Goal: Check status: Check status

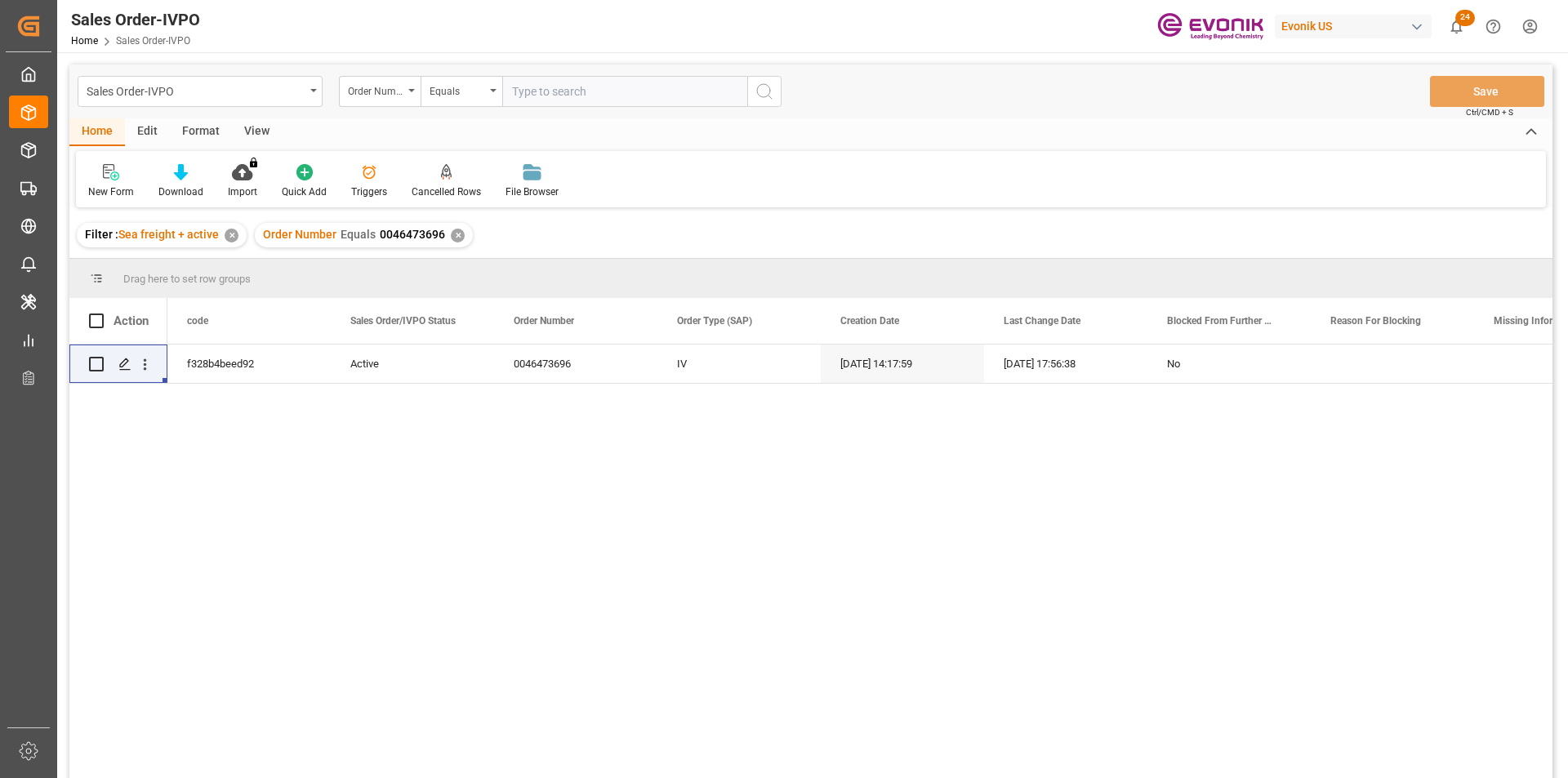
click at [456, 240] on div "✕" at bounding box center [457, 235] width 14 height 14
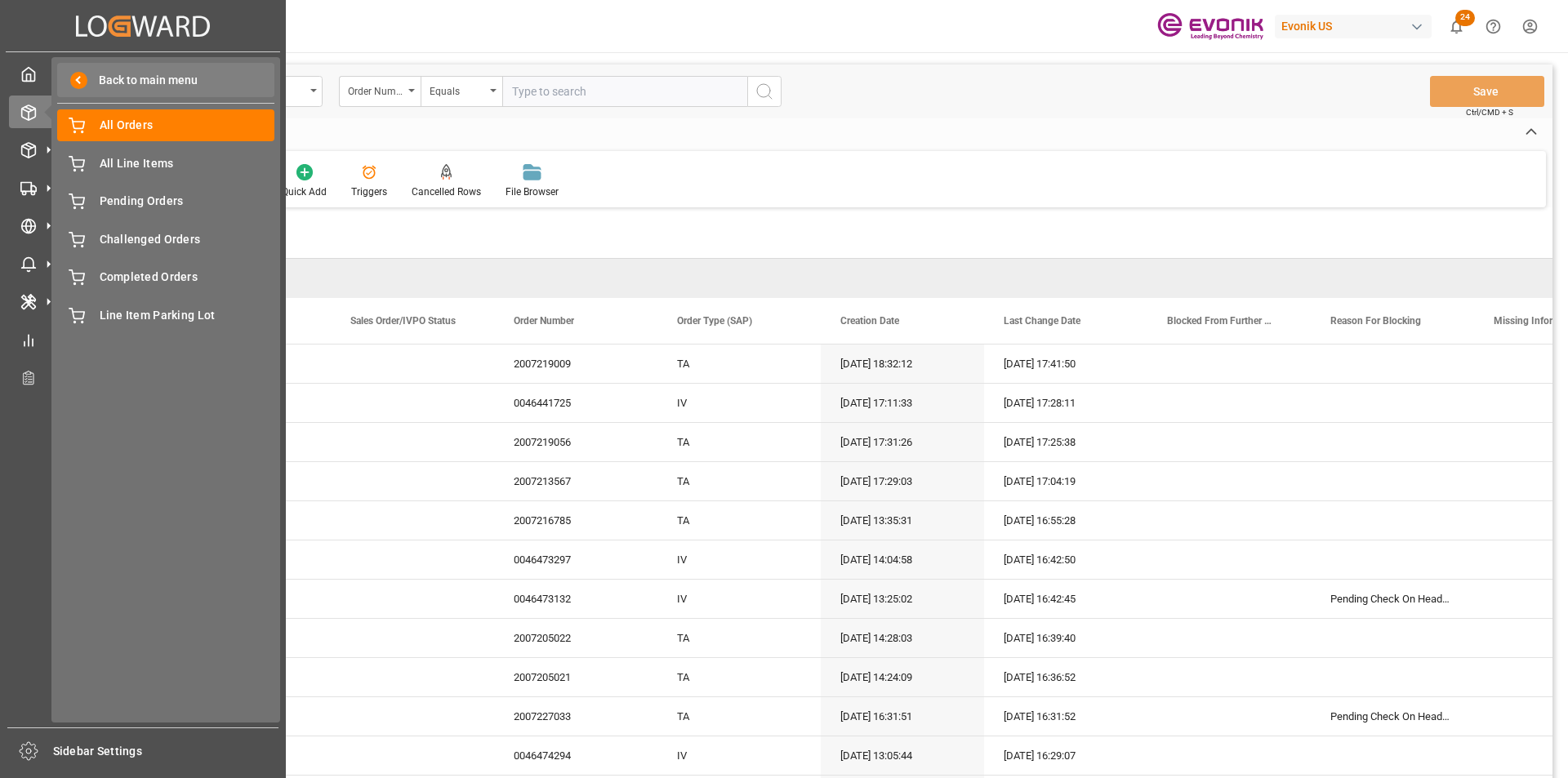
click at [105, 74] on span "Back to main menu" at bounding box center [142, 80] width 110 height 17
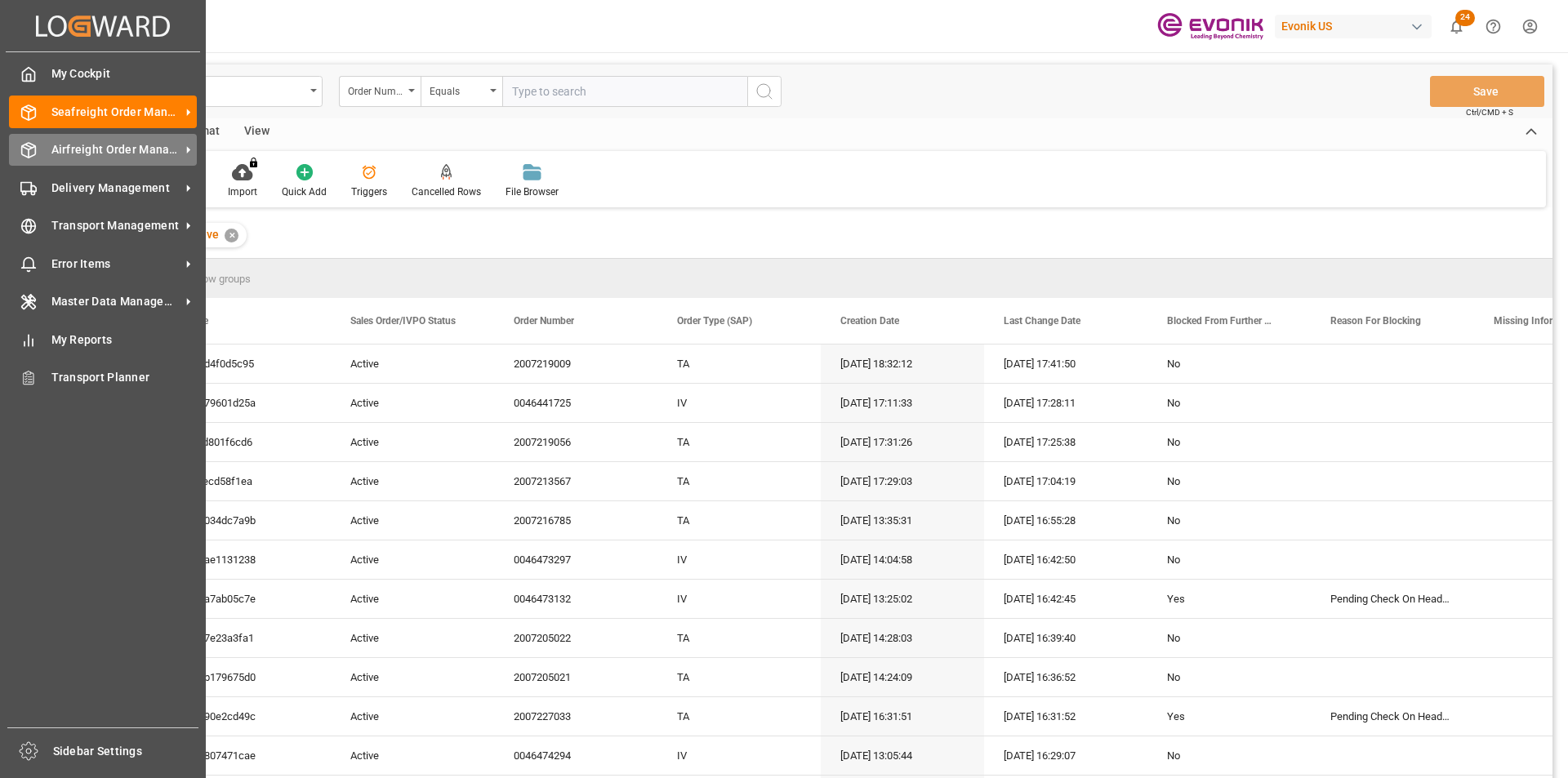
click at [108, 148] on span "Airfreight Order Management" at bounding box center [116, 149] width 129 height 17
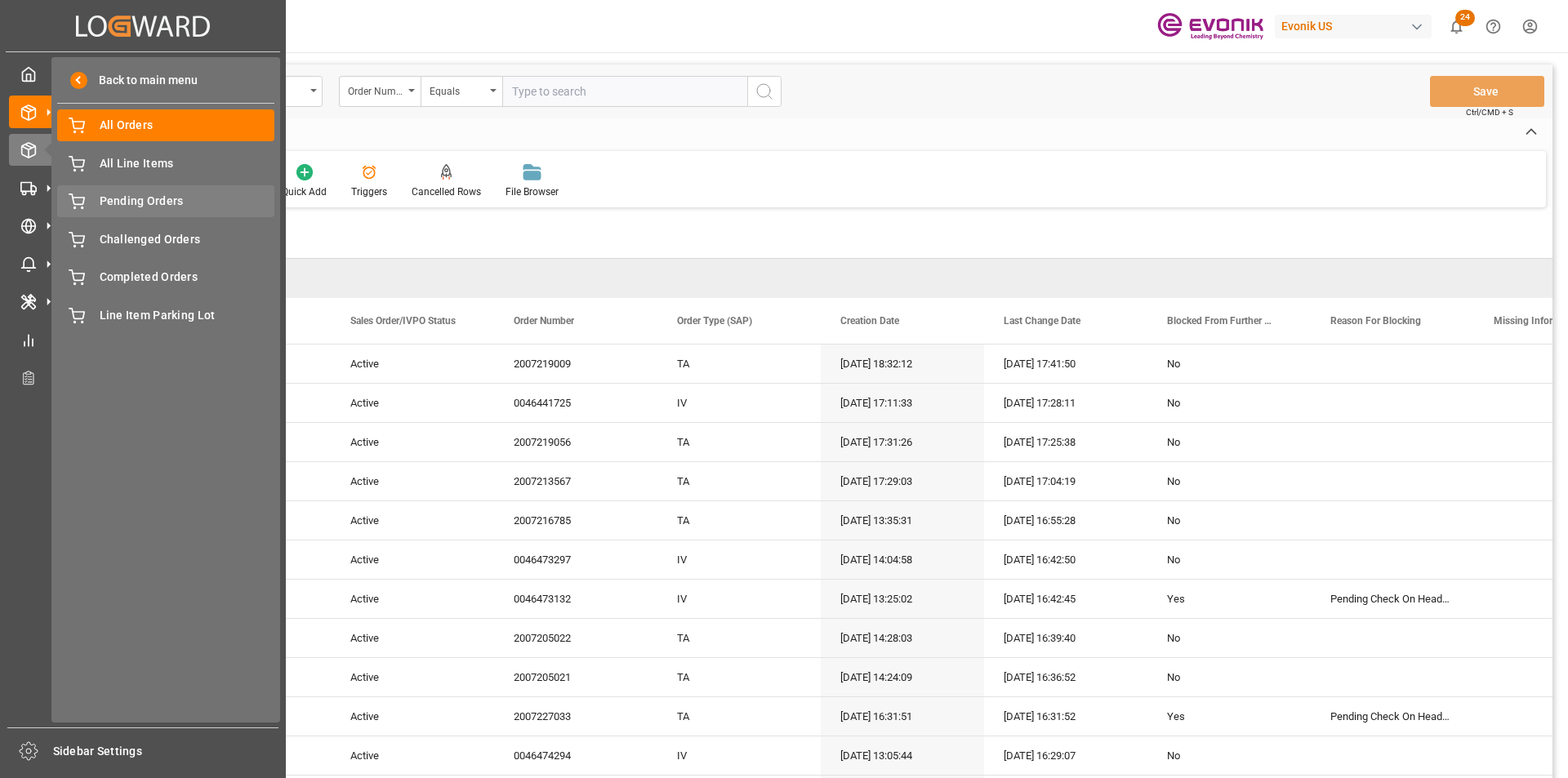
click at [112, 204] on span "Pending Orders" at bounding box center [187, 201] width 175 height 17
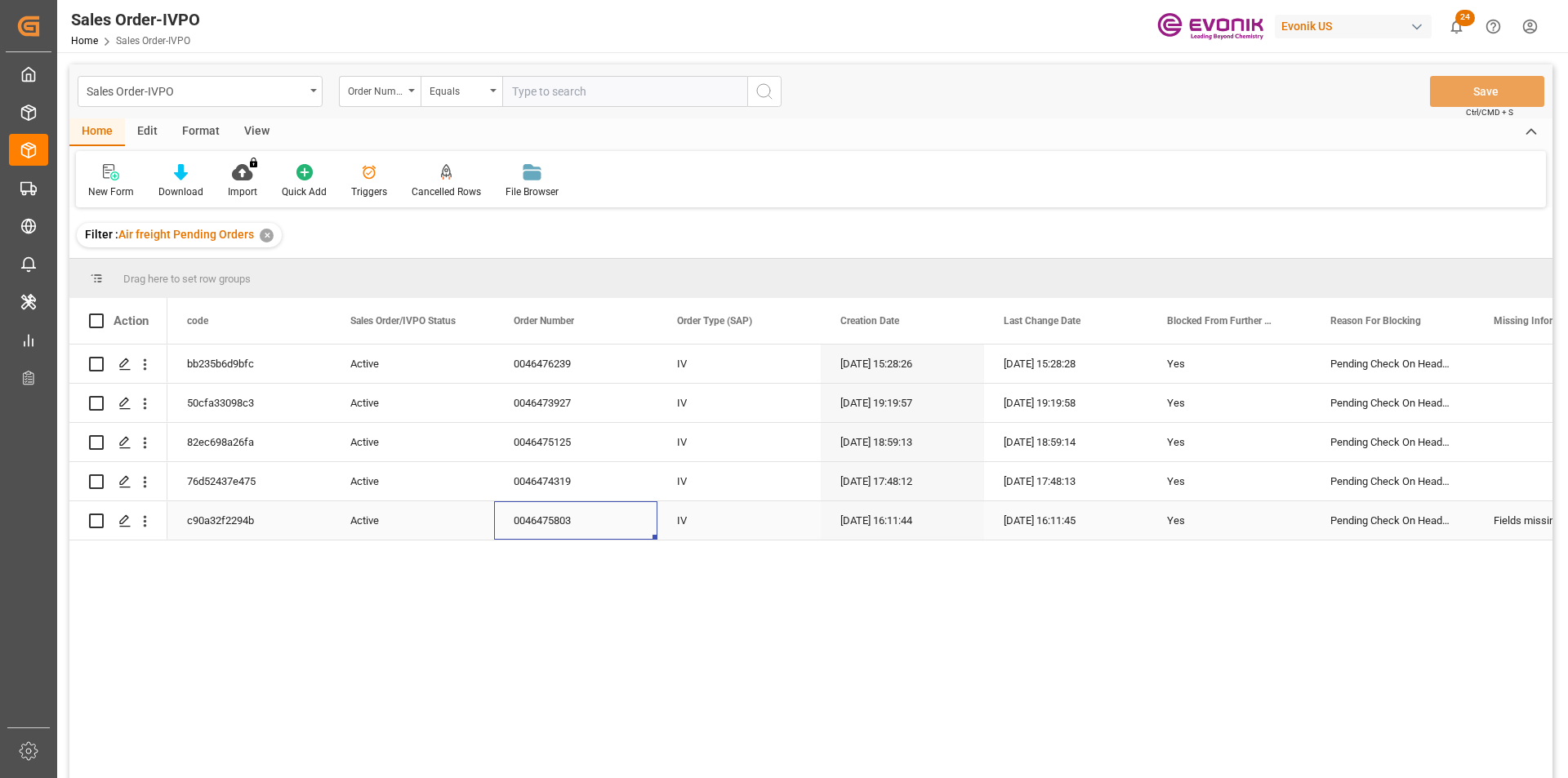
click at [606, 524] on div "0046475803" at bounding box center [575, 521] width 164 height 38
click at [747, 638] on div "bb235b6d9bfc Active 0046476239 IV 07.10.2025 15:28:26 07.10.2025 15:28:28 Yes P…" at bounding box center [860, 566] width 1385 height 444
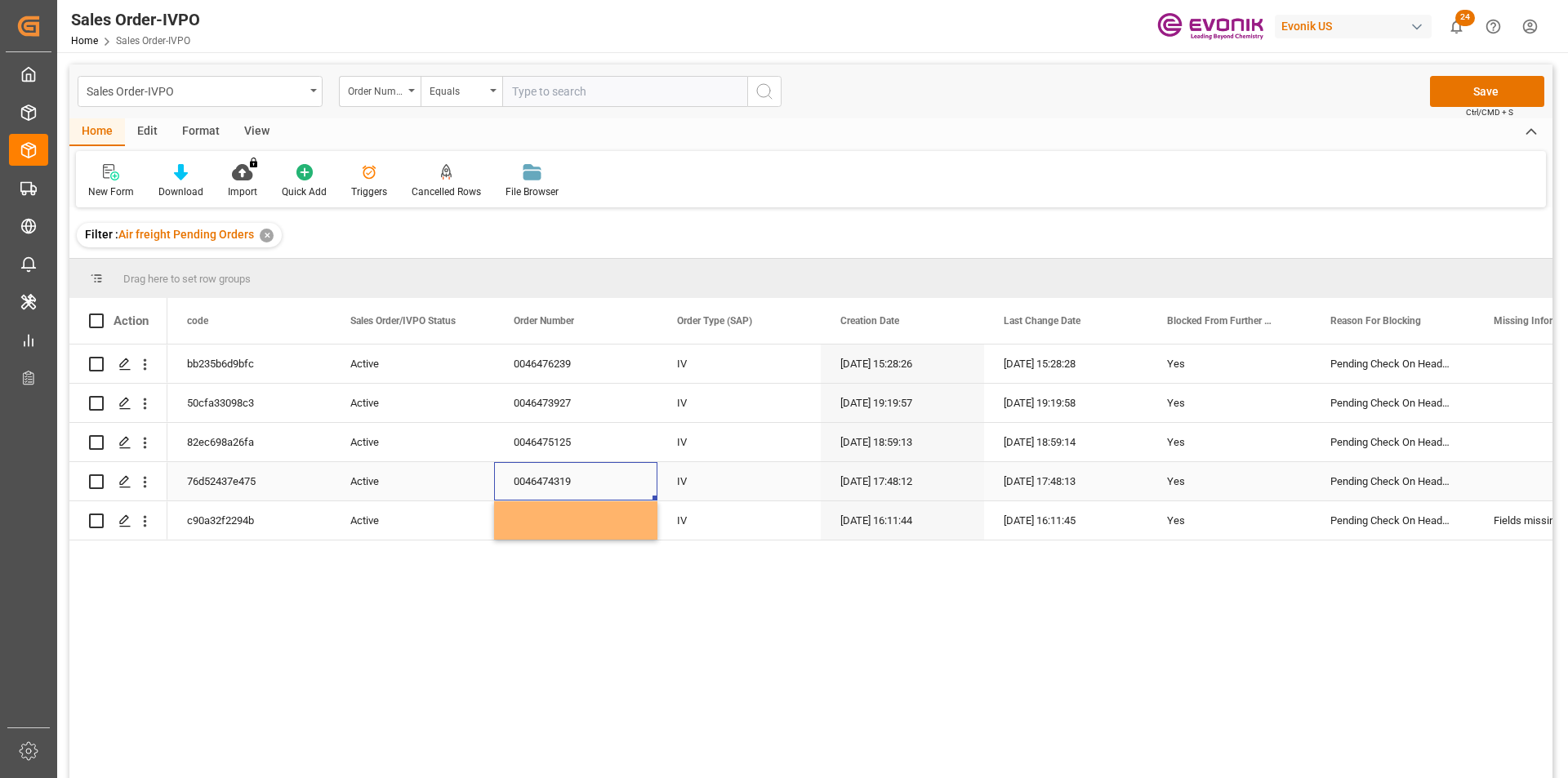
click at [624, 471] on div "0046474319" at bounding box center [575, 481] width 164 height 38
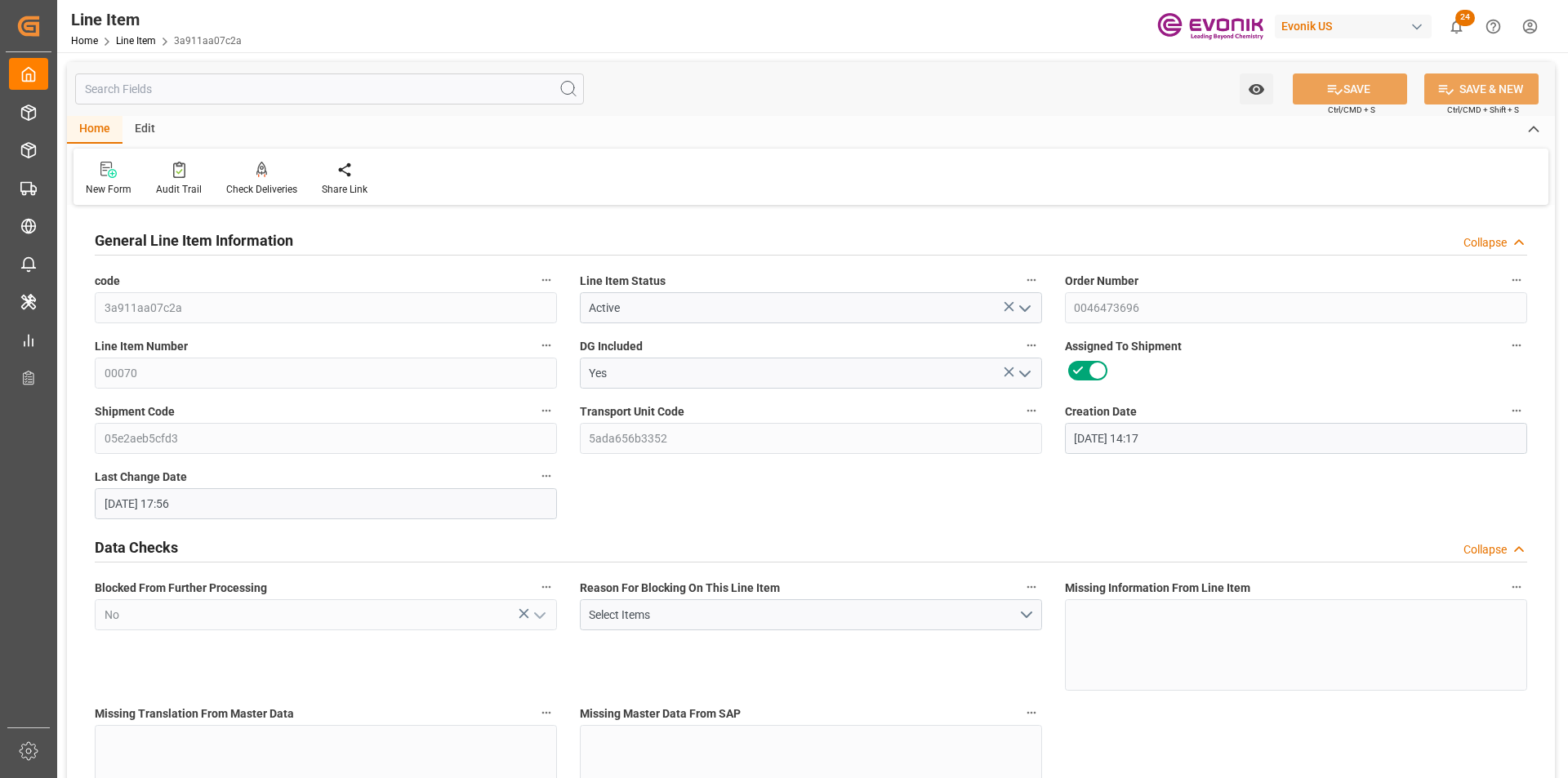
scroll to position [734, 0]
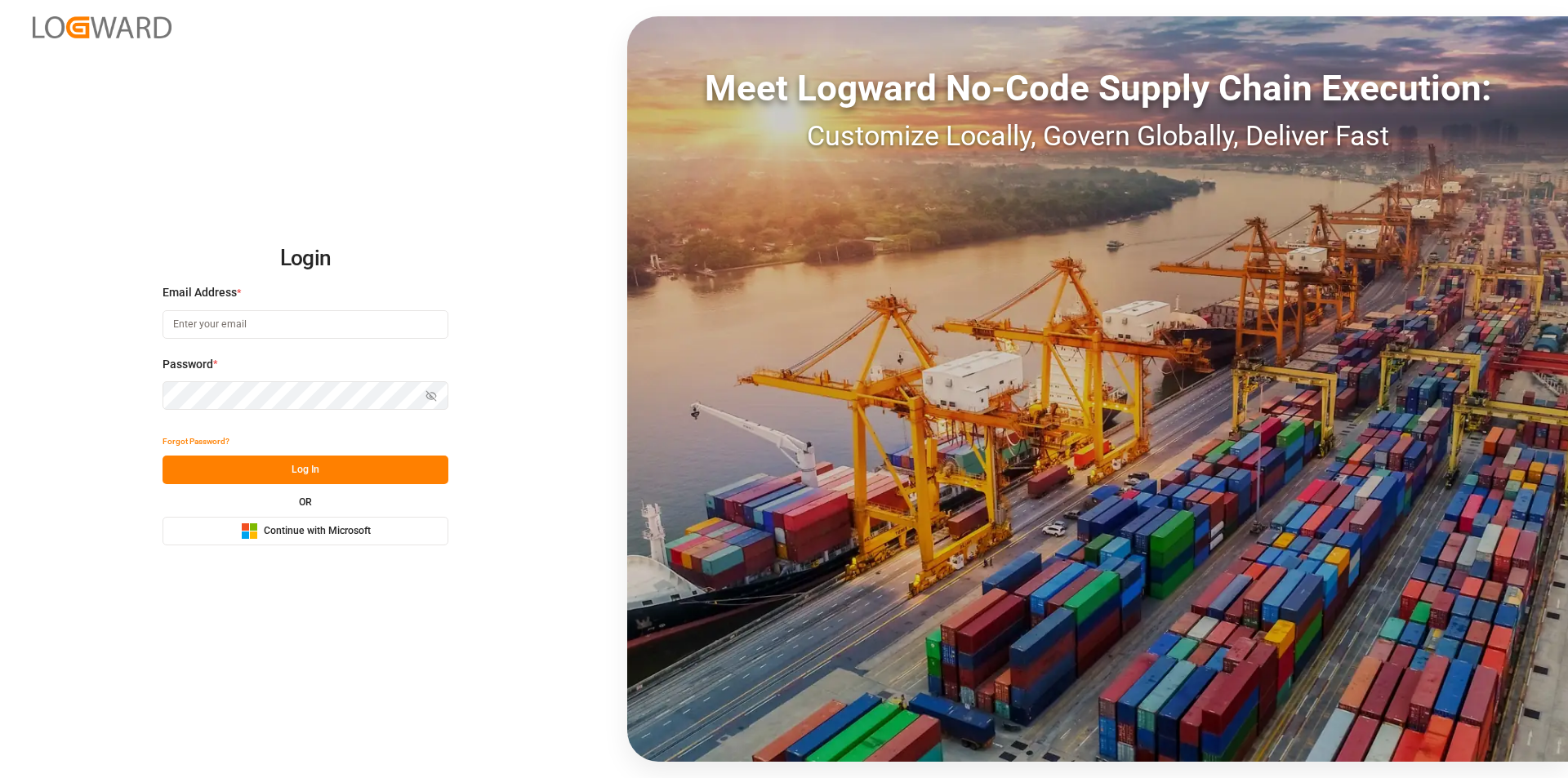
type input "[EMAIL_ADDRESS][PERSON_NAME][DOMAIN_NAME]"
click at [346, 469] on button "Log In" at bounding box center [305, 469] width 285 height 28
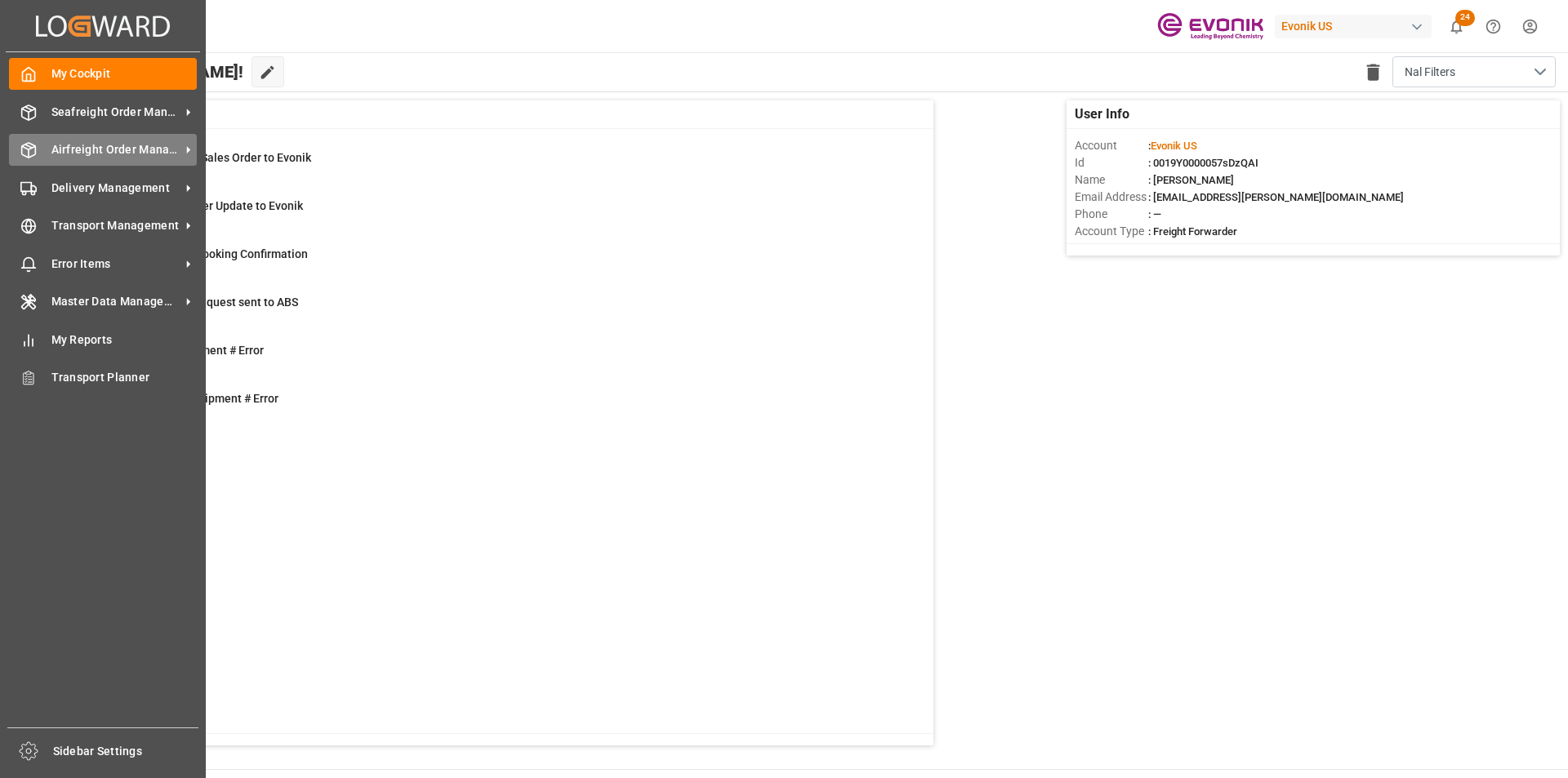
click at [44, 145] on div "Airfreight Order Management Airfreight Order Management" at bounding box center [103, 149] width 188 height 32
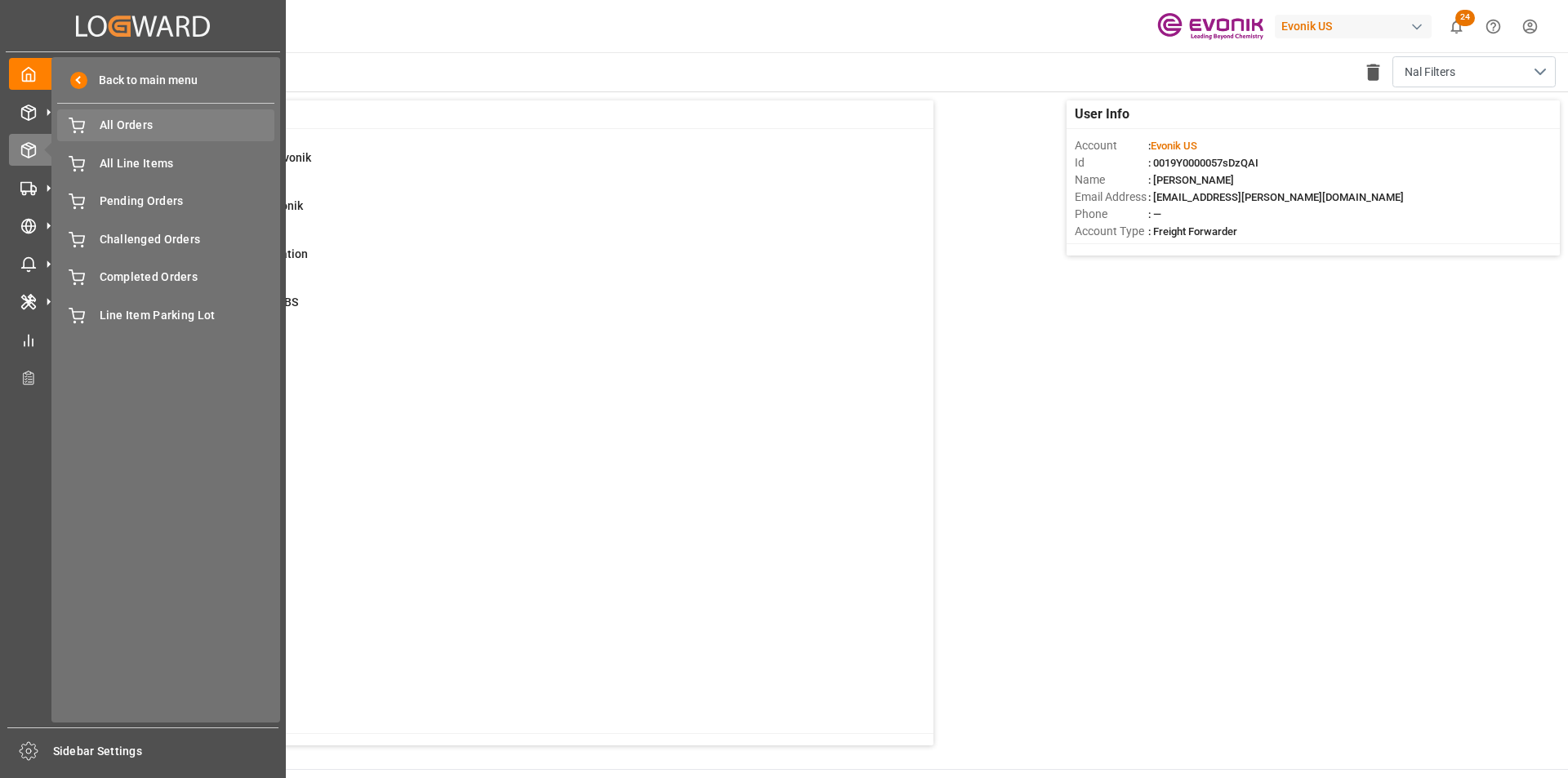
click at [141, 125] on span "All Orders" at bounding box center [187, 125] width 175 height 17
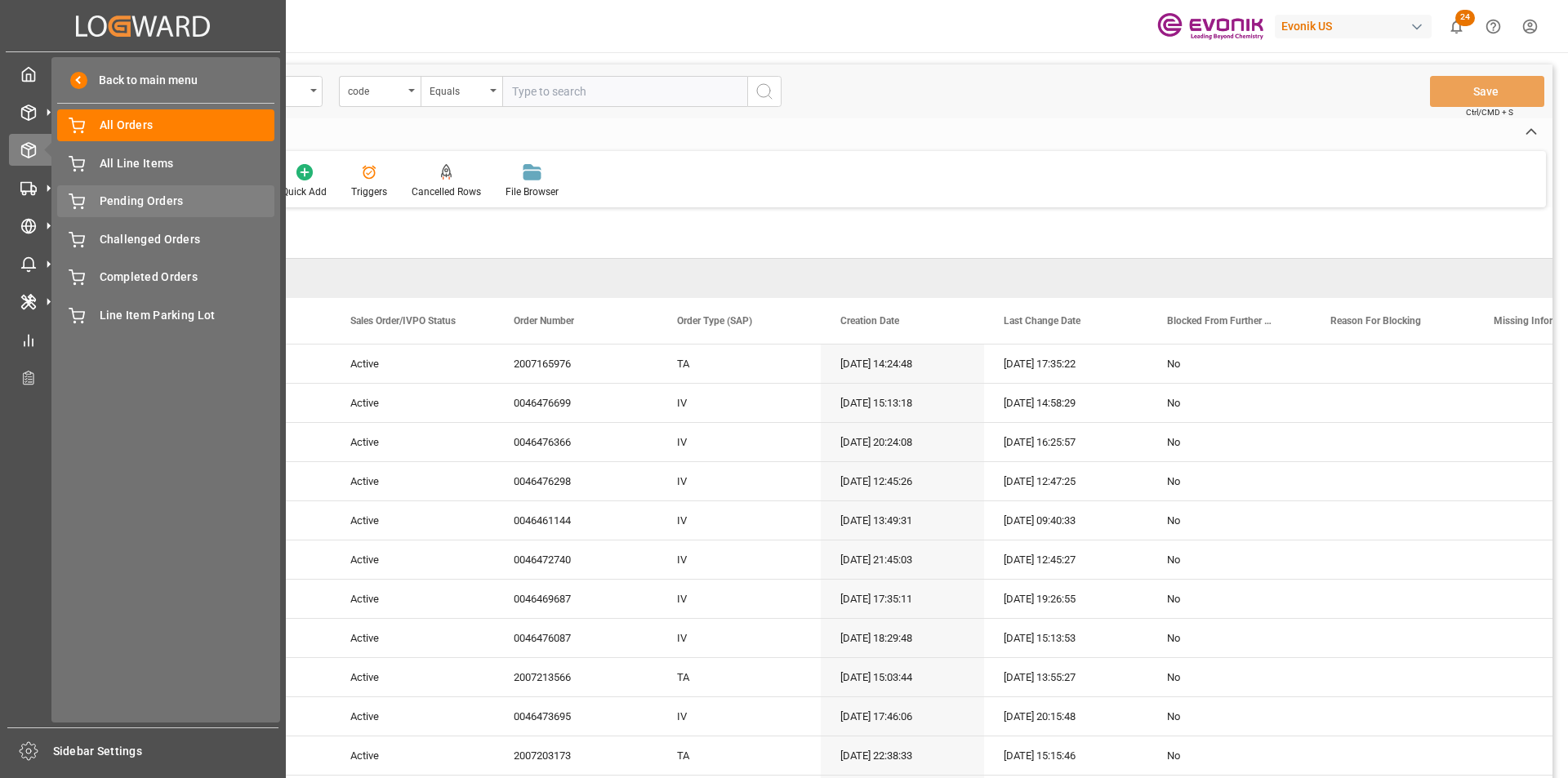
click at [133, 196] on span "Pending Orders" at bounding box center [187, 201] width 175 height 17
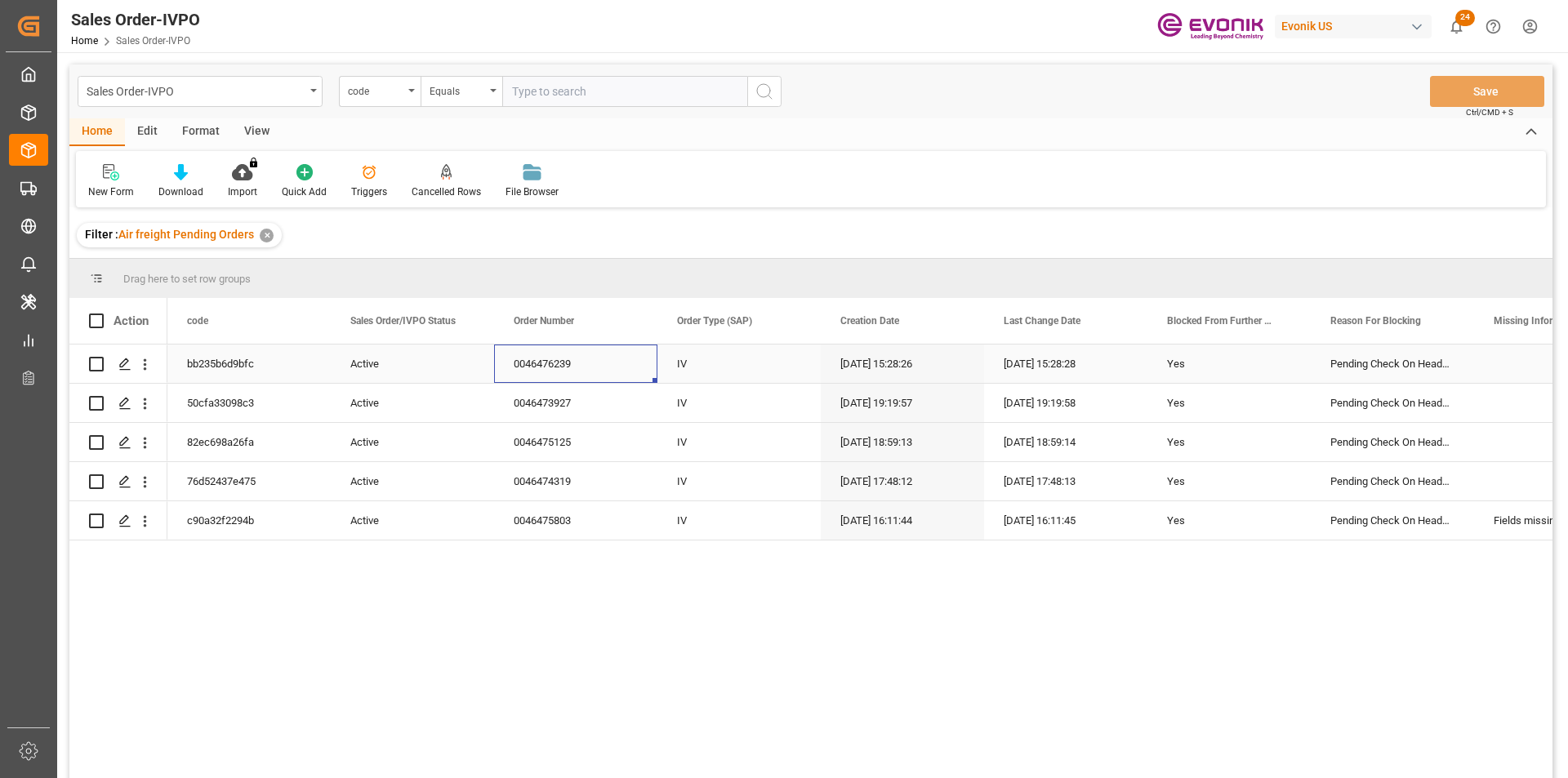
click at [569, 359] on div "0046476239" at bounding box center [575, 364] width 164 height 38
click at [594, 374] on div "0046476239" at bounding box center [575, 364] width 164 height 38
click at [514, 408] on div "0046473927" at bounding box center [575, 403] width 164 height 38
click at [525, 431] on div "0046475125" at bounding box center [575, 442] width 164 height 38
click at [565, 490] on div "0046474319" at bounding box center [575, 481] width 164 height 38
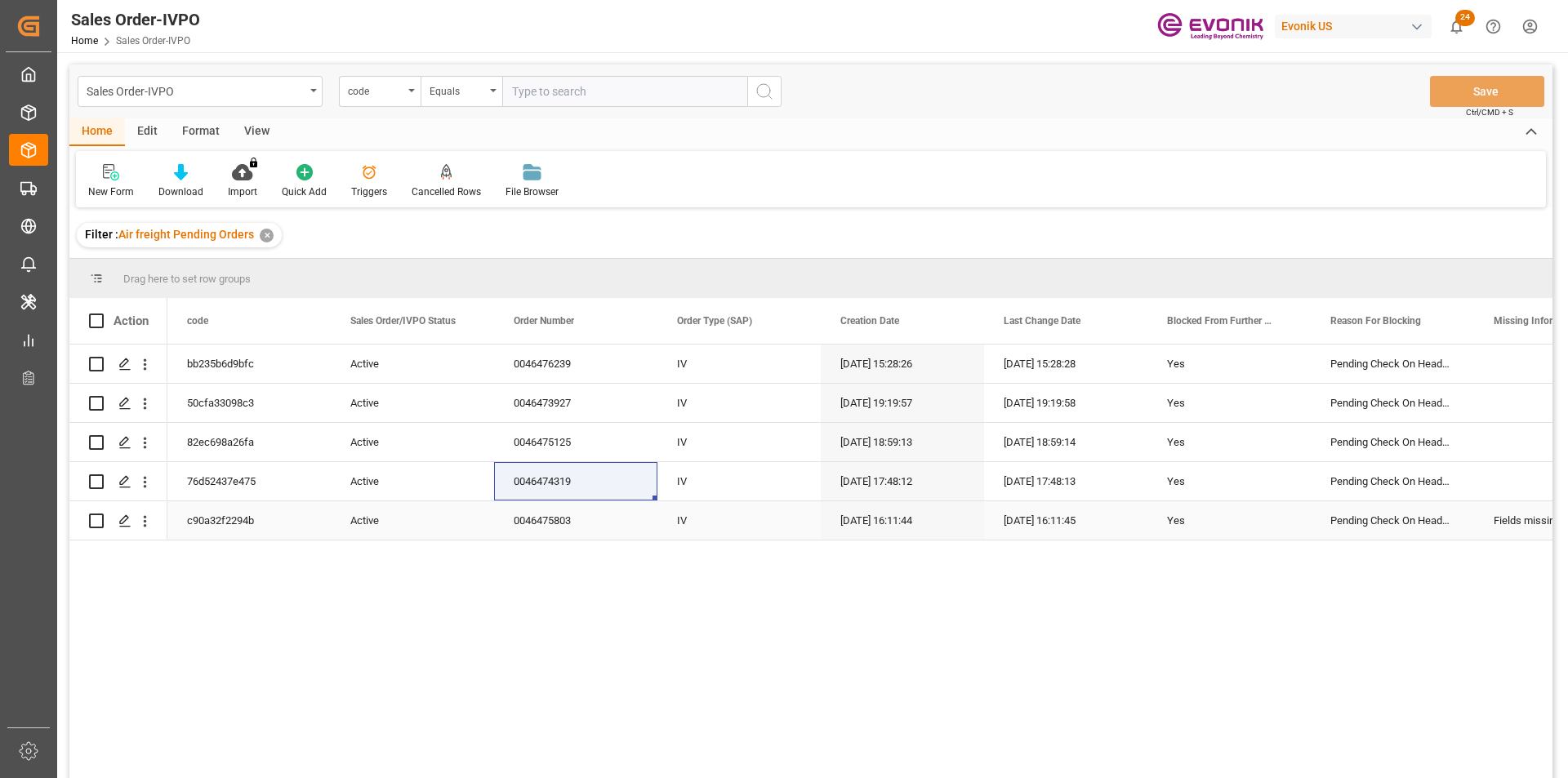
click at [578, 518] on div "0046475803" at bounding box center [575, 521] width 164 height 38
click at [145, 516] on icon "open menu" at bounding box center [145, 522] width 4 height 12
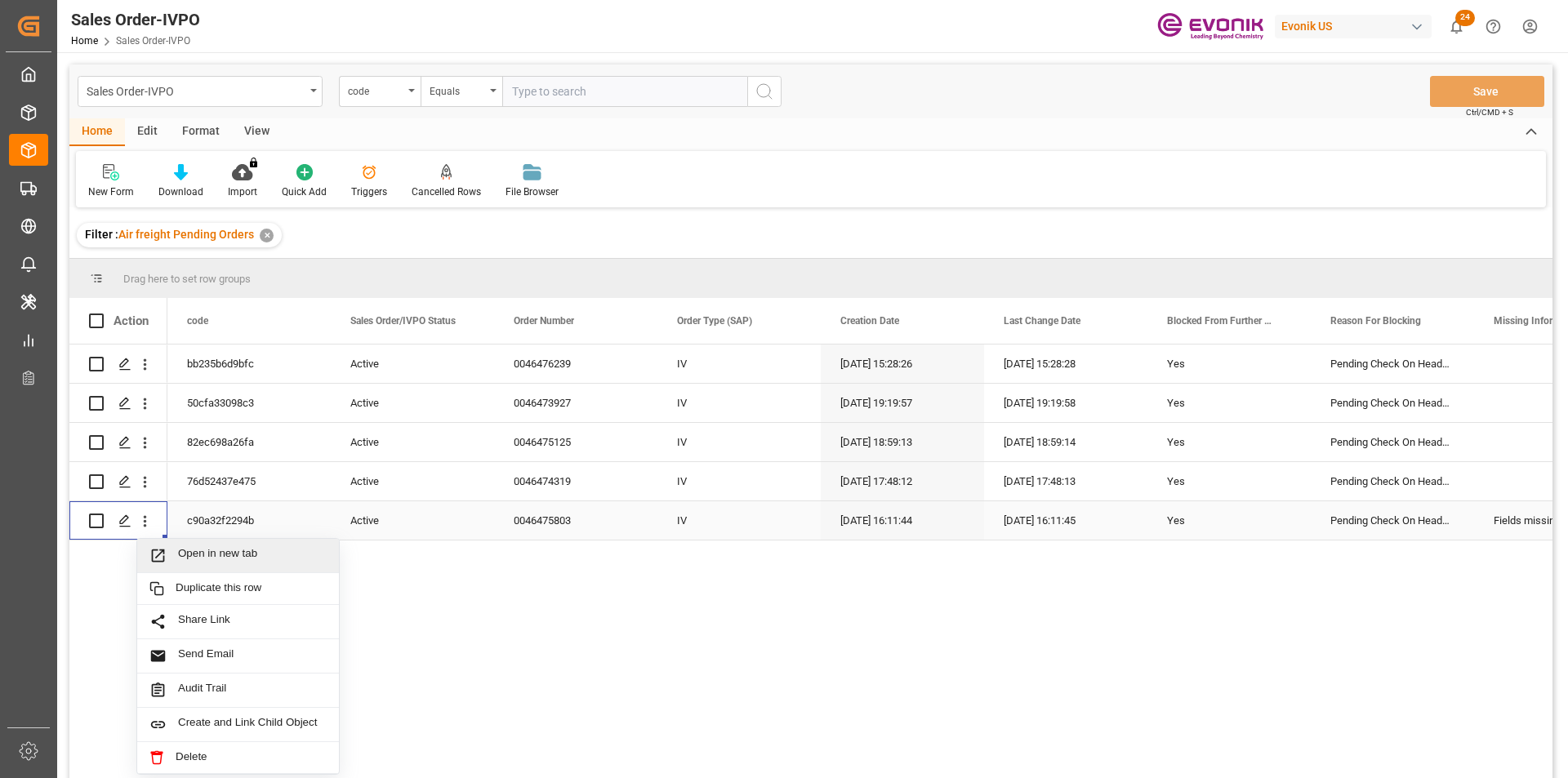
click at [537, 530] on div "0046475803" at bounding box center [575, 521] width 164 height 38
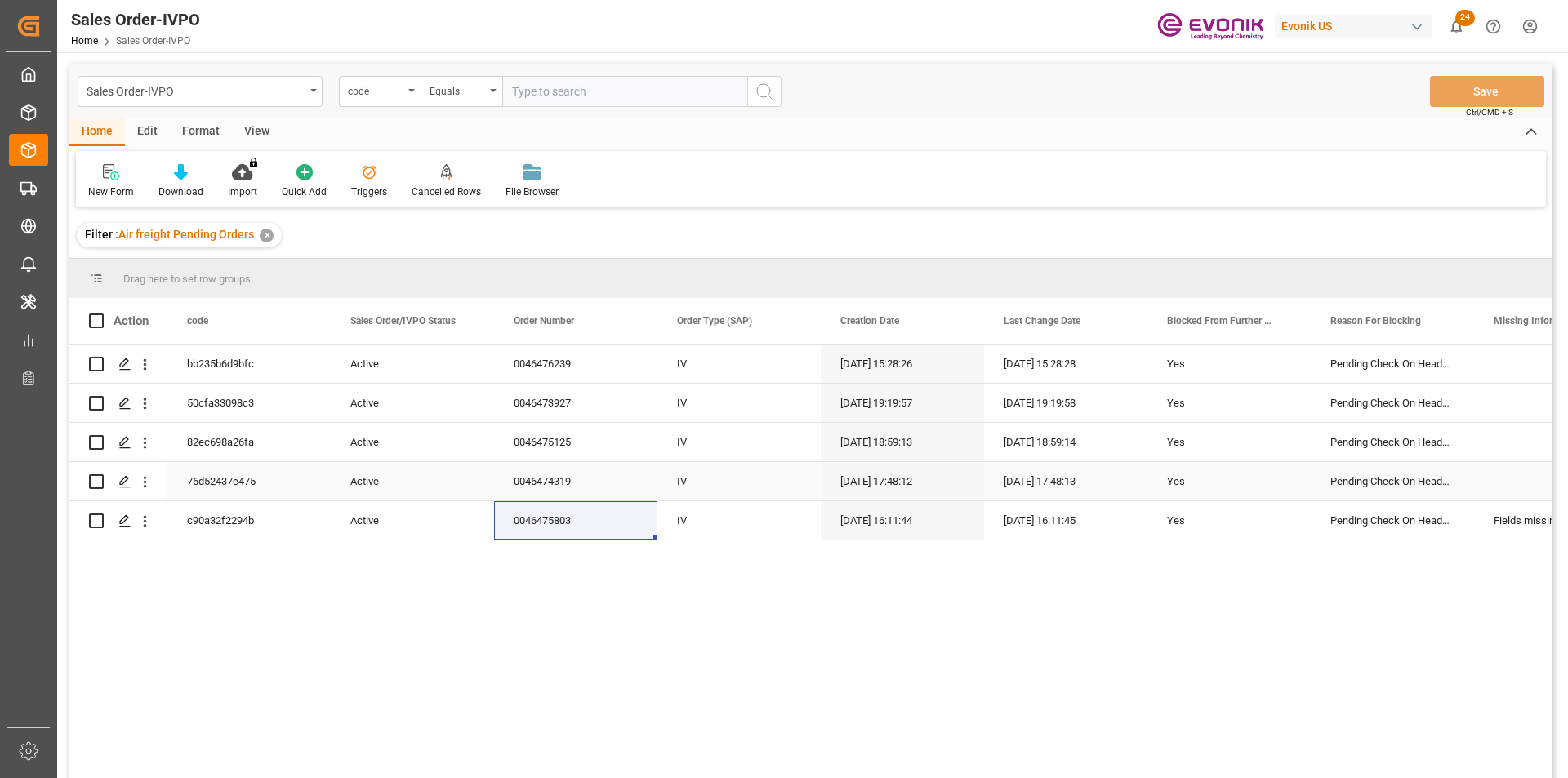
click at [570, 484] on div "0046474319" at bounding box center [575, 481] width 164 height 38
click at [550, 447] on div "0046475125" at bounding box center [575, 442] width 164 height 38
click at [562, 407] on div "0046473927" at bounding box center [575, 403] width 164 height 38
click at [588, 359] on div "0046476239" at bounding box center [575, 364] width 164 height 38
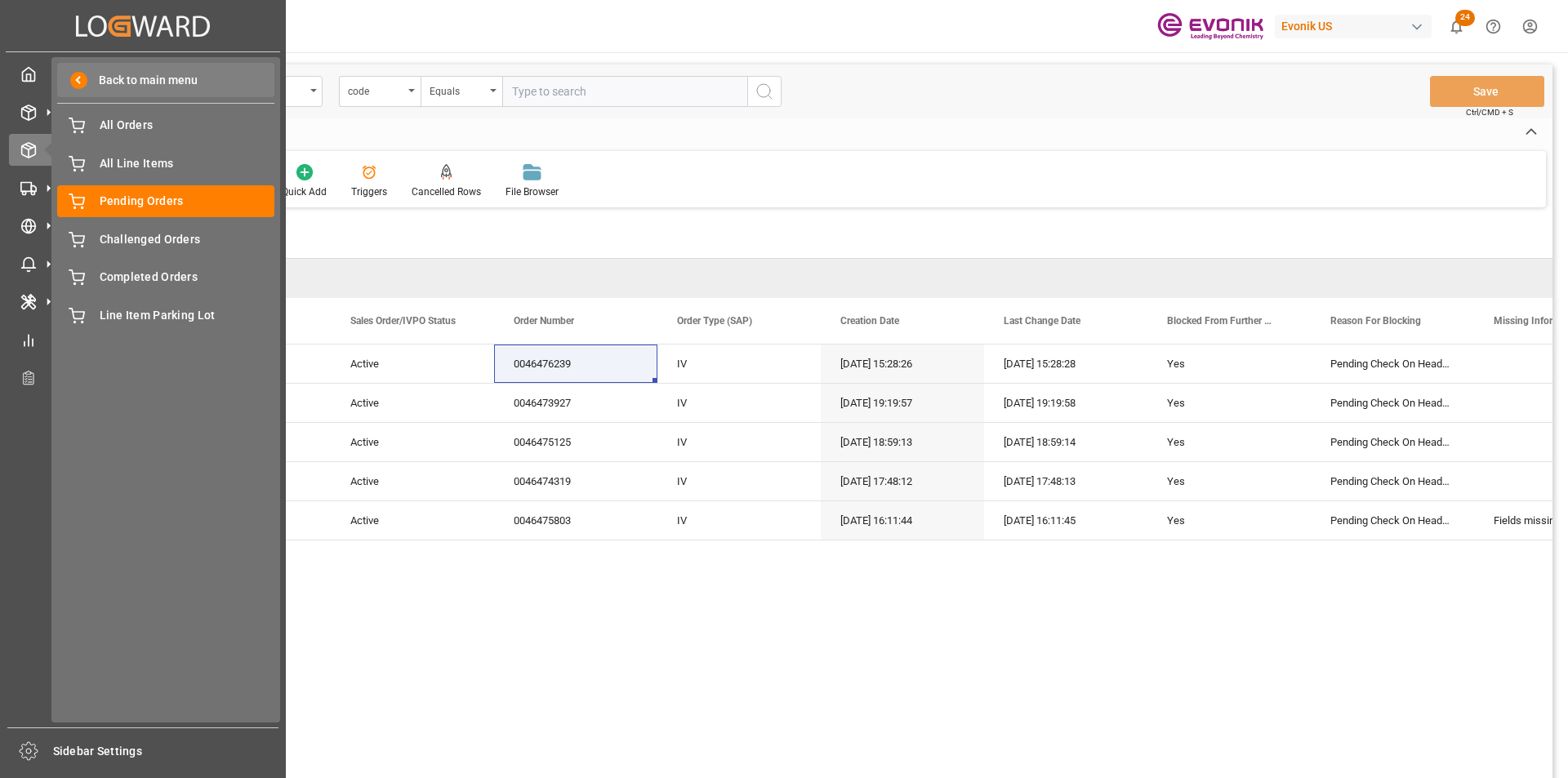
click at [112, 76] on span "Back to main menu" at bounding box center [142, 80] width 110 height 17
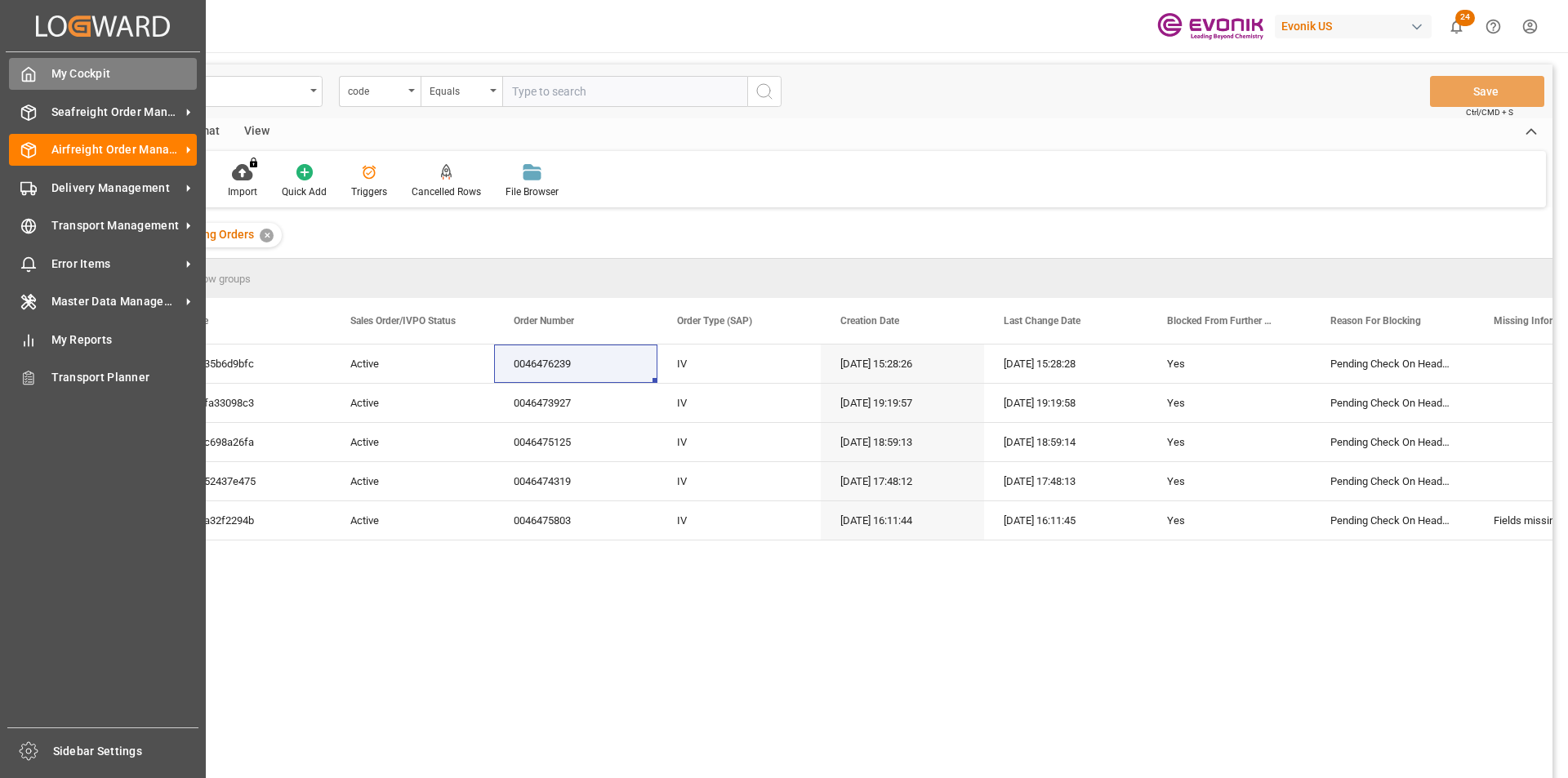
click at [73, 78] on span "My Cockpit" at bounding box center [125, 74] width 146 height 17
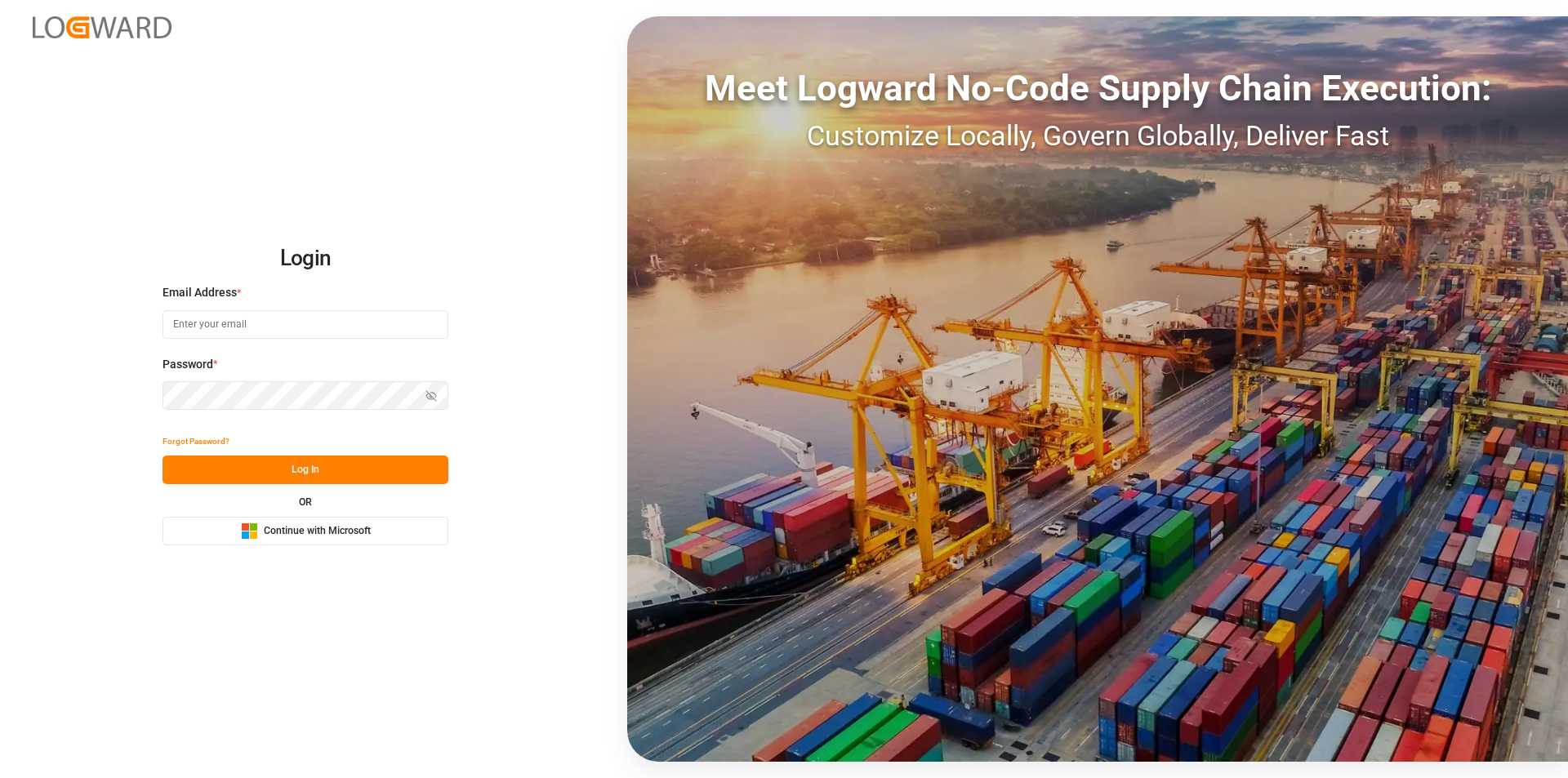
type input "nalini.basdeo@leschaco.com"
click at [325, 473] on button "Log In" at bounding box center [305, 469] width 285 height 28
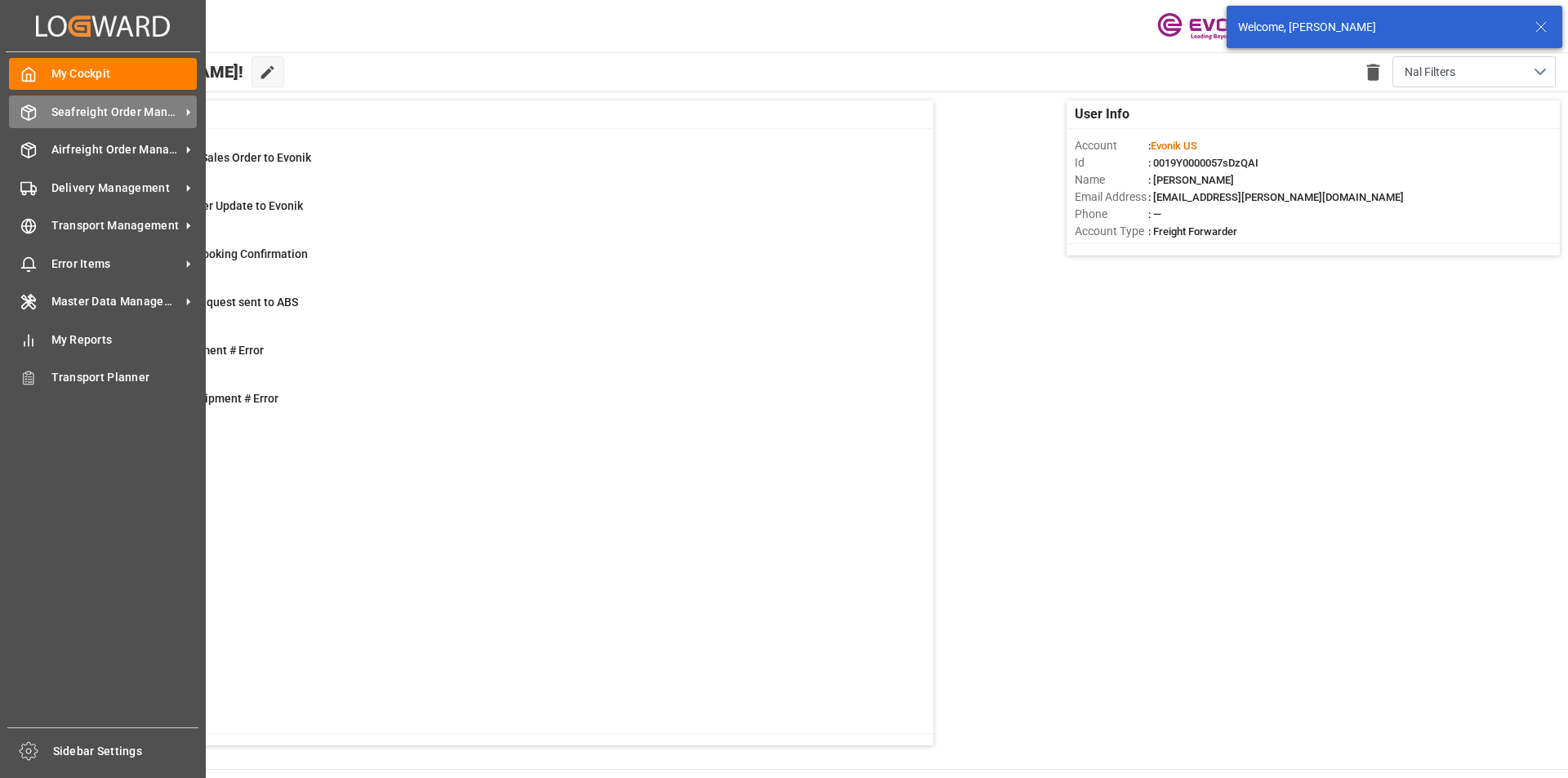
click at [118, 101] on div "Seafreight Order Management Seafreight Order Management" at bounding box center [103, 111] width 188 height 32
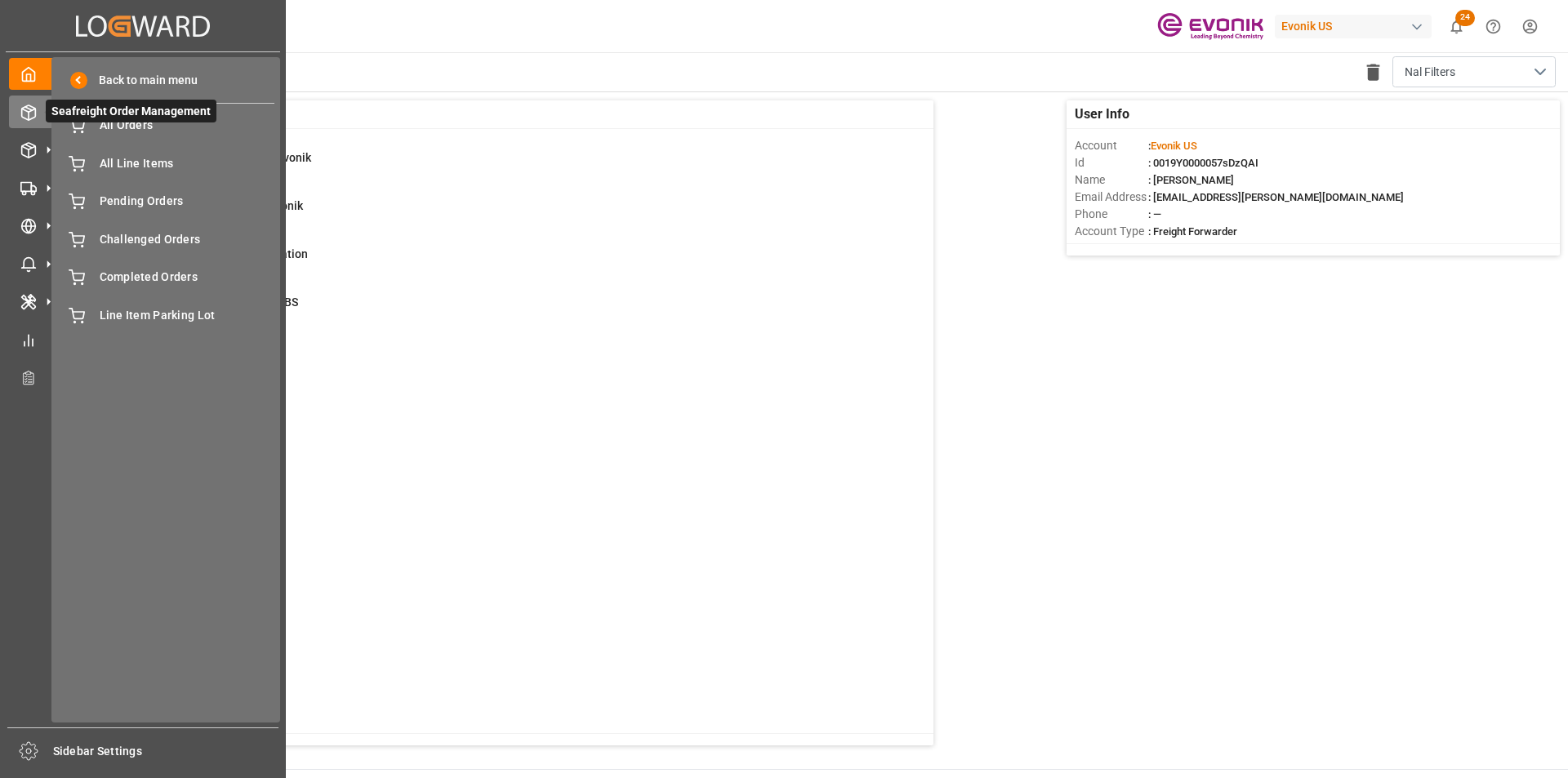
click at [119, 121] on span "Seafreight Order Management" at bounding box center [131, 111] width 171 height 23
click at [79, 119] on span "Seafreight Order Management" at bounding box center [131, 111] width 171 height 23
click at [119, 125] on span "All Orders" at bounding box center [187, 125] width 175 height 17
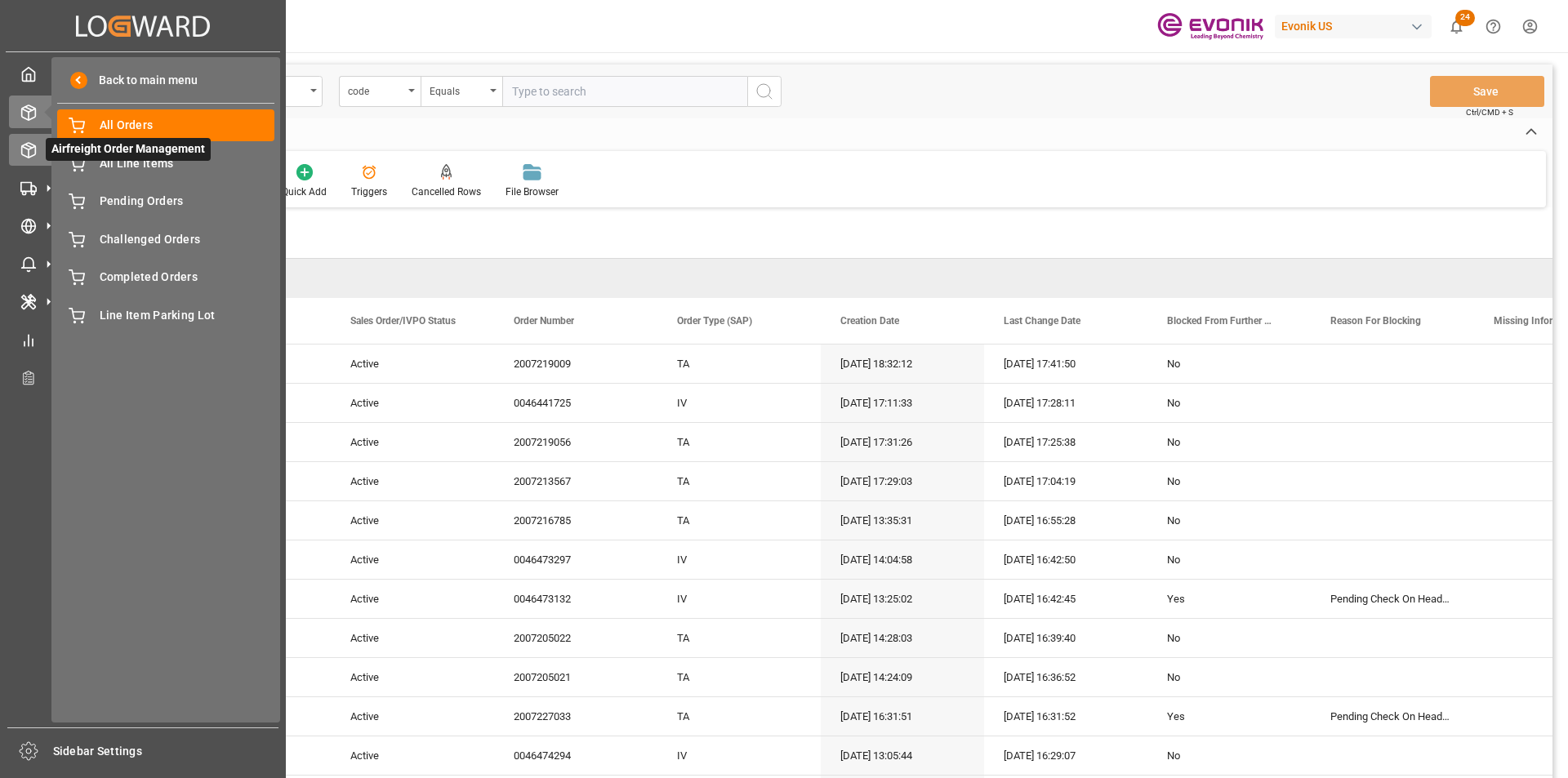
click at [89, 154] on span "Airfreight Order Management" at bounding box center [127, 149] width 165 height 23
click at [90, 162] on div "All Line Items All Line Items" at bounding box center [165, 163] width 217 height 32
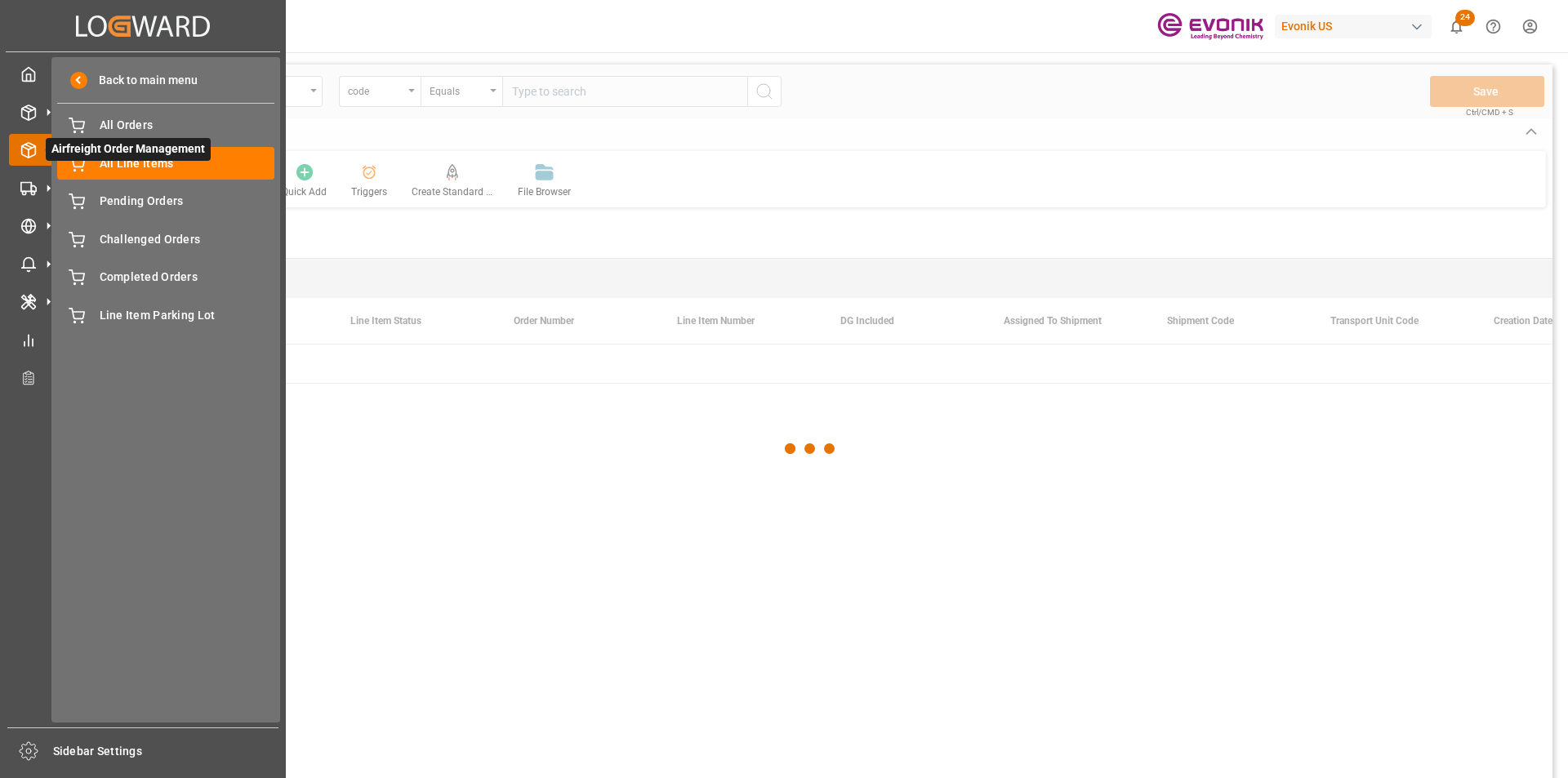
click at [31, 147] on icon at bounding box center [48, 150] width 35 height 35
click at [89, 72] on span "Back to main menu" at bounding box center [142, 80] width 110 height 17
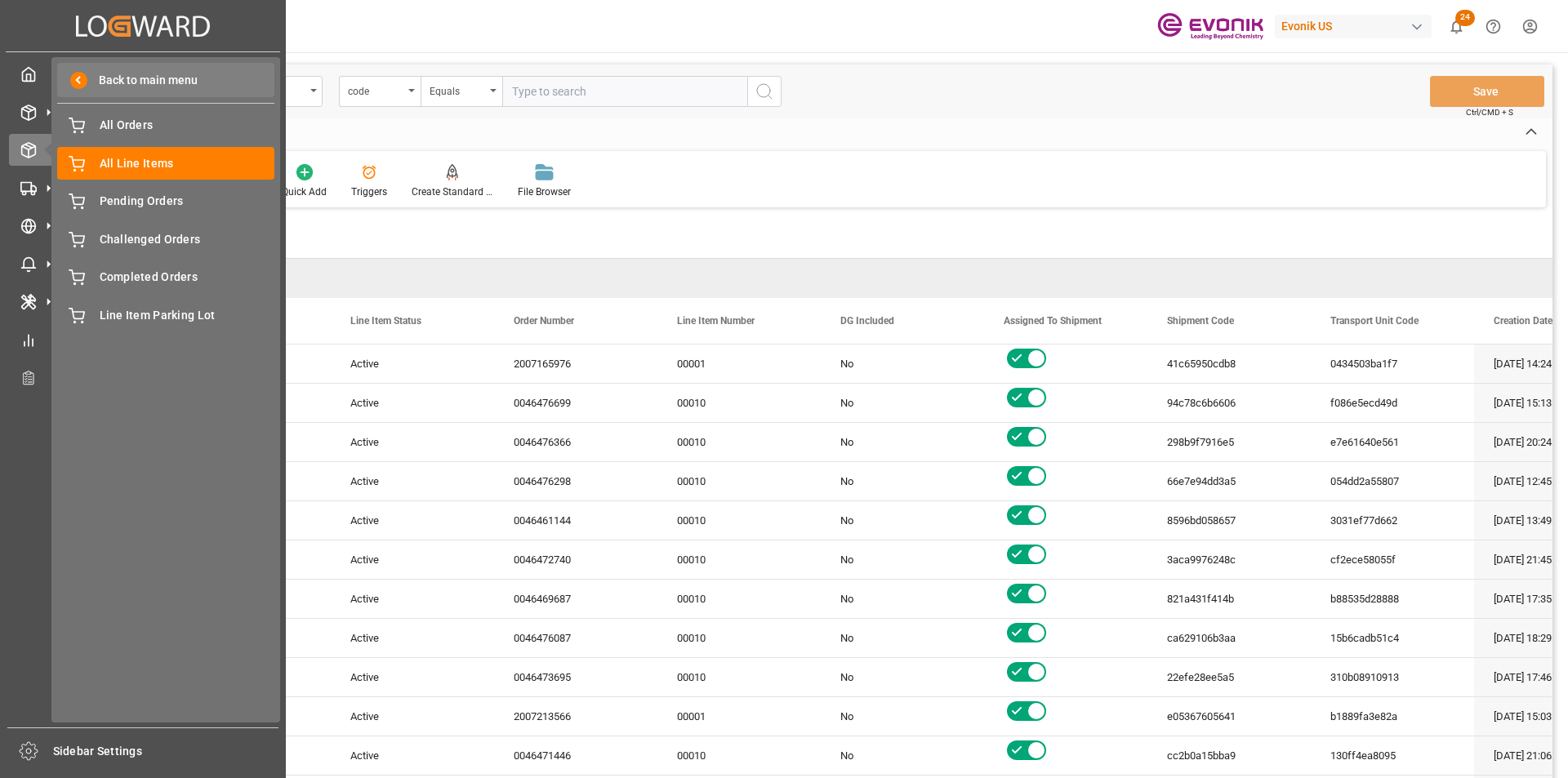
click at [122, 85] on span "Back to main menu" at bounding box center [142, 80] width 110 height 17
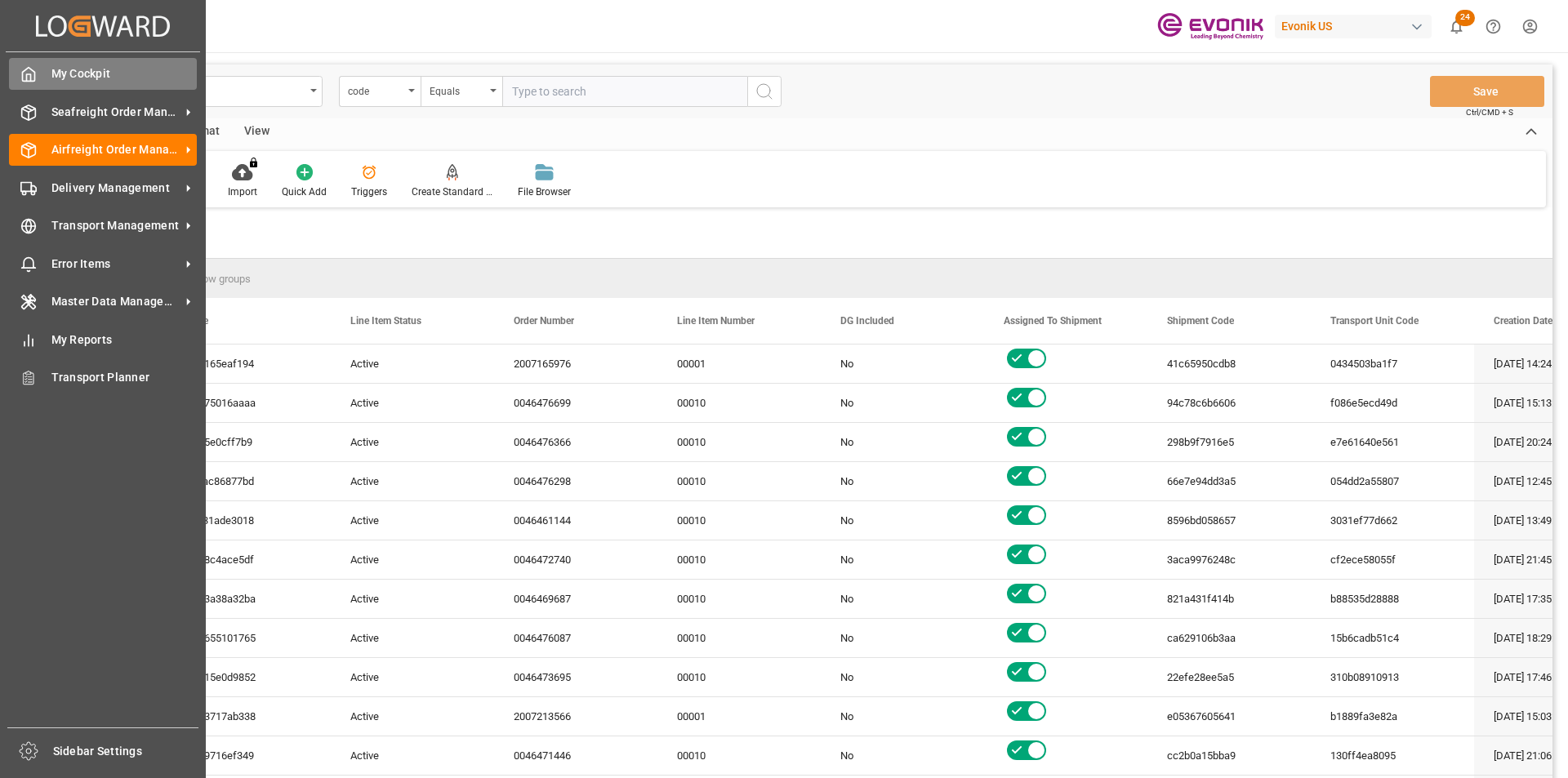
click at [58, 72] on span "My Cockpit" at bounding box center [125, 74] width 146 height 17
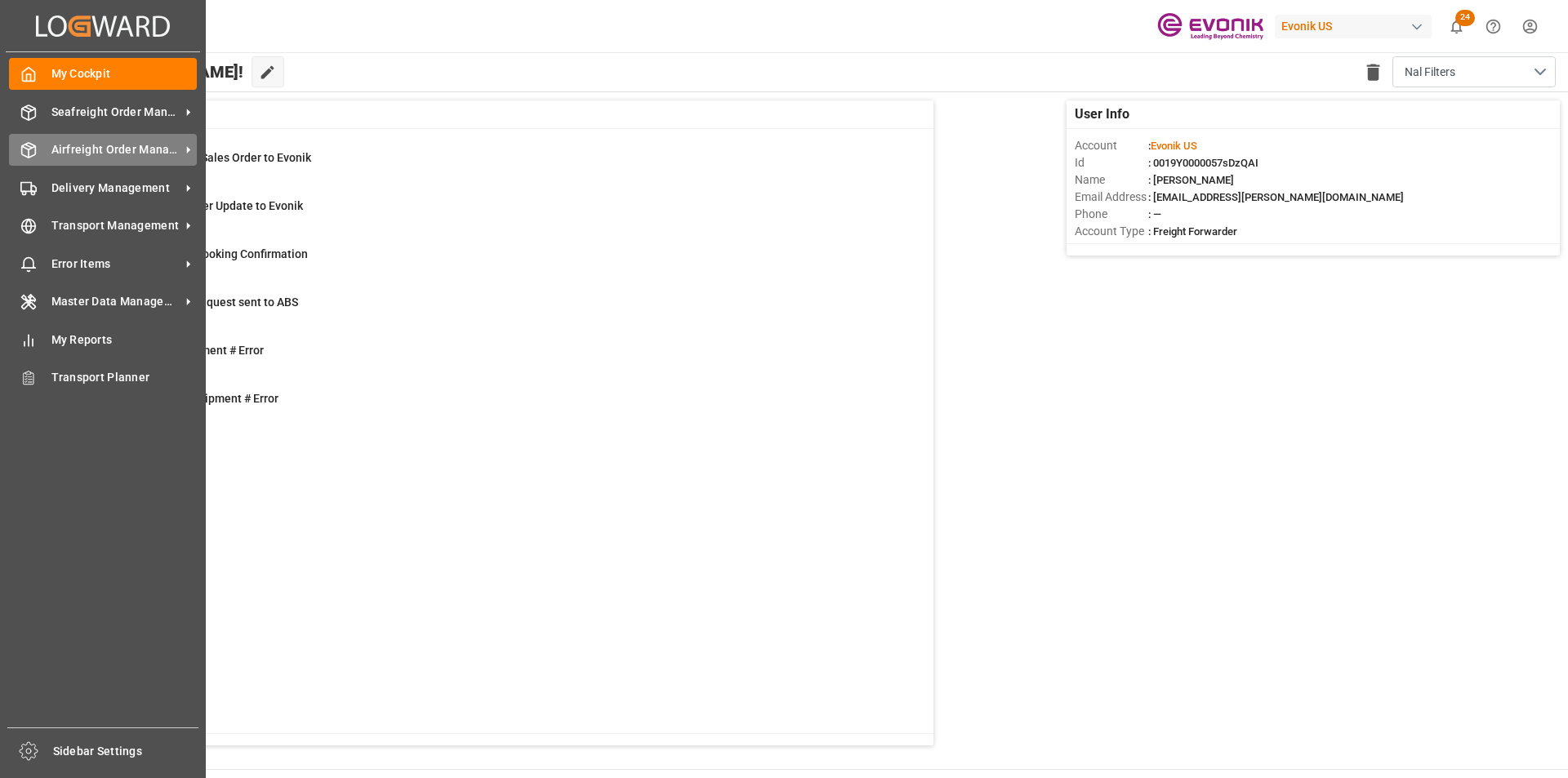
click at [60, 137] on div "Airfreight Order Management Airfreight Order Management" at bounding box center [103, 149] width 188 height 32
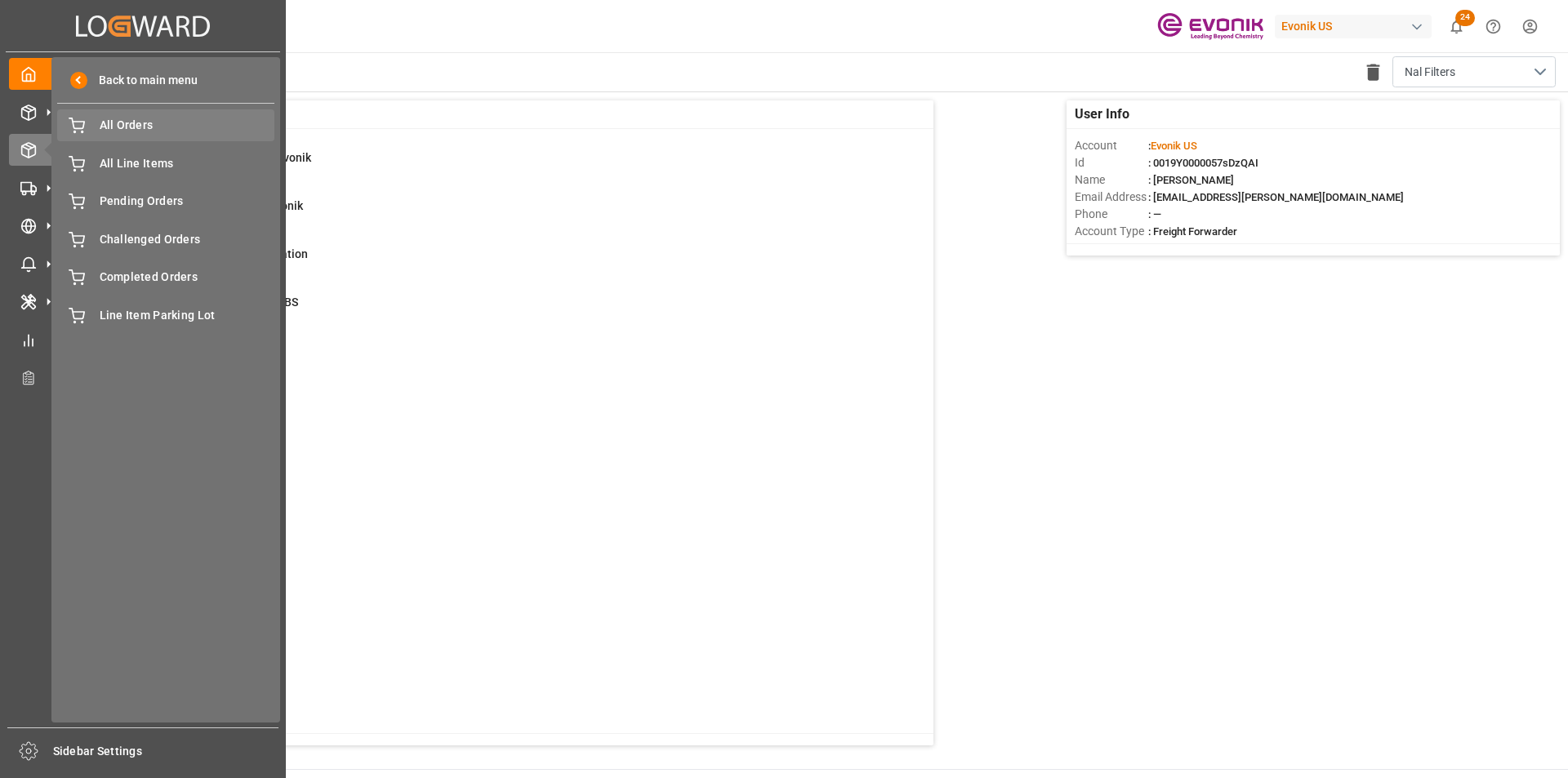
click at [125, 120] on span "All Orders" at bounding box center [187, 125] width 175 height 17
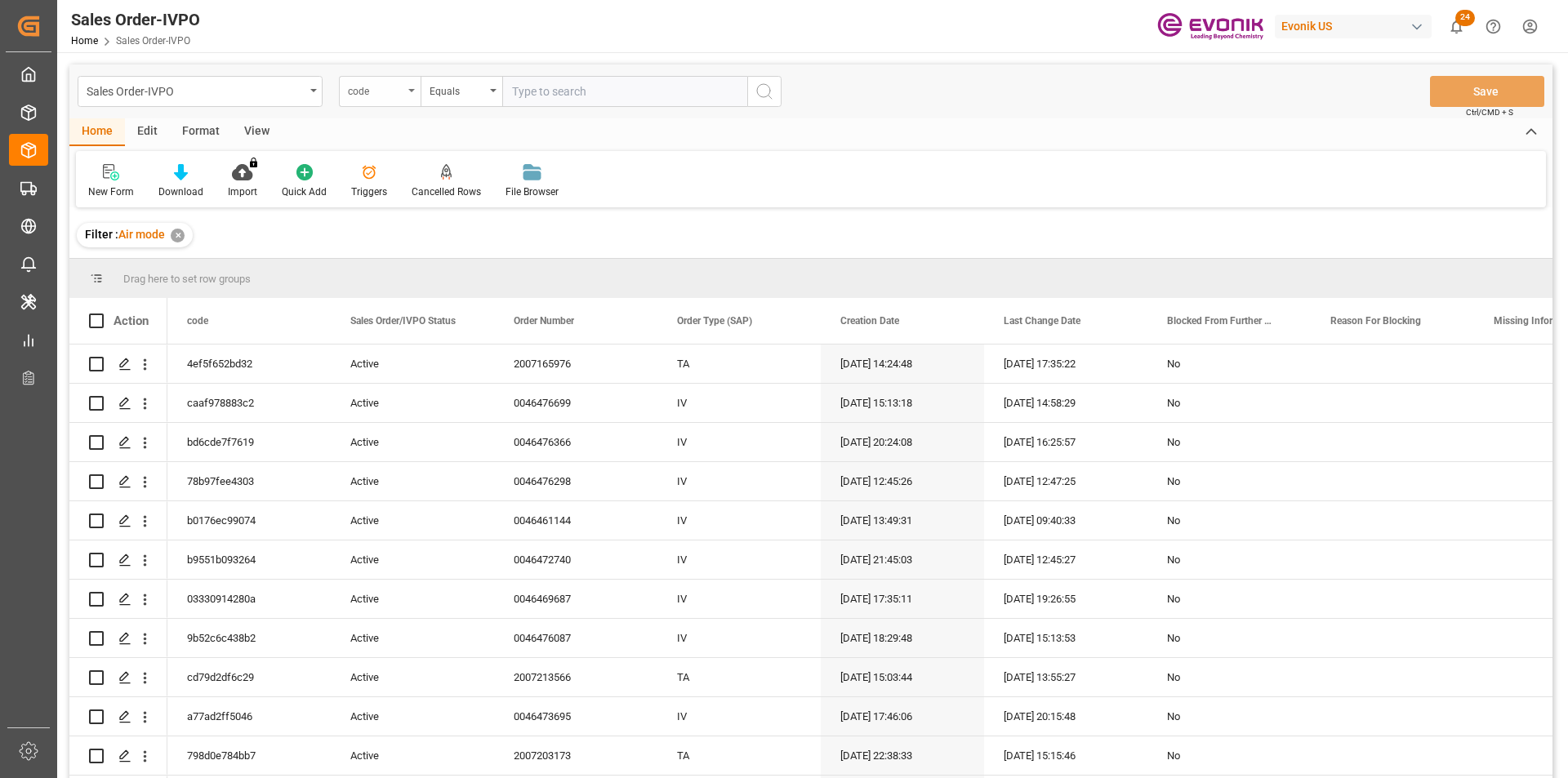
click at [407, 97] on div "code" at bounding box center [380, 92] width 82 height 31
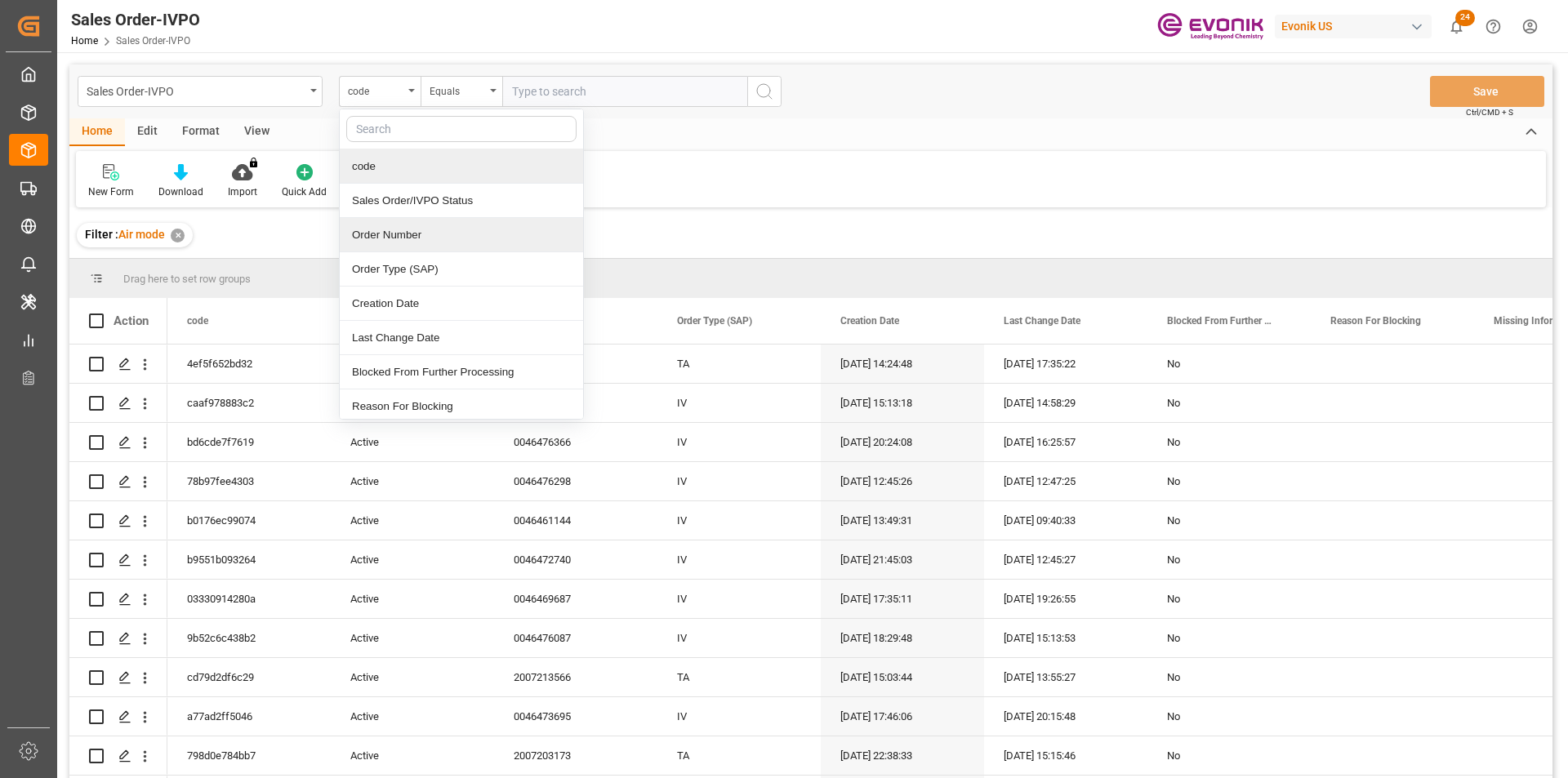
drag, startPoint x: 385, startPoint y: 238, endPoint x: 476, endPoint y: 221, distance: 92.6
click at [394, 230] on div "Order Number" at bounding box center [462, 235] width 244 height 35
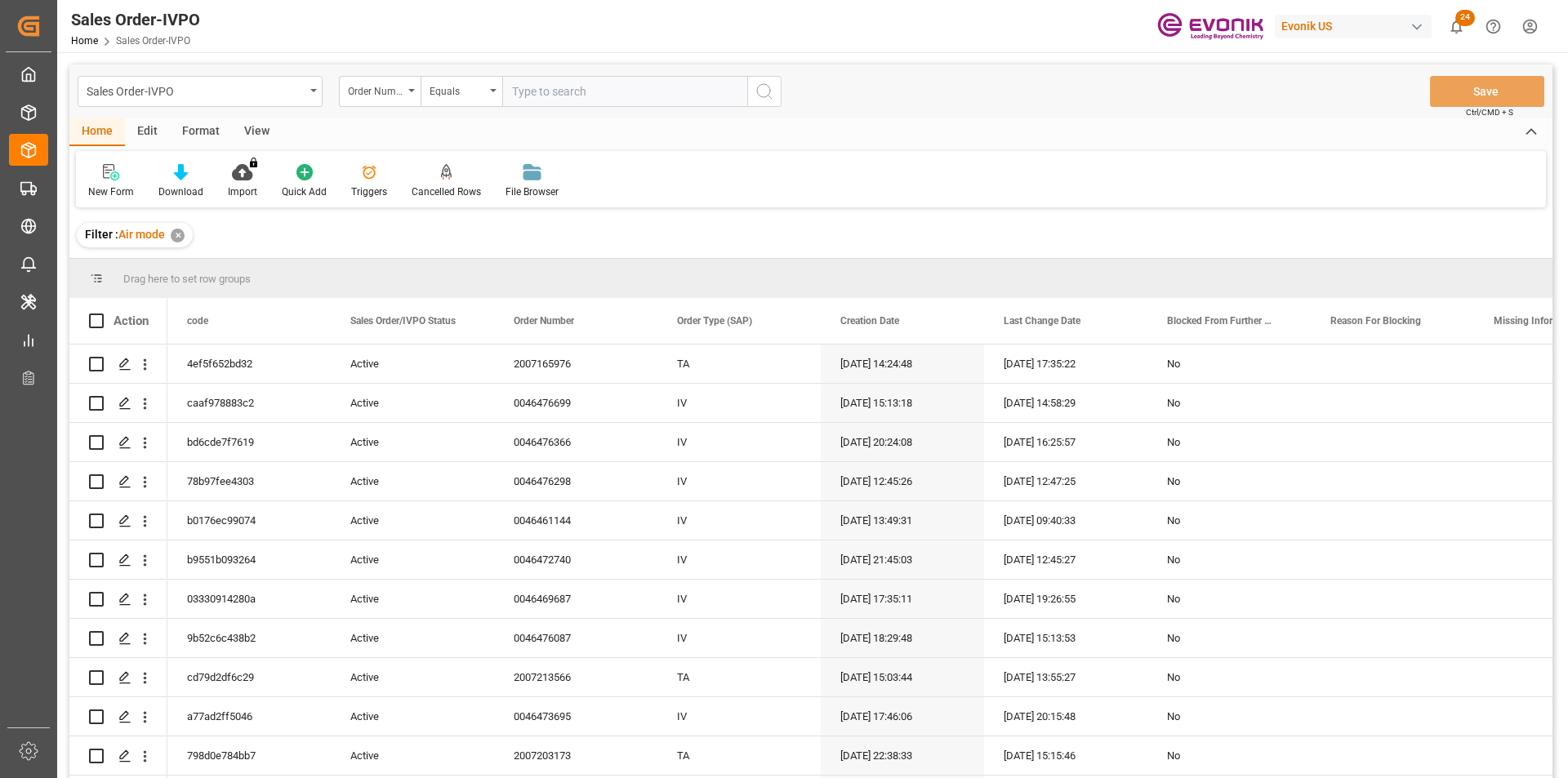
click at [527, 96] on input "text" at bounding box center [624, 92] width 245 height 31
paste input "0046476239"
type input "0046476239"
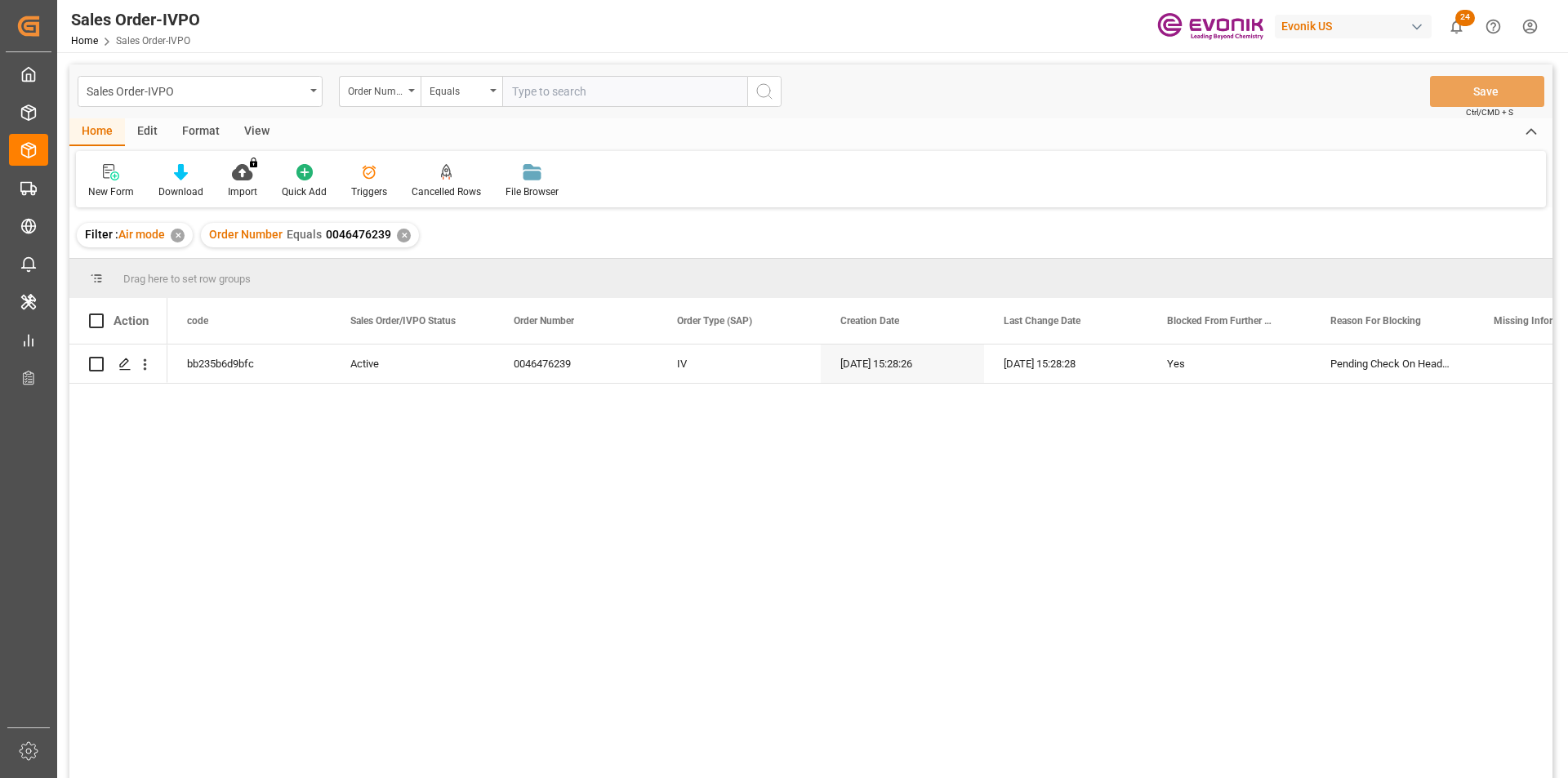
click at [398, 234] on div "✕" at bounding box center [404, 235] width 14 height 14
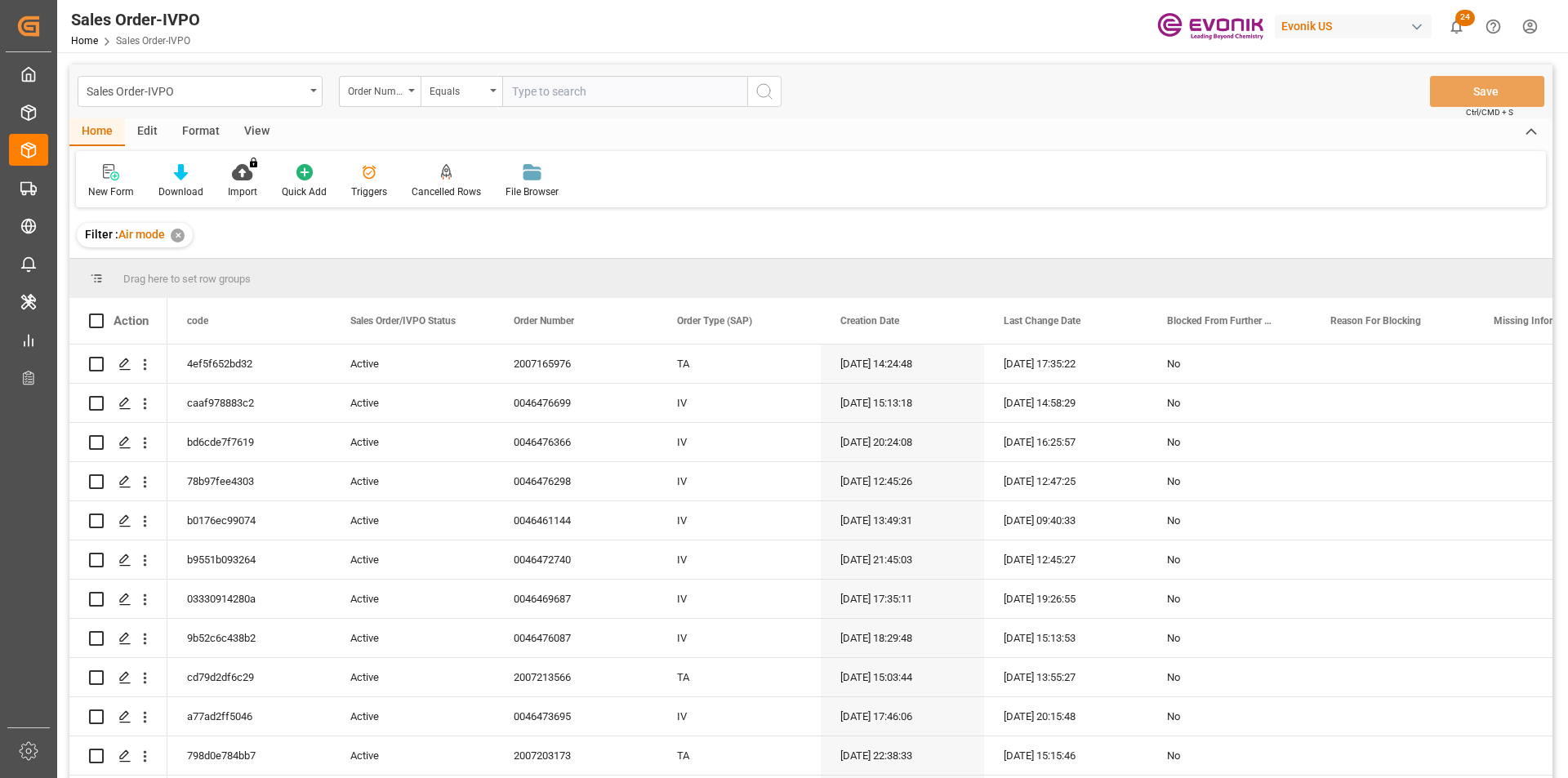
click at [534, 93] on input "text" at bounding box center [624, 92] width 245 height 31
paste input "0046475803"
type input "0046475803"
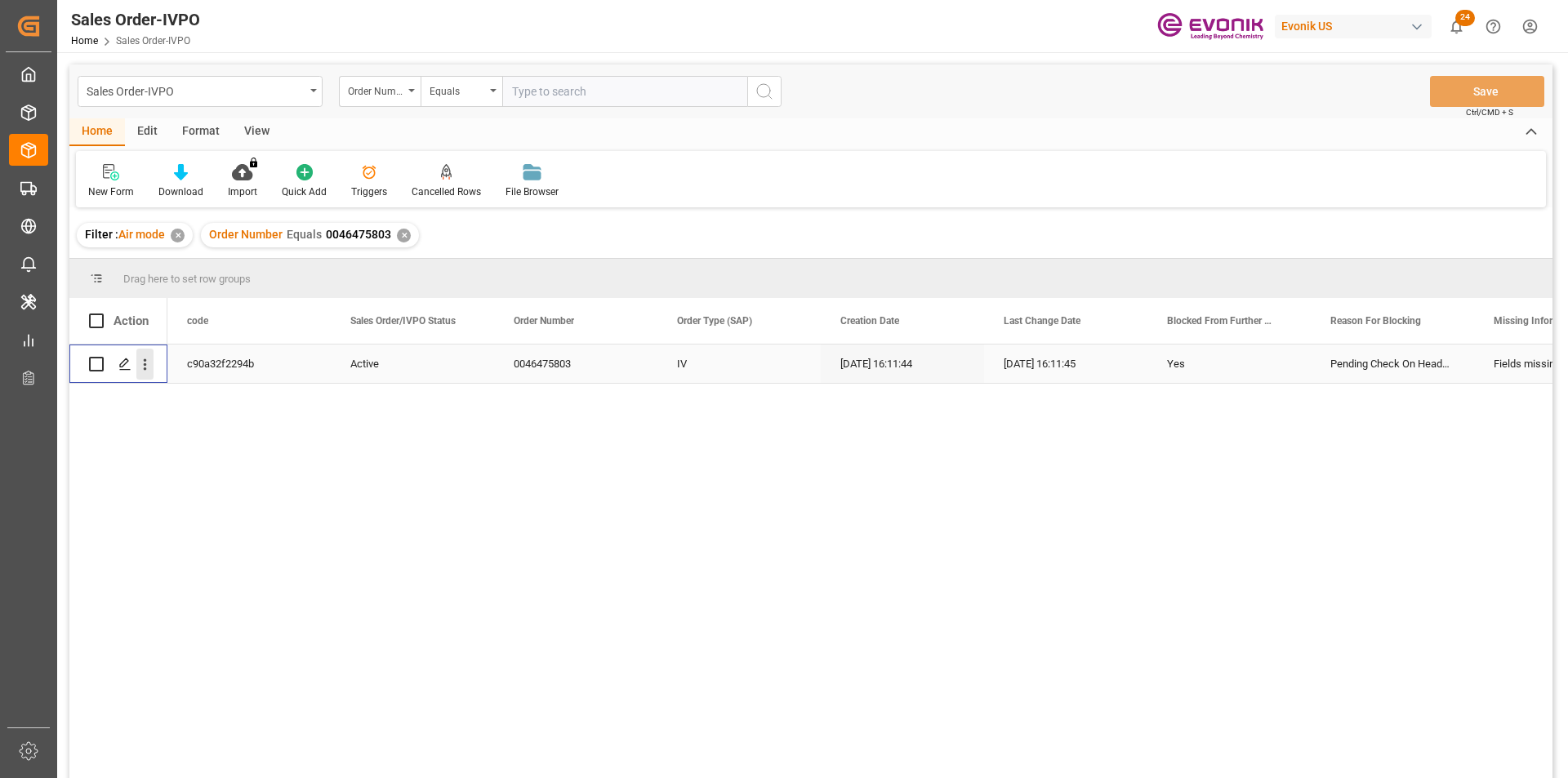
click at [147, 368] on icon "open menu" at bounding box center [145, 364] width 17 height 17
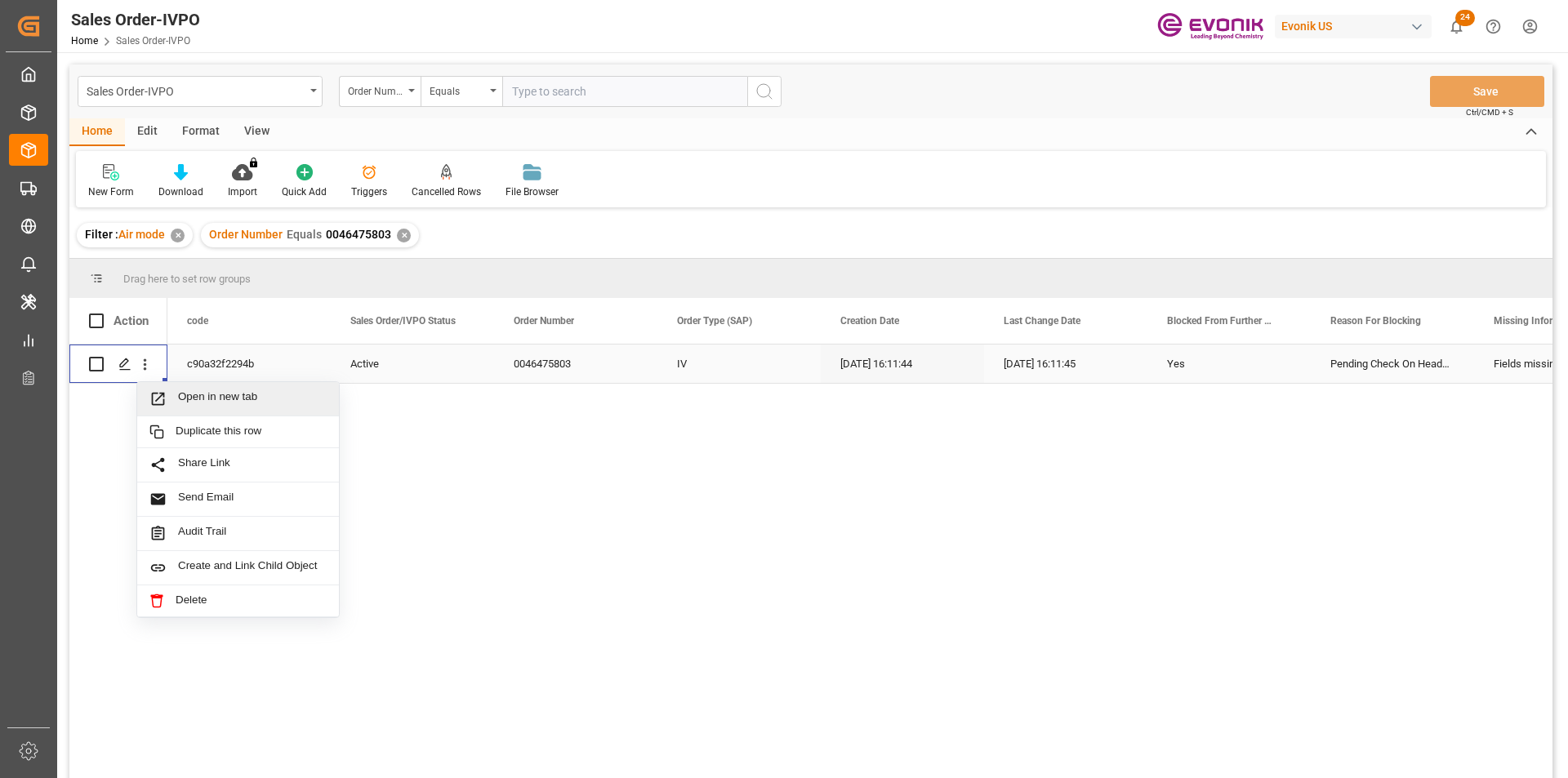
click at [251, 397] on span "Open in new tab" at bounding box center [252, 398] width 148 height 17
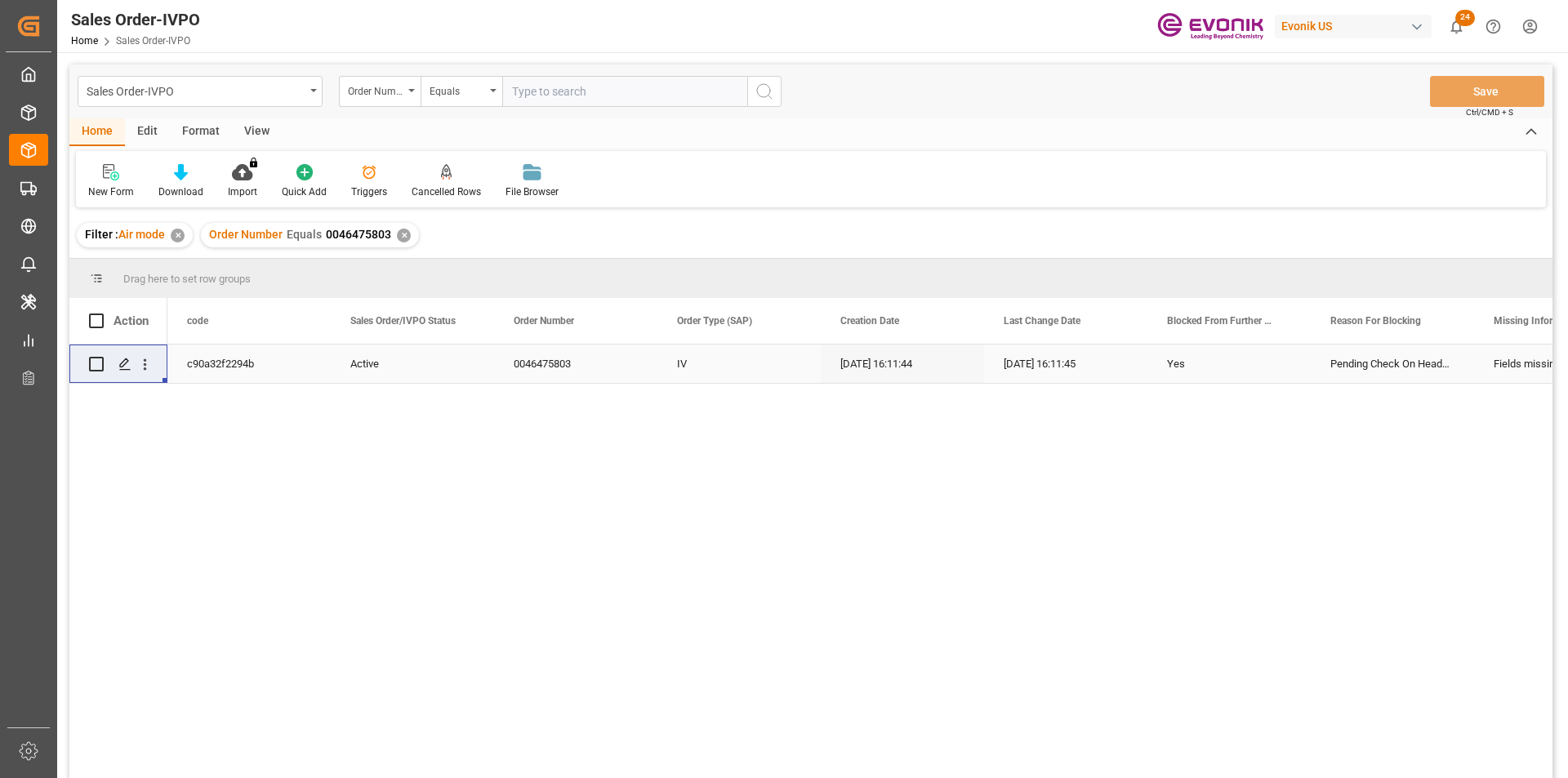
click at [540, 93] on input "text" at bounding box center [624, 92] width 245 height 31
paste input "0046474319"
type input "0046474319"
click at [403, 238] on div "✕" at bounding box center [404, 235] width 14 height 14
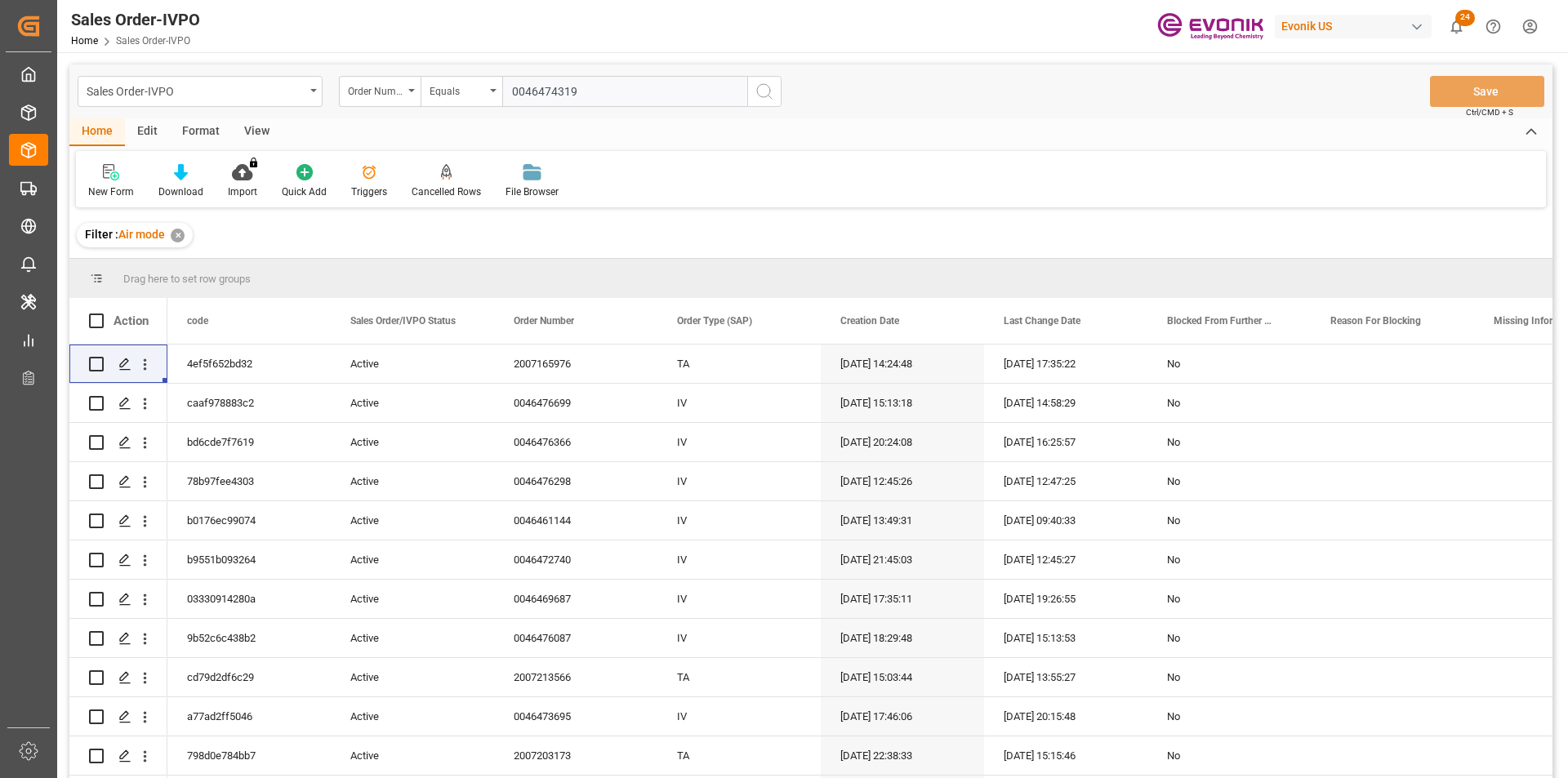
click at [589, 93] on input "0046474319" at bounding box center [624, 92] width 245 height 31
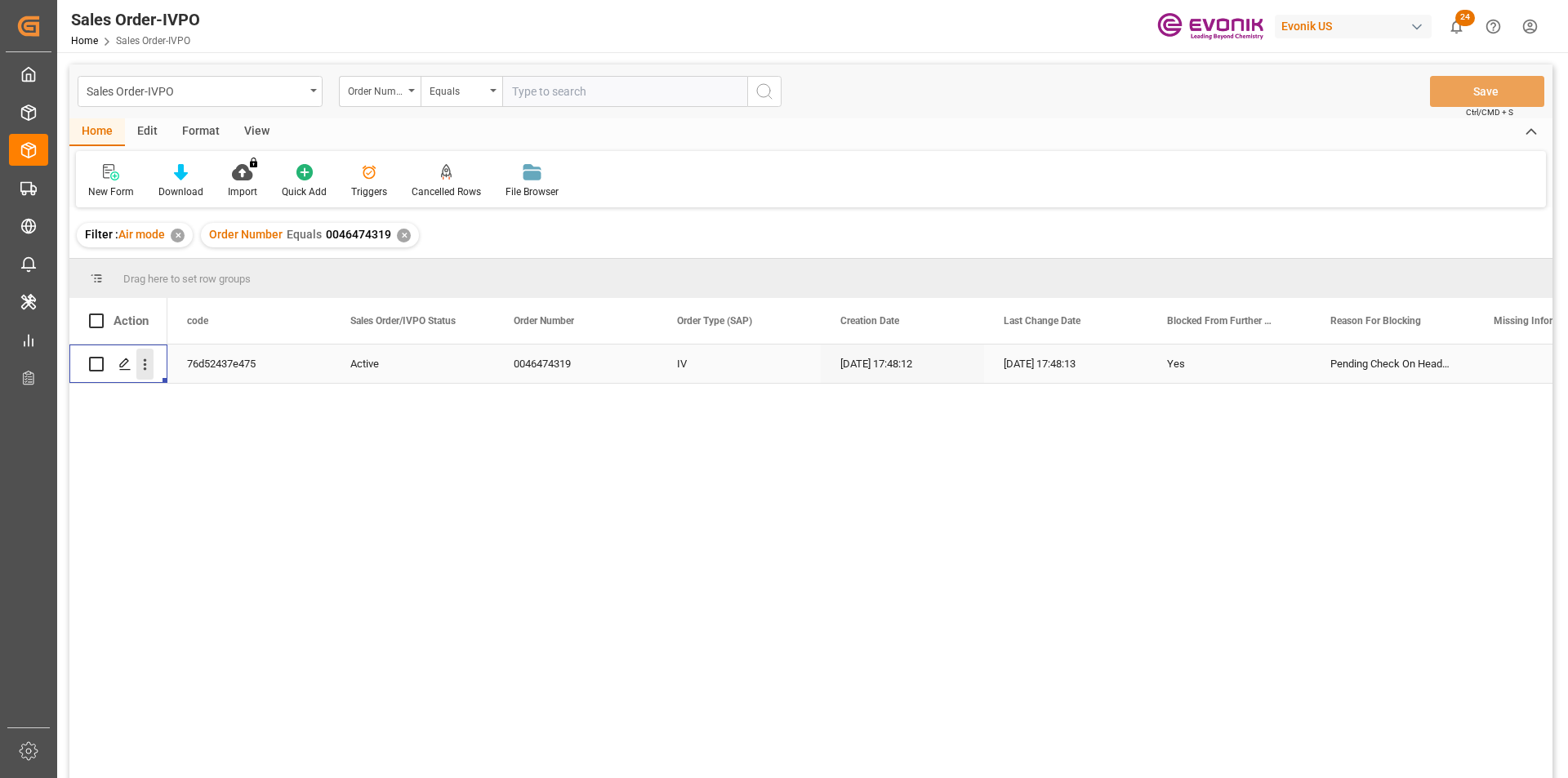
click at [152, 365] on icon "open menu" at bounding box center [145, 364] width 17 height 17
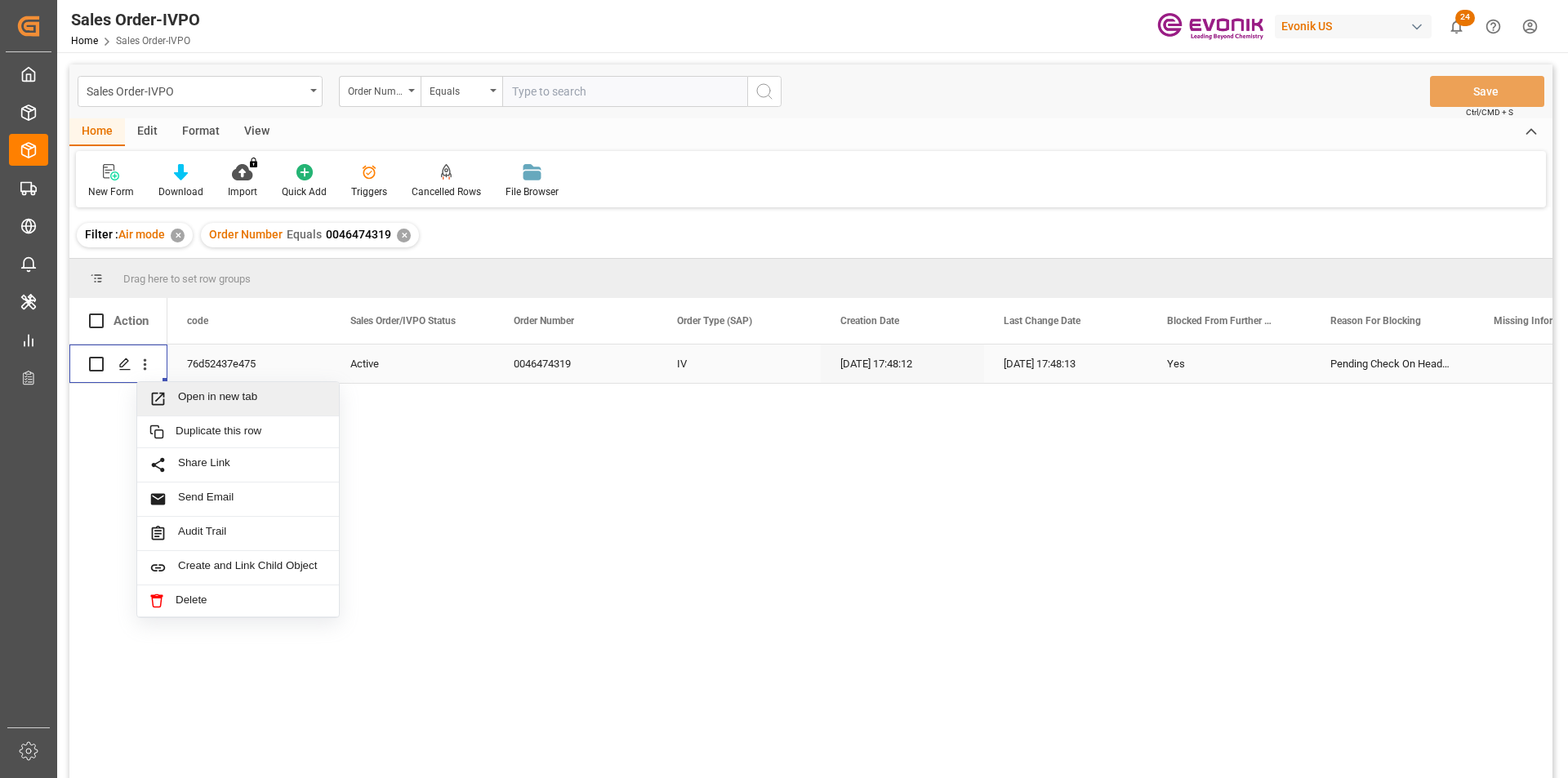
click at [215, 400] on span "Open in new tab" at bounding box center [252, 398] width 148 height 17
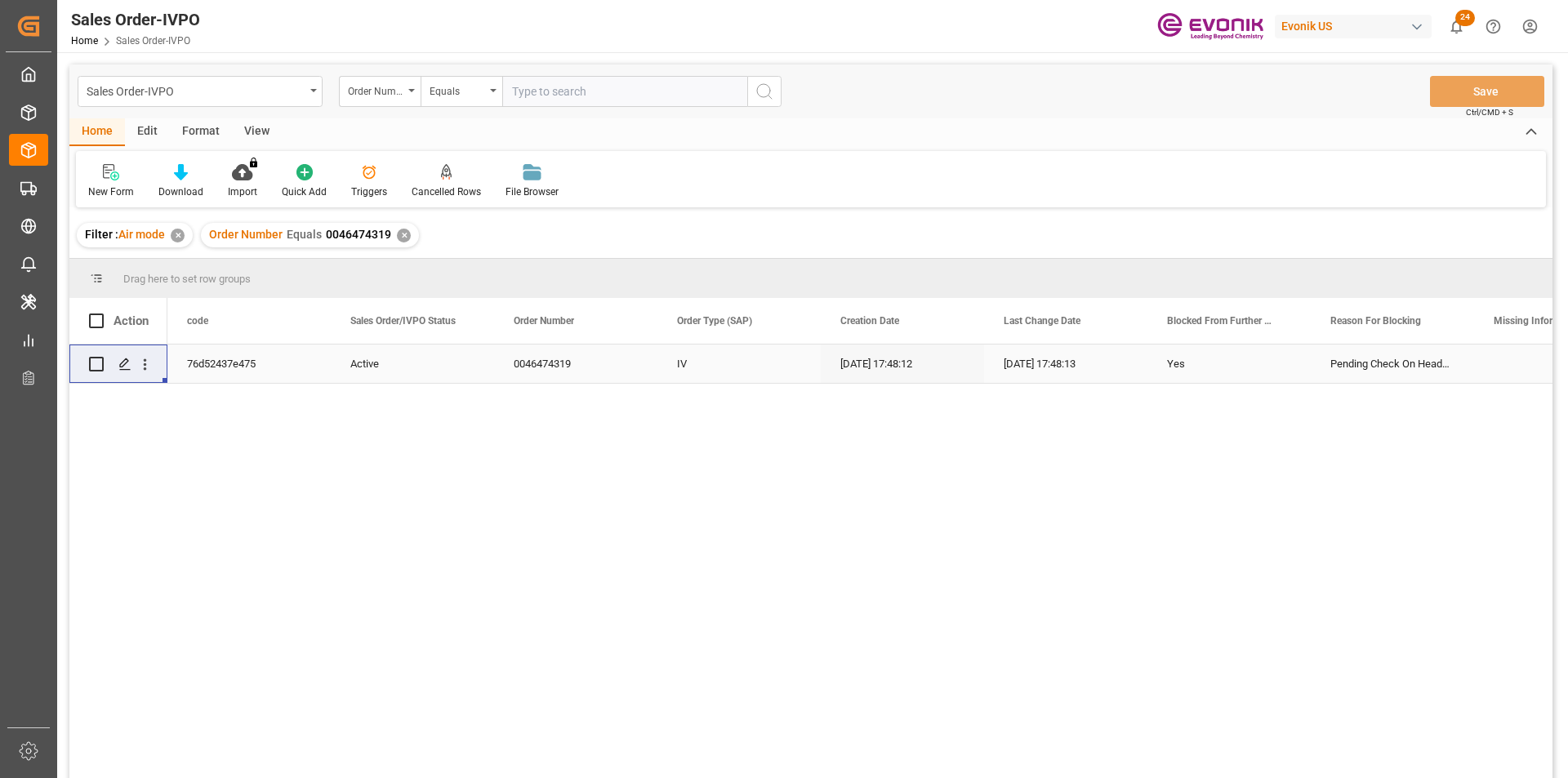
click at [406, 232] on div "✕" at bounding box center [404, 235] width 14 height 14
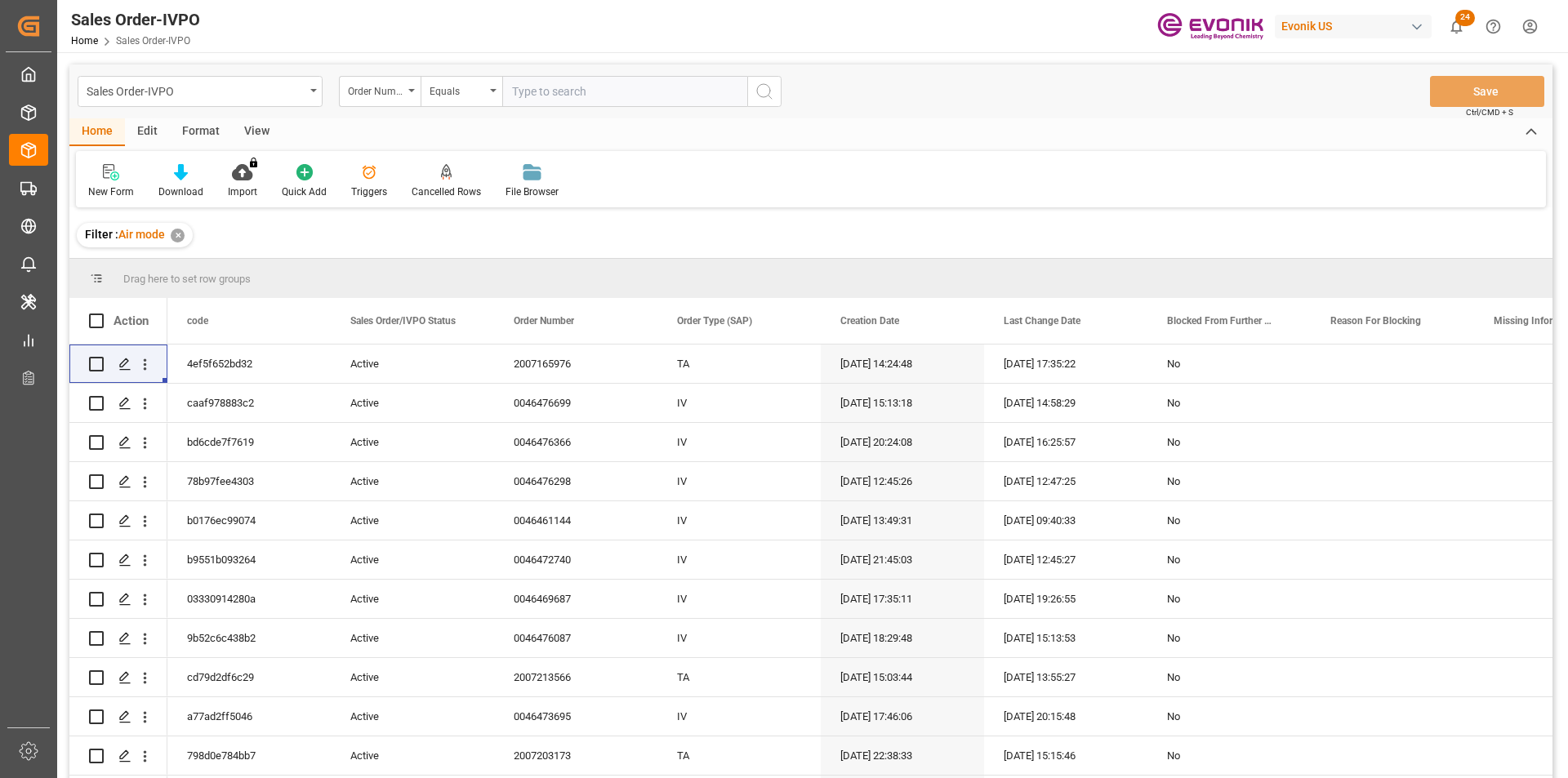
click at [595, 93] on input "text" at bounding box center [624, 92] width 245 height 31
paste input "0046475125"
type input "0046475125"
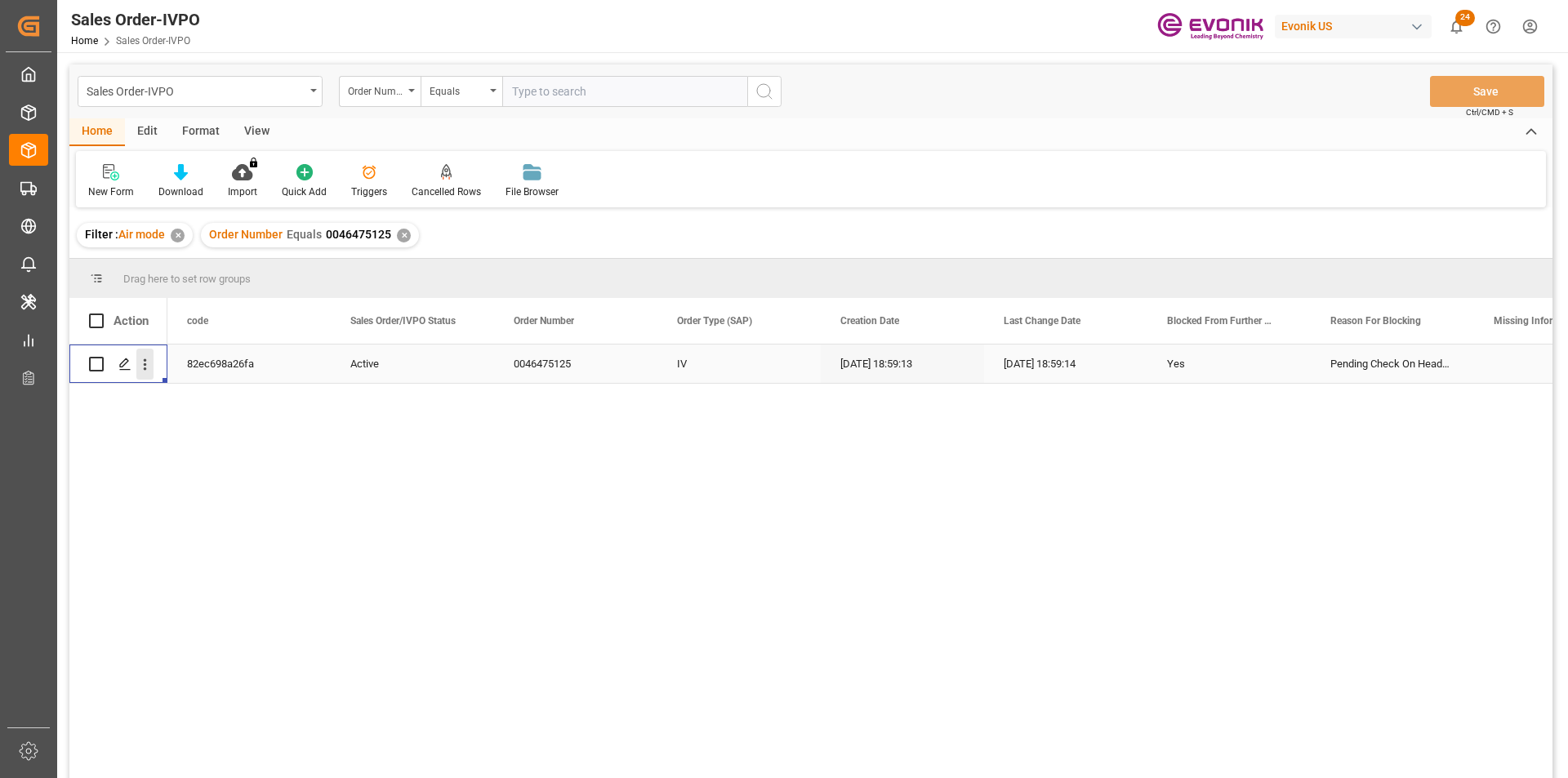
click at [150, 361] on icon "open menu" at bounding box center [145, 364] width 17 height 17
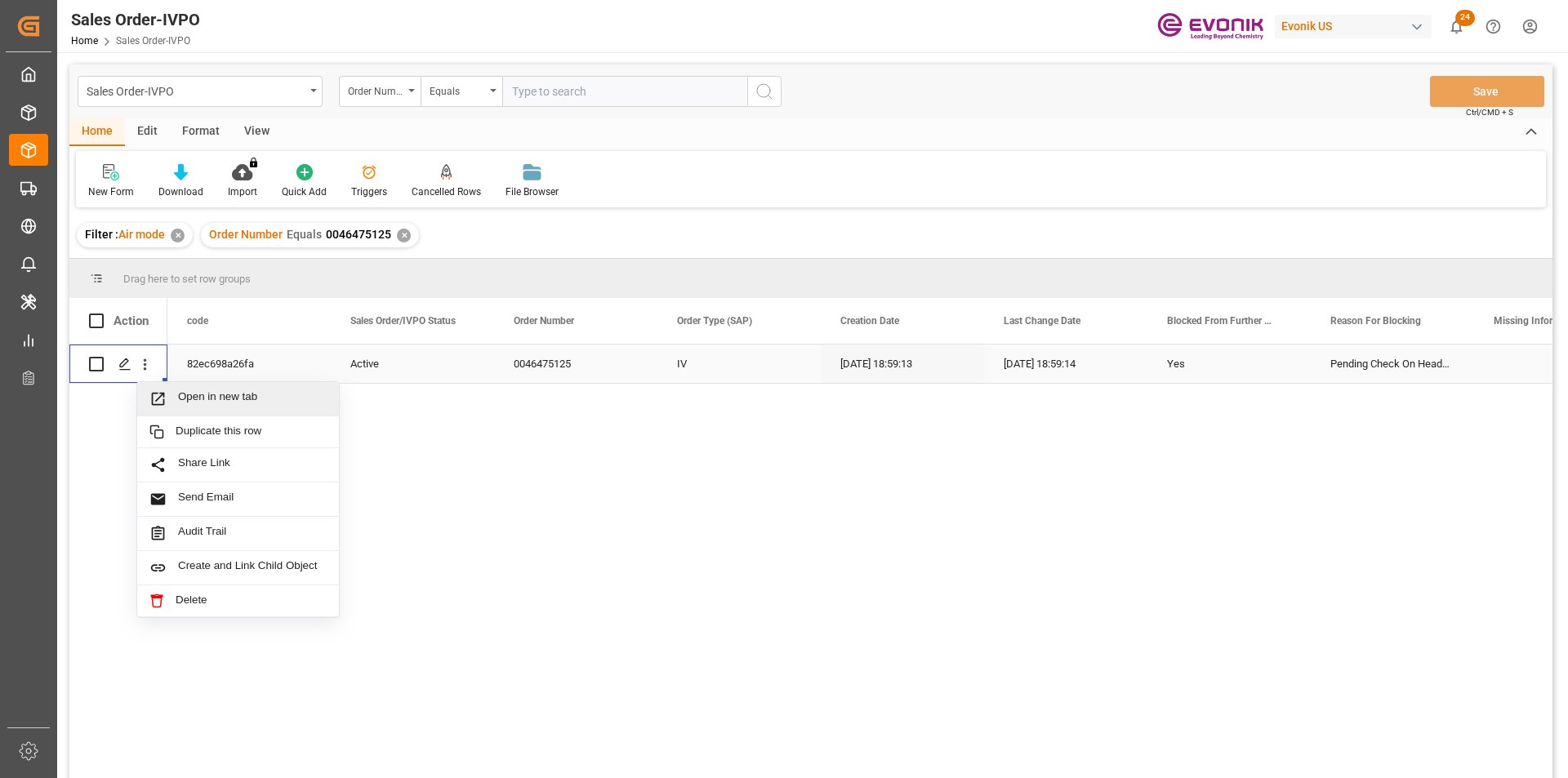
click at [247, 394] on span "Open in new tab" at bounding box center [252, 398] width 148 height 17
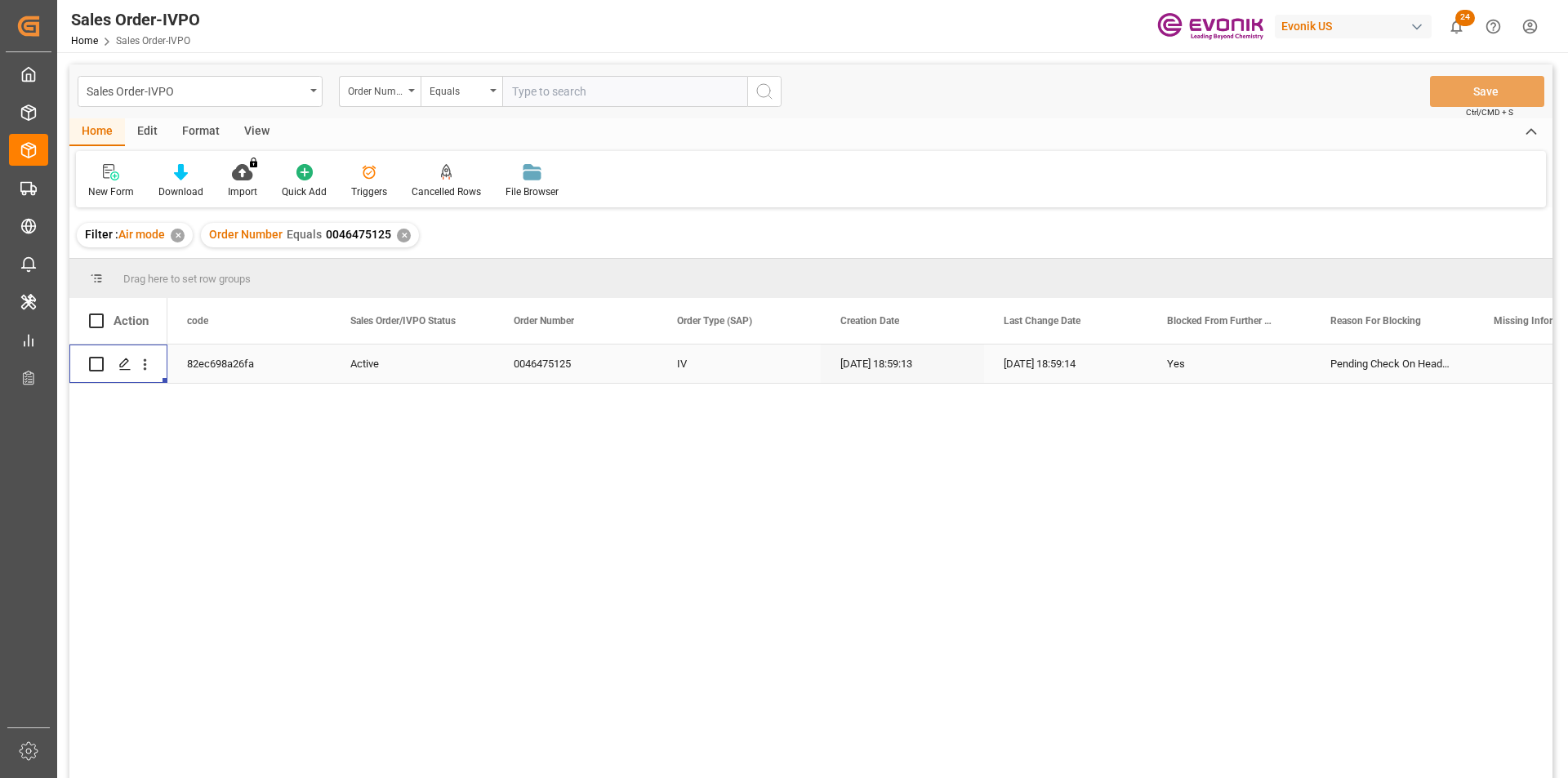
click at [404, 234] on div "✕" at bounding box center [404, 235] width 14 height 14
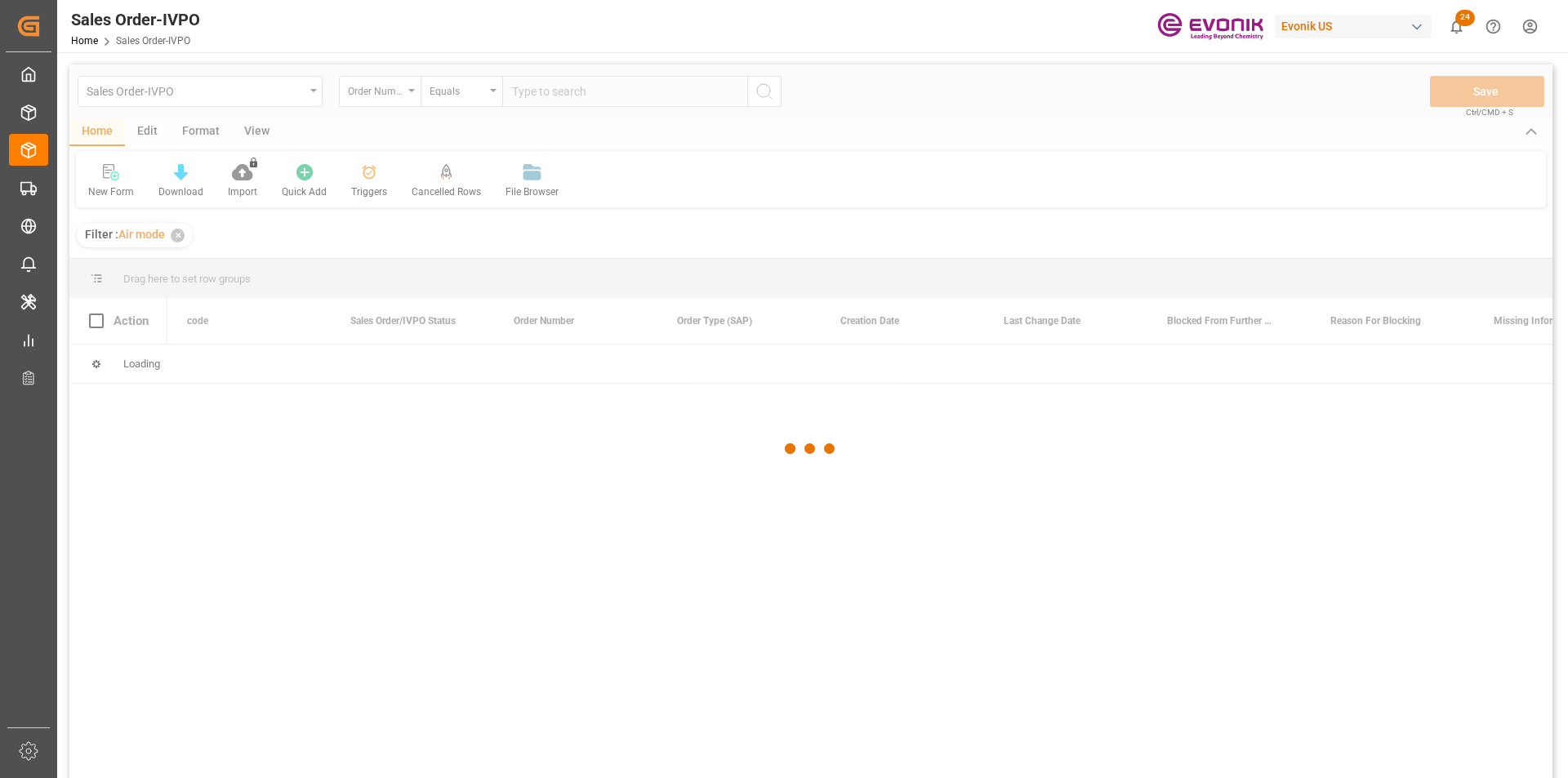
click at [612, 91] on div at bounding box center [810, 448] width 1483 height 768
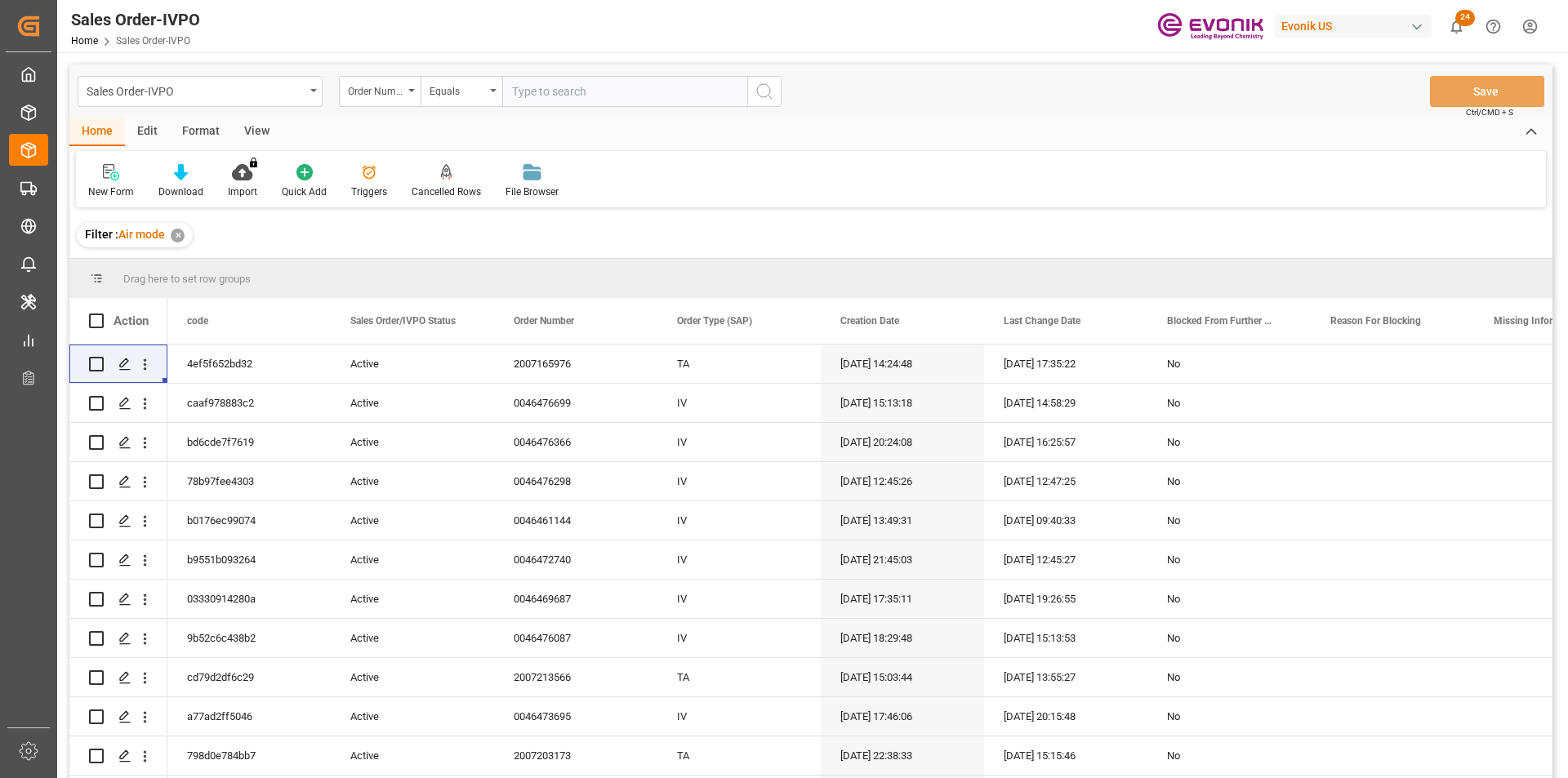
click at [612, 91] on input "text" at bounding box center [624, 92] width 245 height 31
paste input "0046473927"
type input "0046473927"
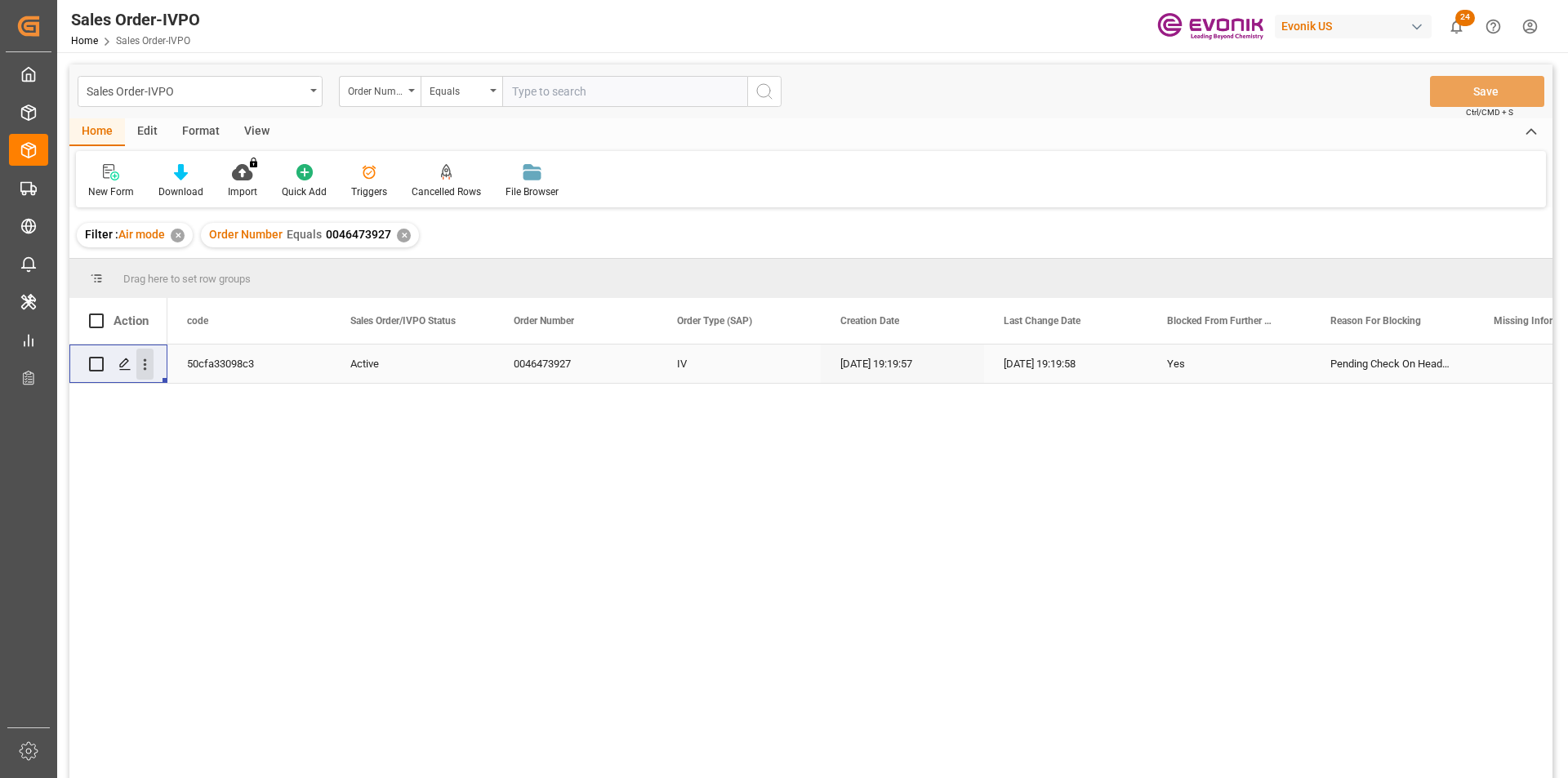
click at [149, 364] on icon "open menu" at bounding box center [145, 364] width 17 height 17
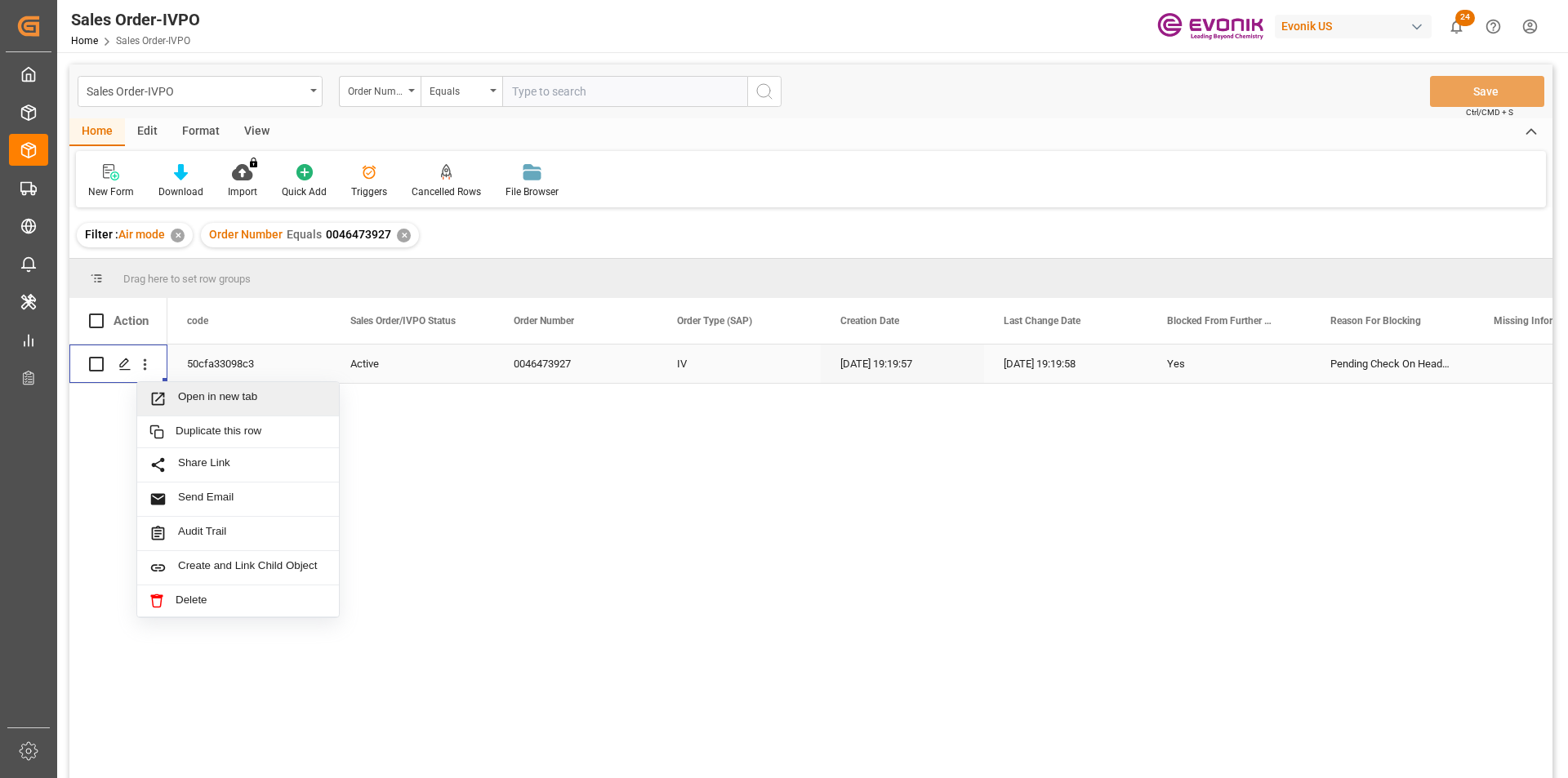
click at [241, 394] on span "Open in new tab" at bounding box center [252, 398] width 148 height 17
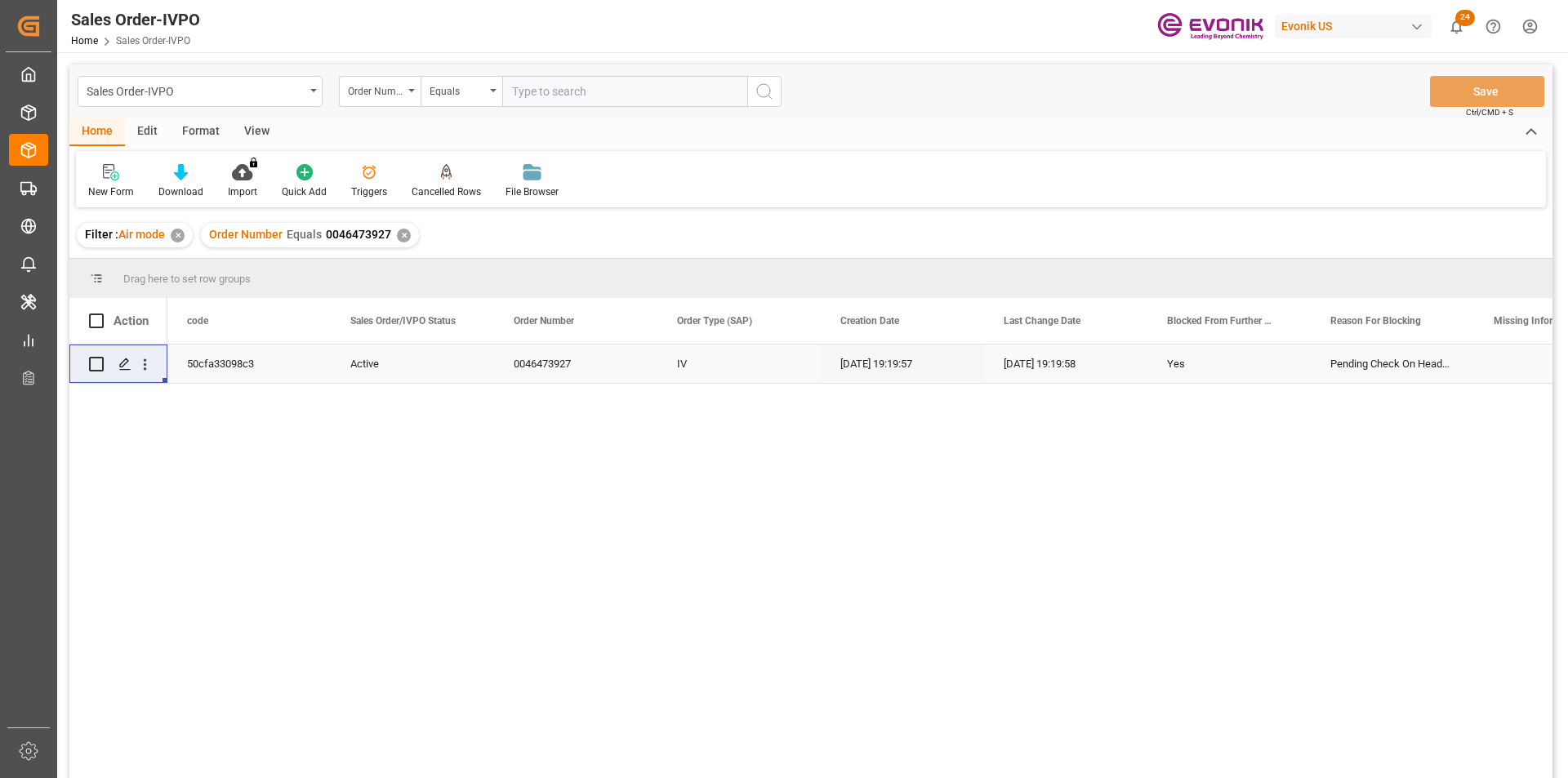
click at [404, 238] on div "✕" at bounding box center [404, 235] width 14 height 14
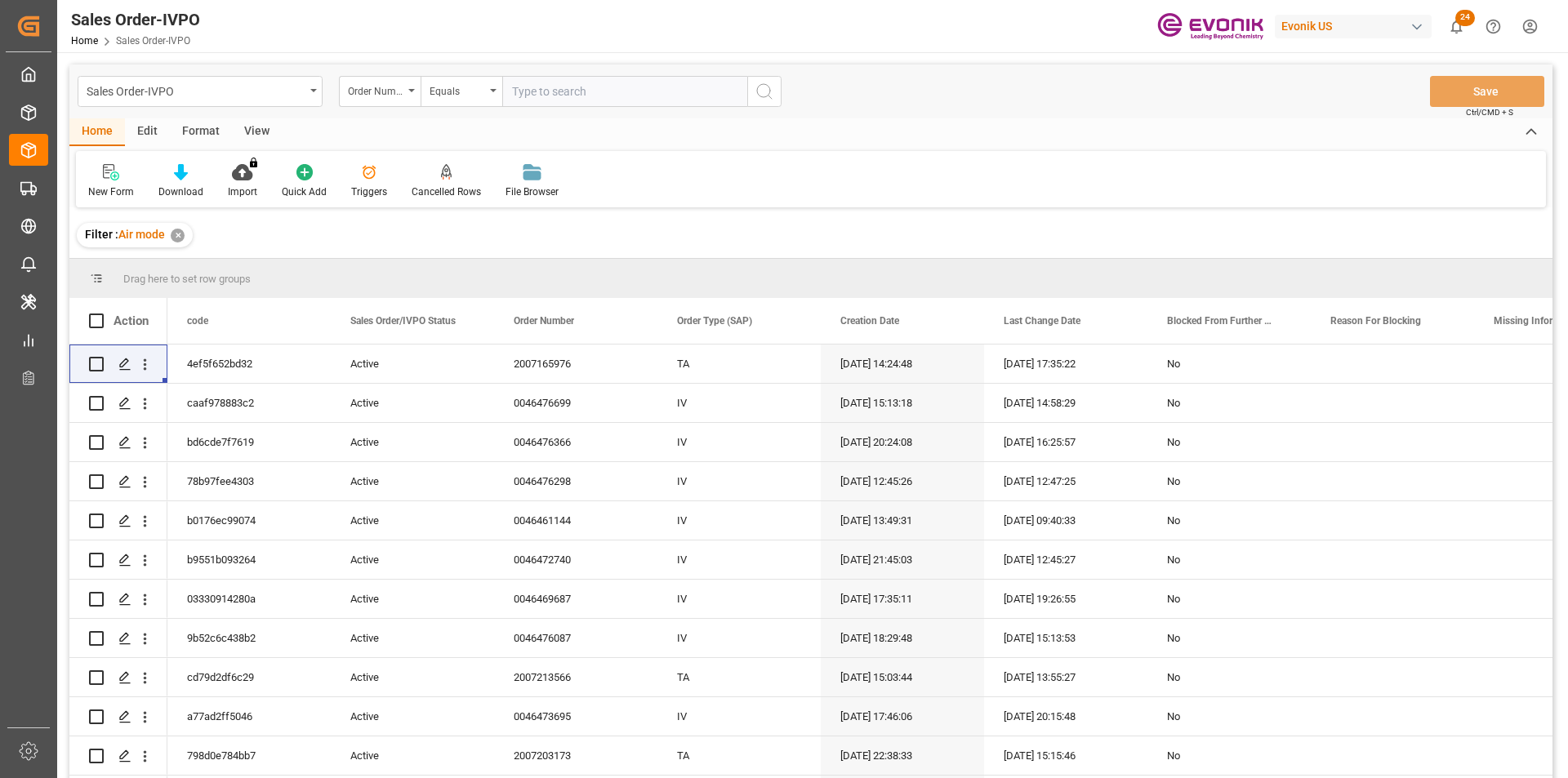
click at [590, 101] on input "text" at bounding box center [624, 92] width 245 height 31
paste input "0046476239"
type input "0046476239"
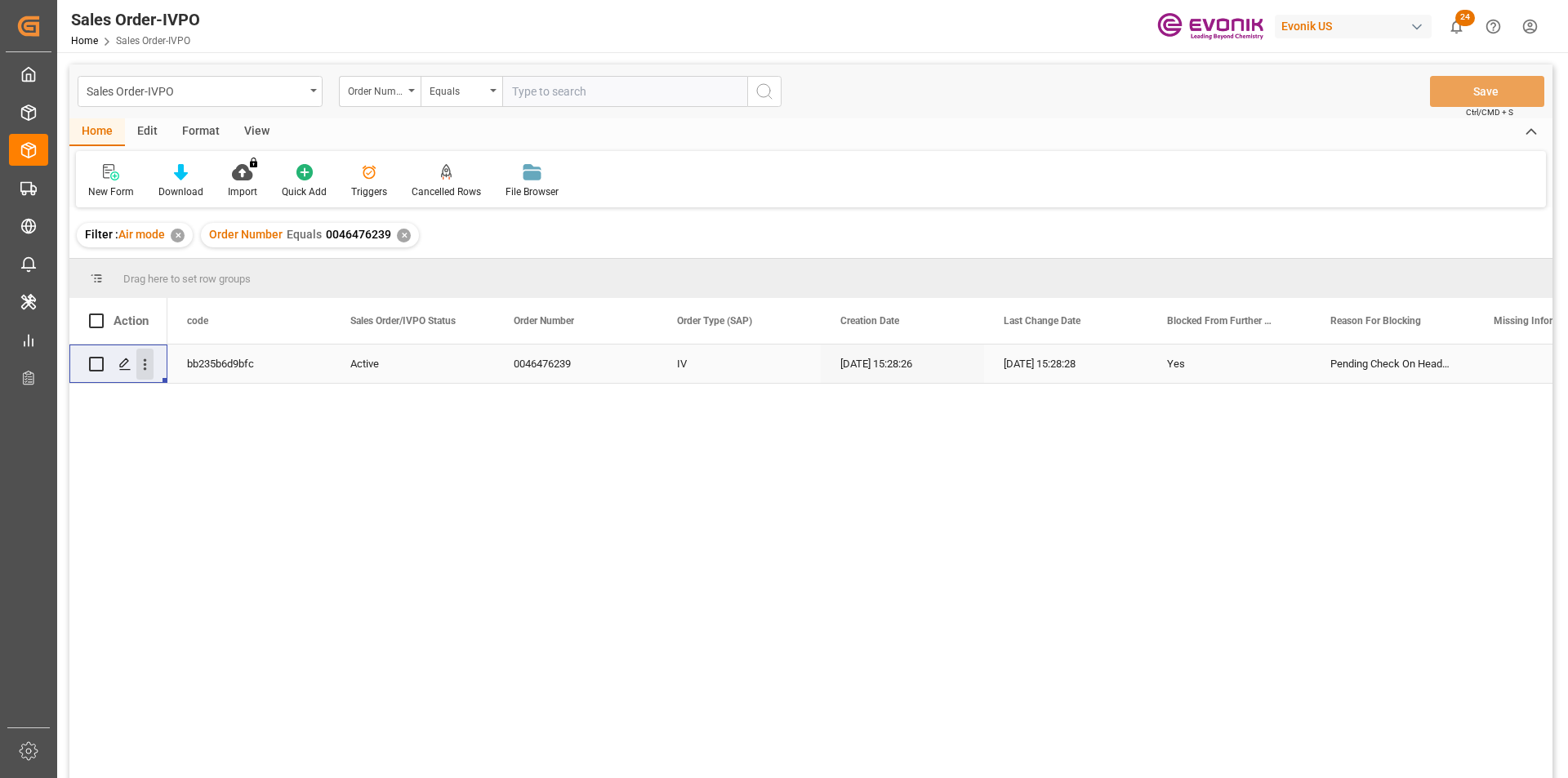
click at [144, 366] on icon "open menu" at bounding box center [145, 364] width 17 height 17
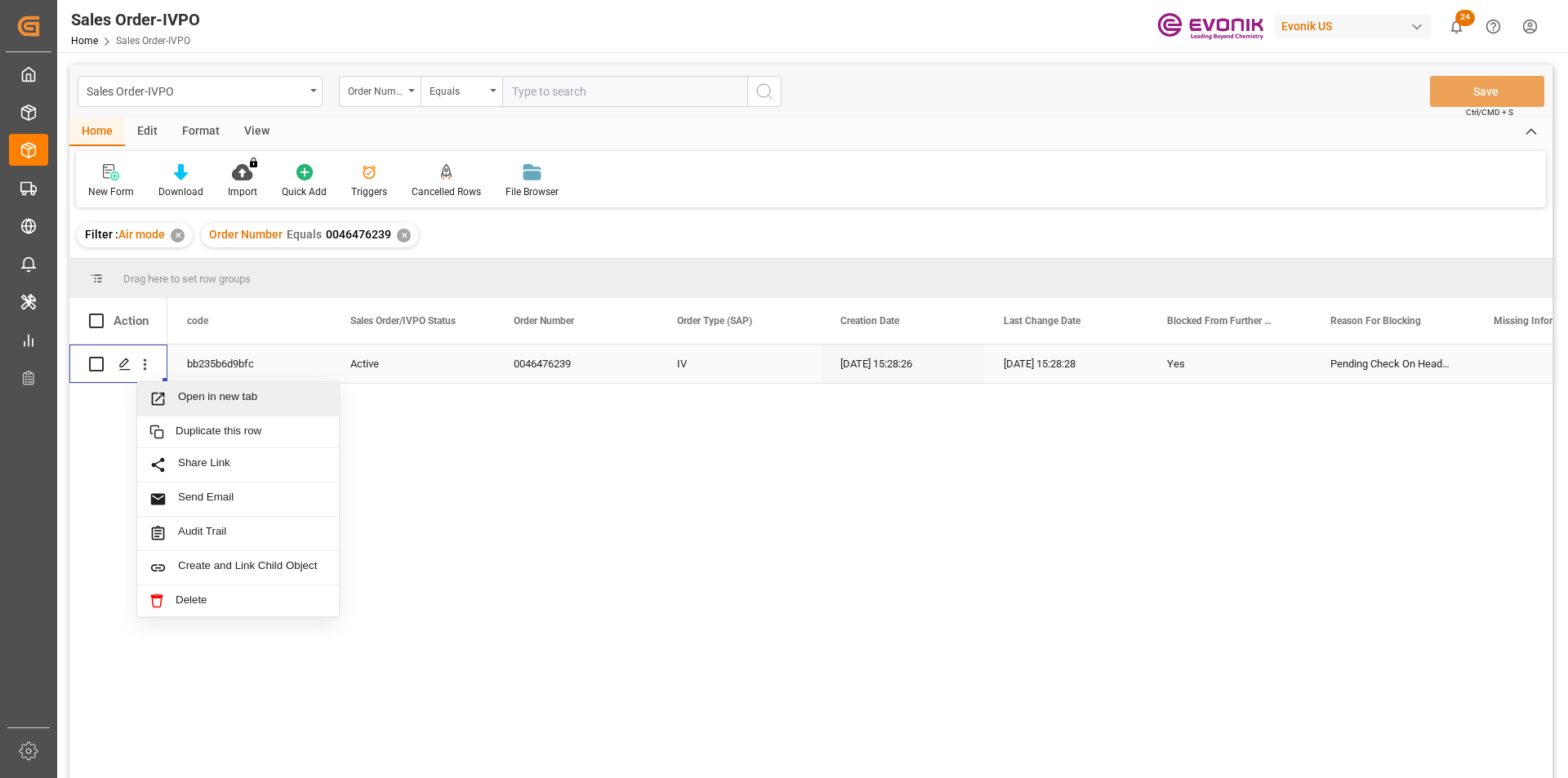
click at [257, 401] on span "Open in new tab" at bounding box center [252, 398] width 148 height 17
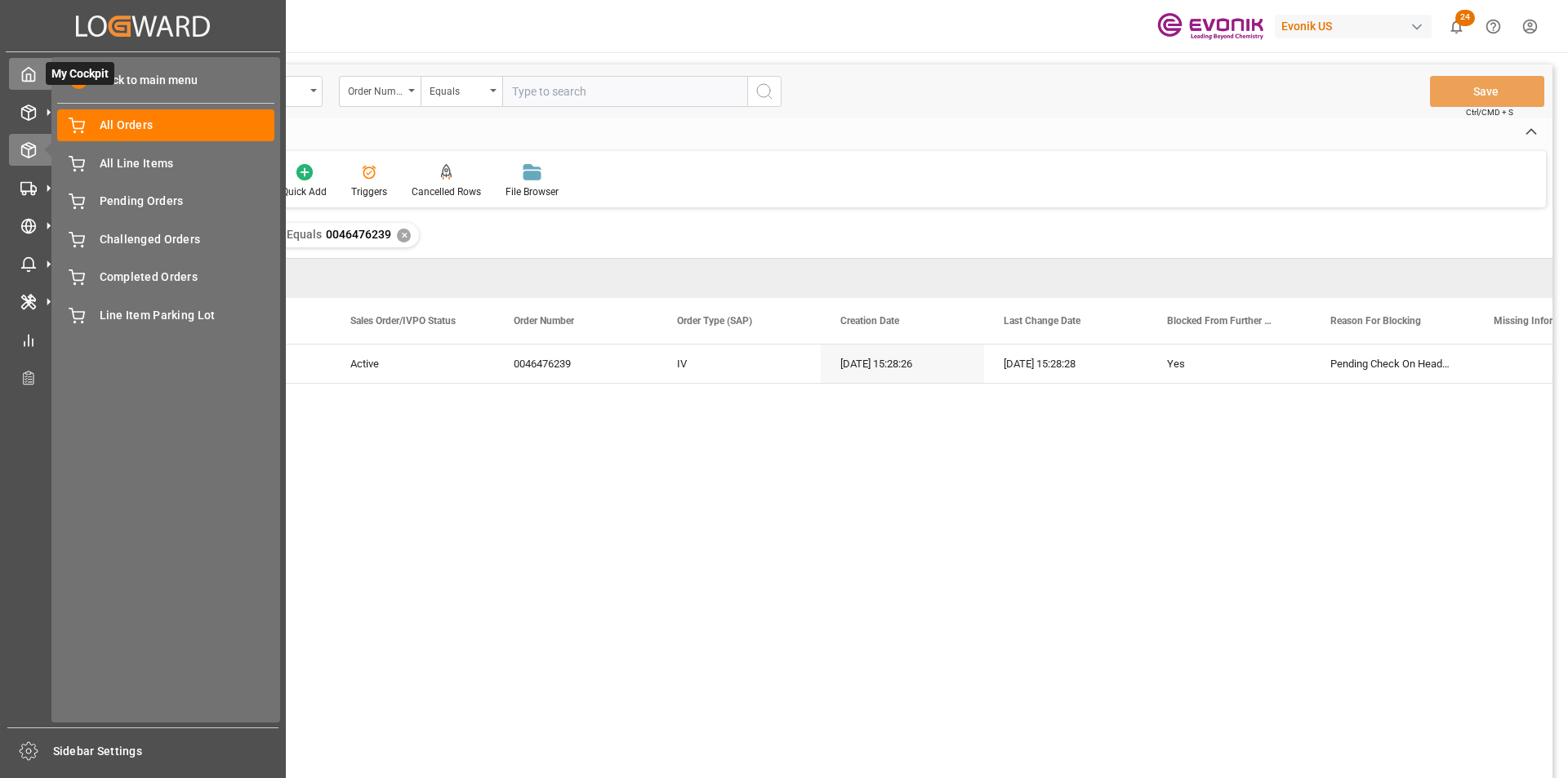
click at [110, 75] on span "My Cockpit" at bounding box center [79, 73] width 68 height 23
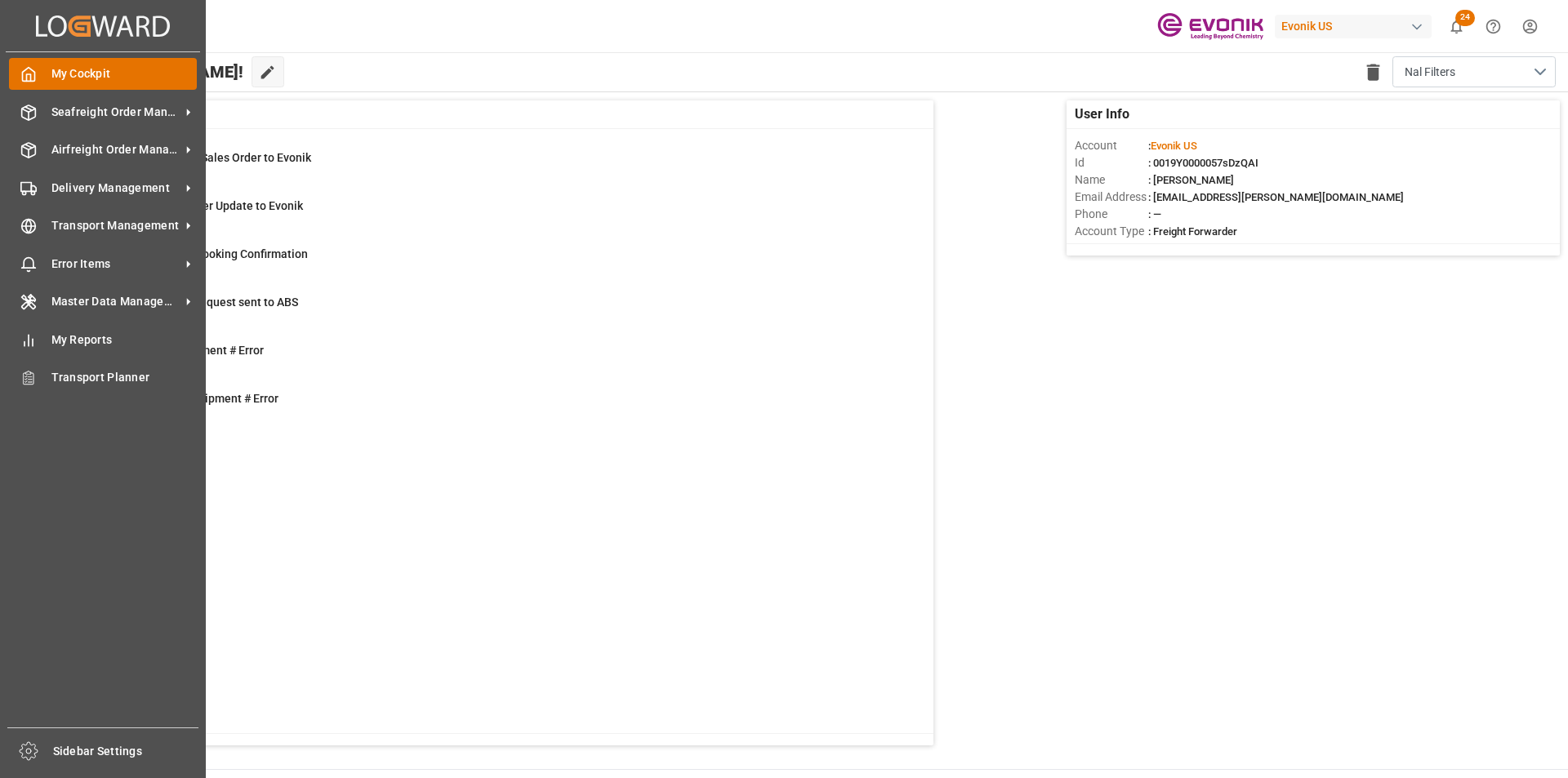
click at [89, 74] on span "My Cockpit" at bounding box center [125, 74] width 146 height 17
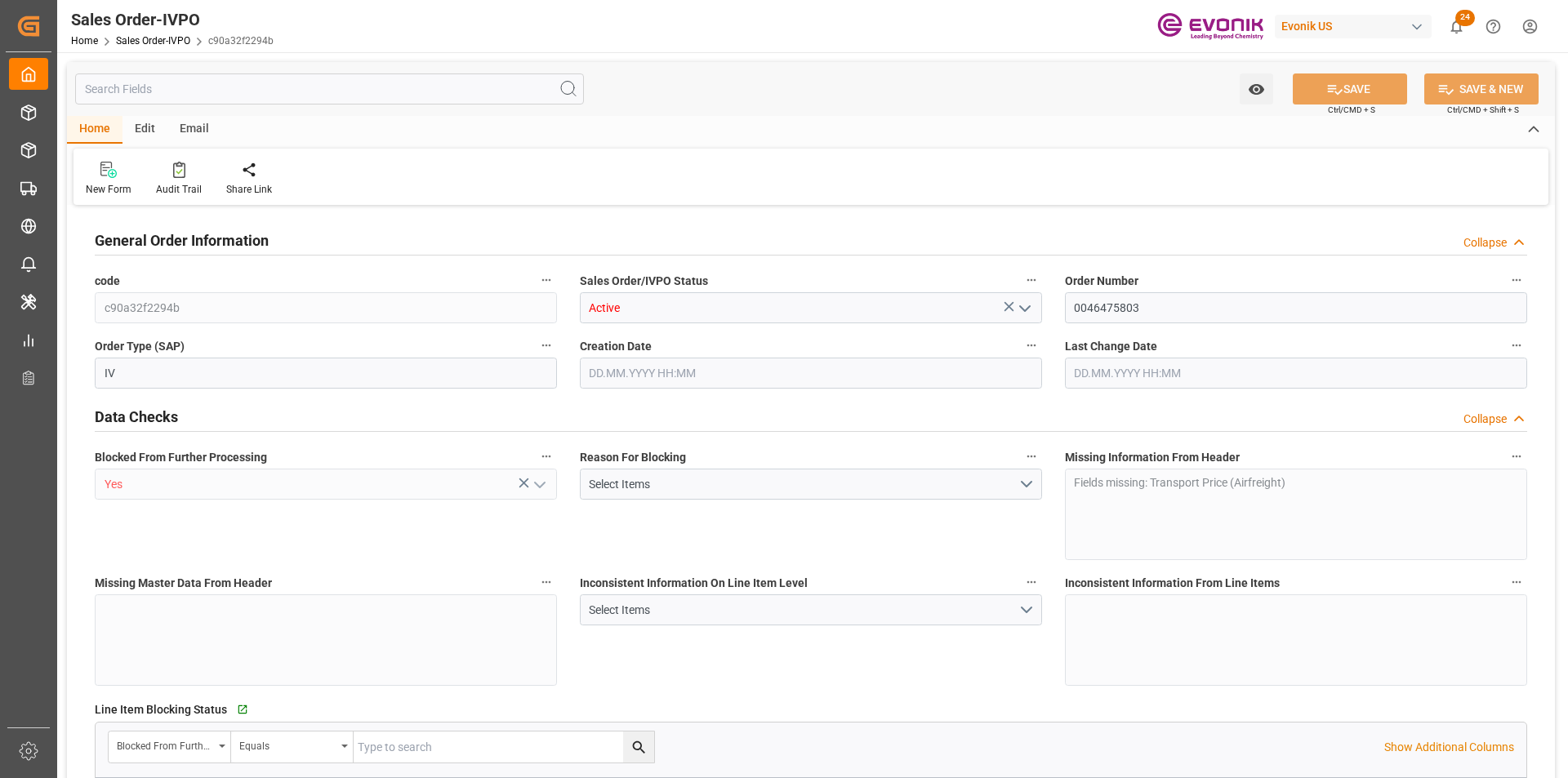
type input "INBOM"
type input "1"
type input "754.1728"
type input "02.10.2025 16:11"
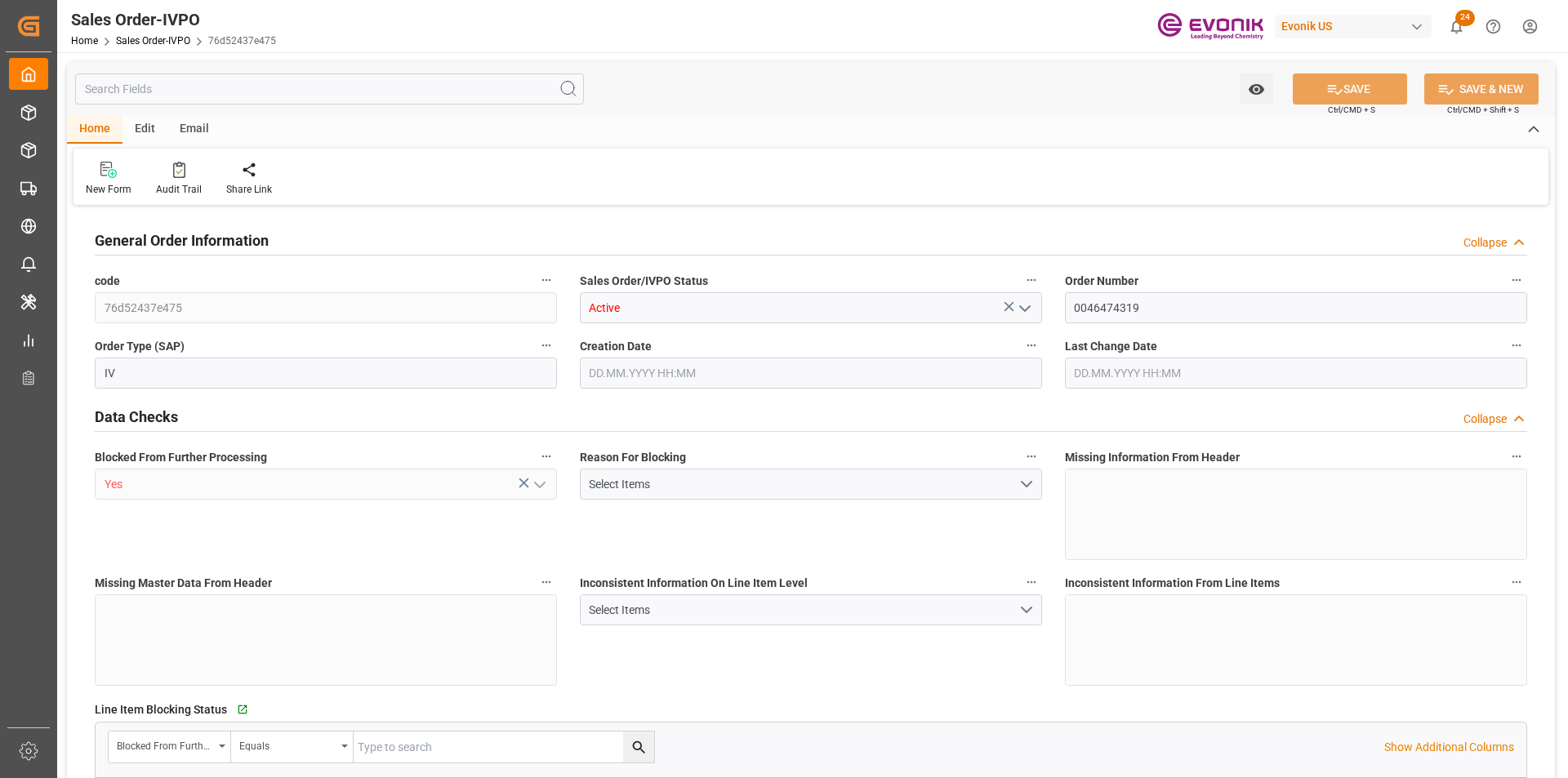
type input "CNSHA"
type input "0"
type input "1"
type input "433"
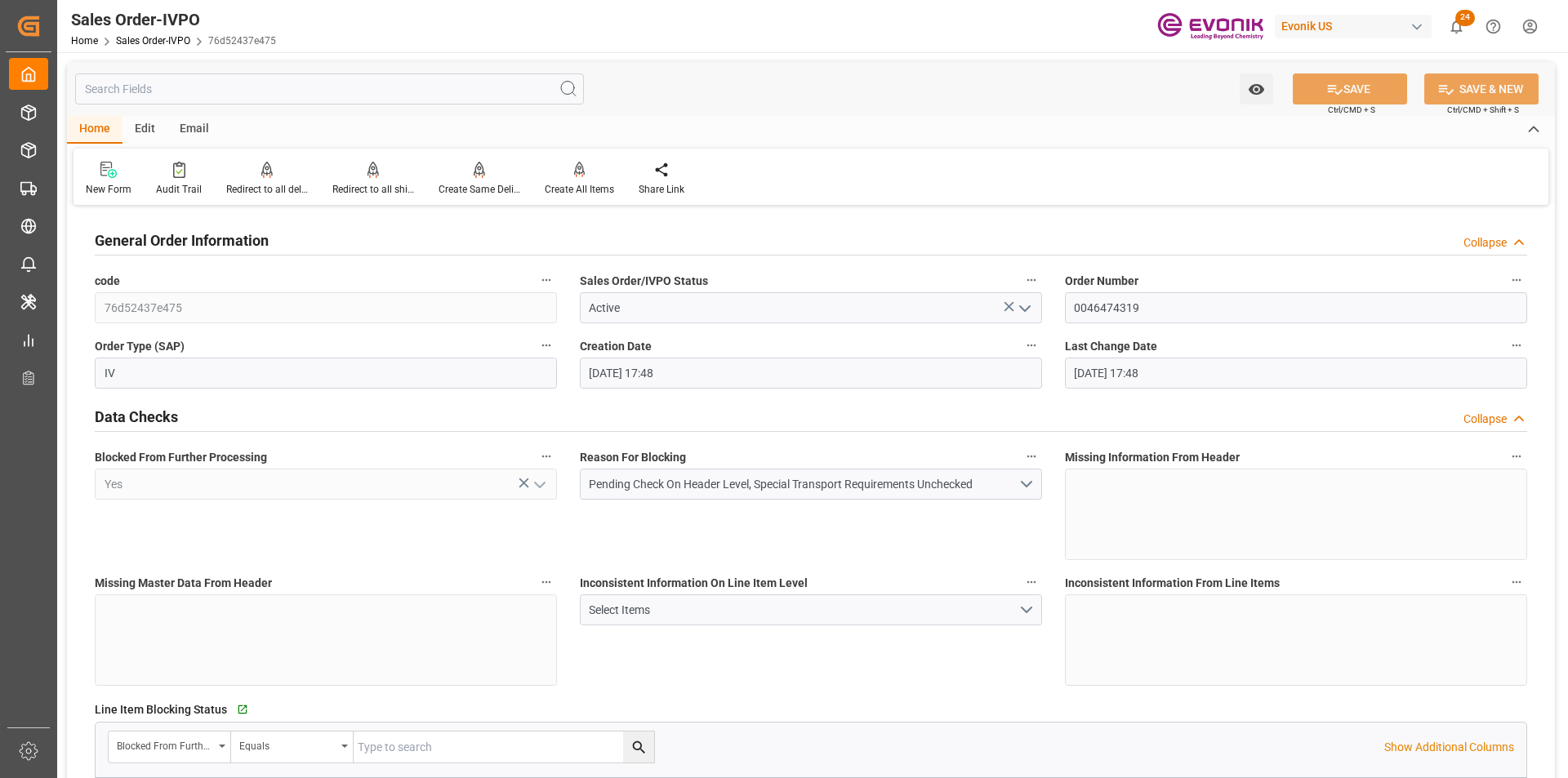
type input "02.10.2025 17:48"
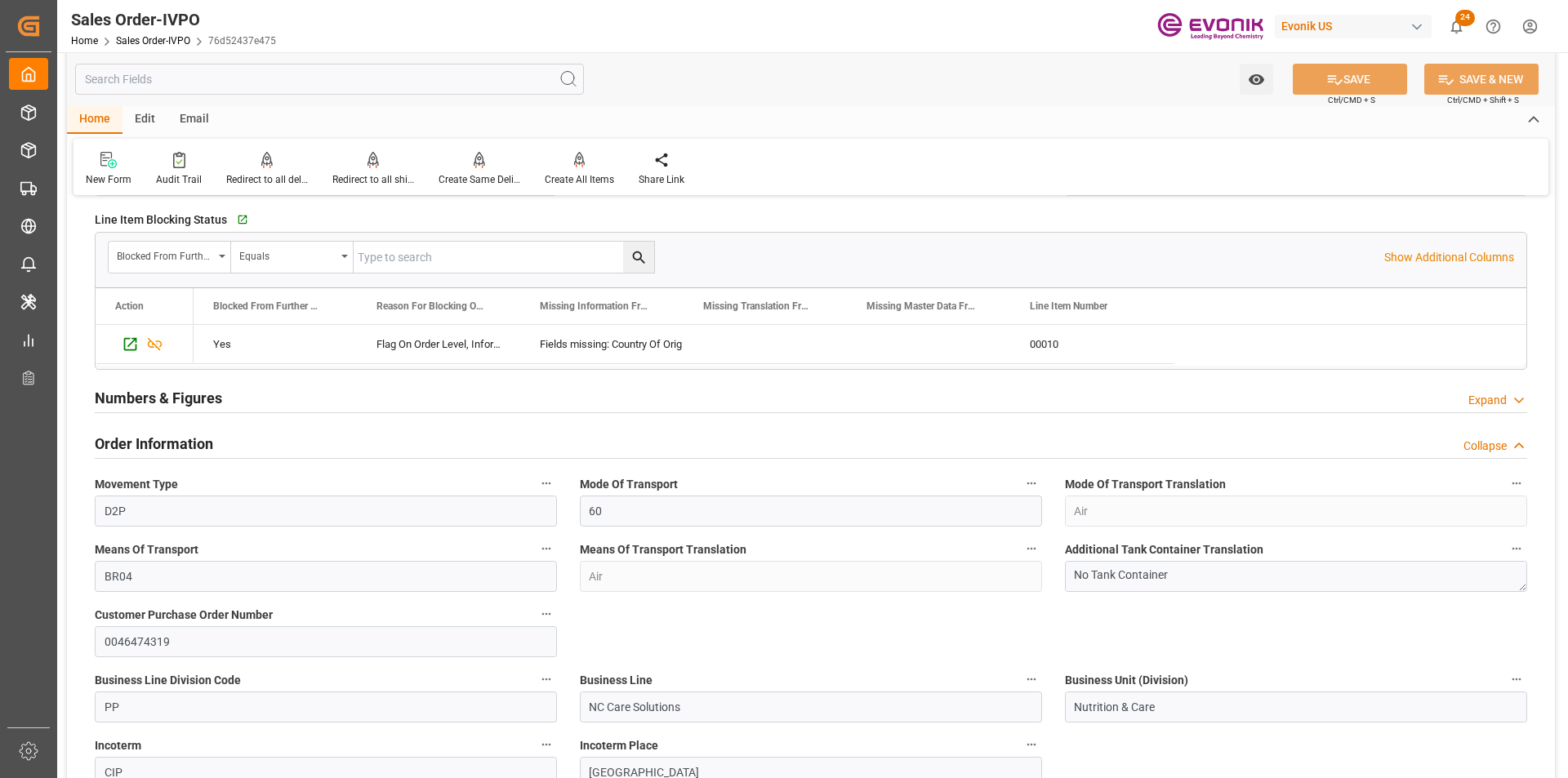
scroll to position [653, 0]
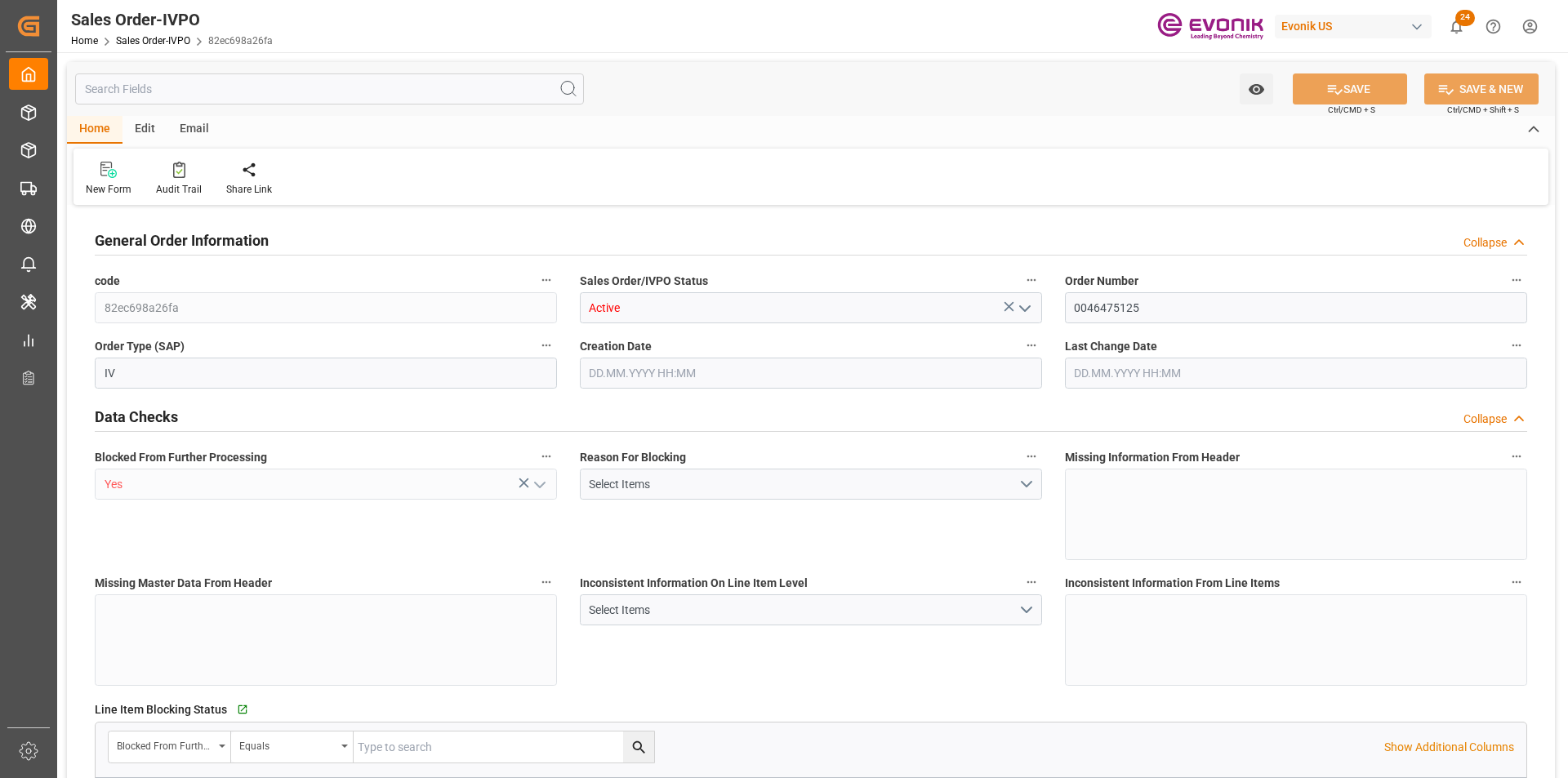
type input "IDJKT"
type input "3384.45"
type input "1"
type input "1193.7"
type input "[DATE] 18:59"
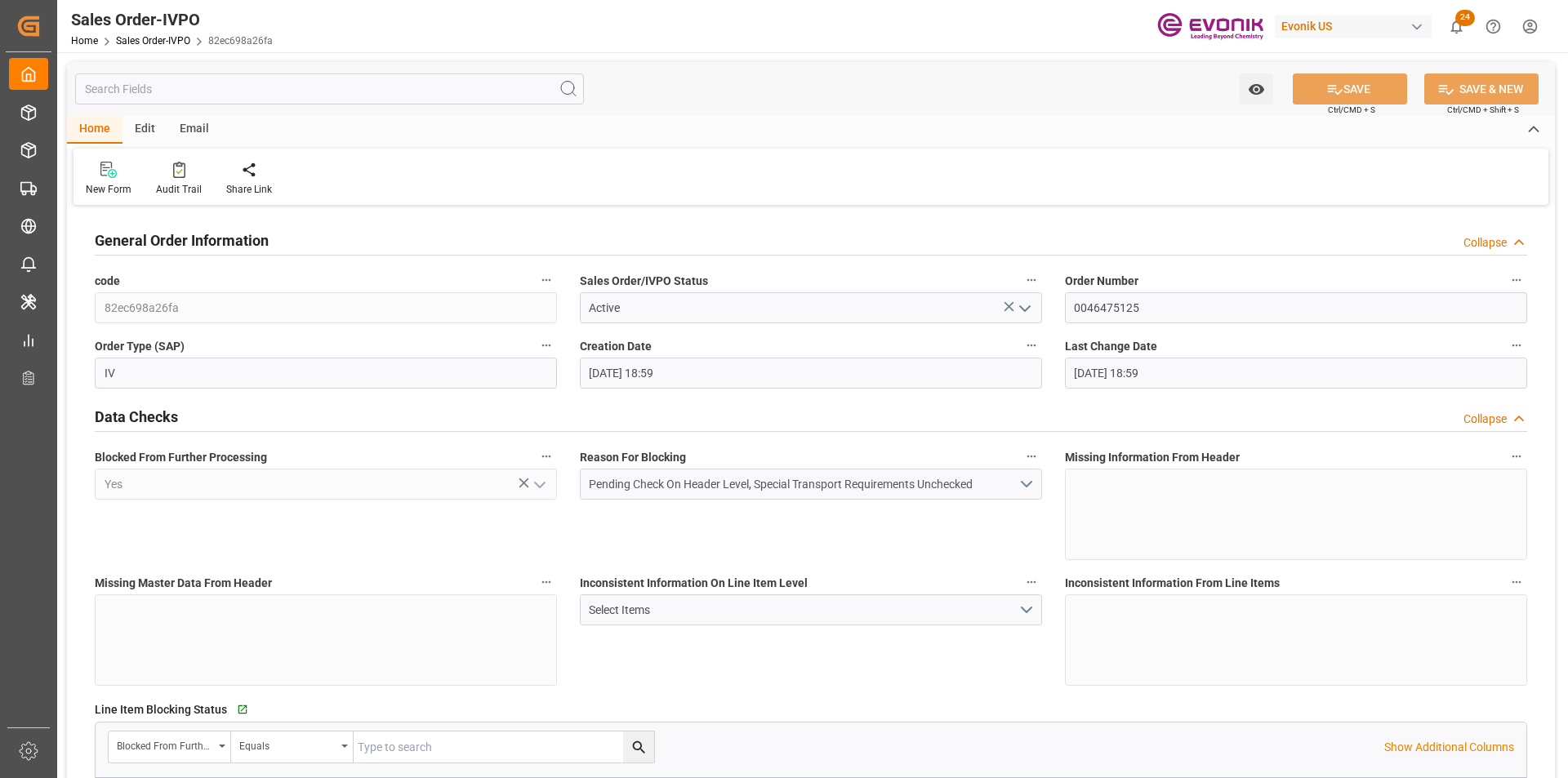
type input "02.10.2025 18:59"
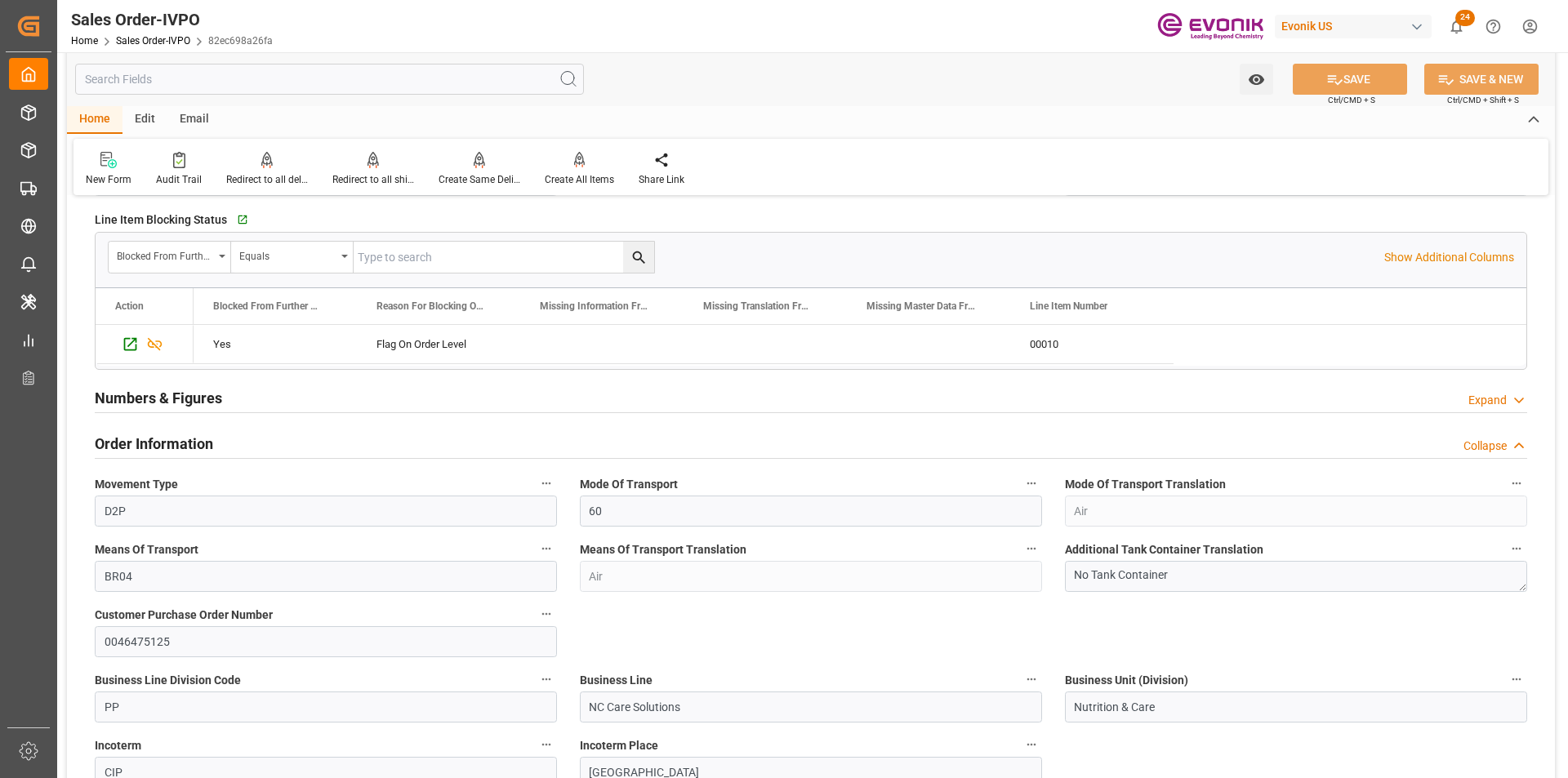
scroll to position [898, 0]
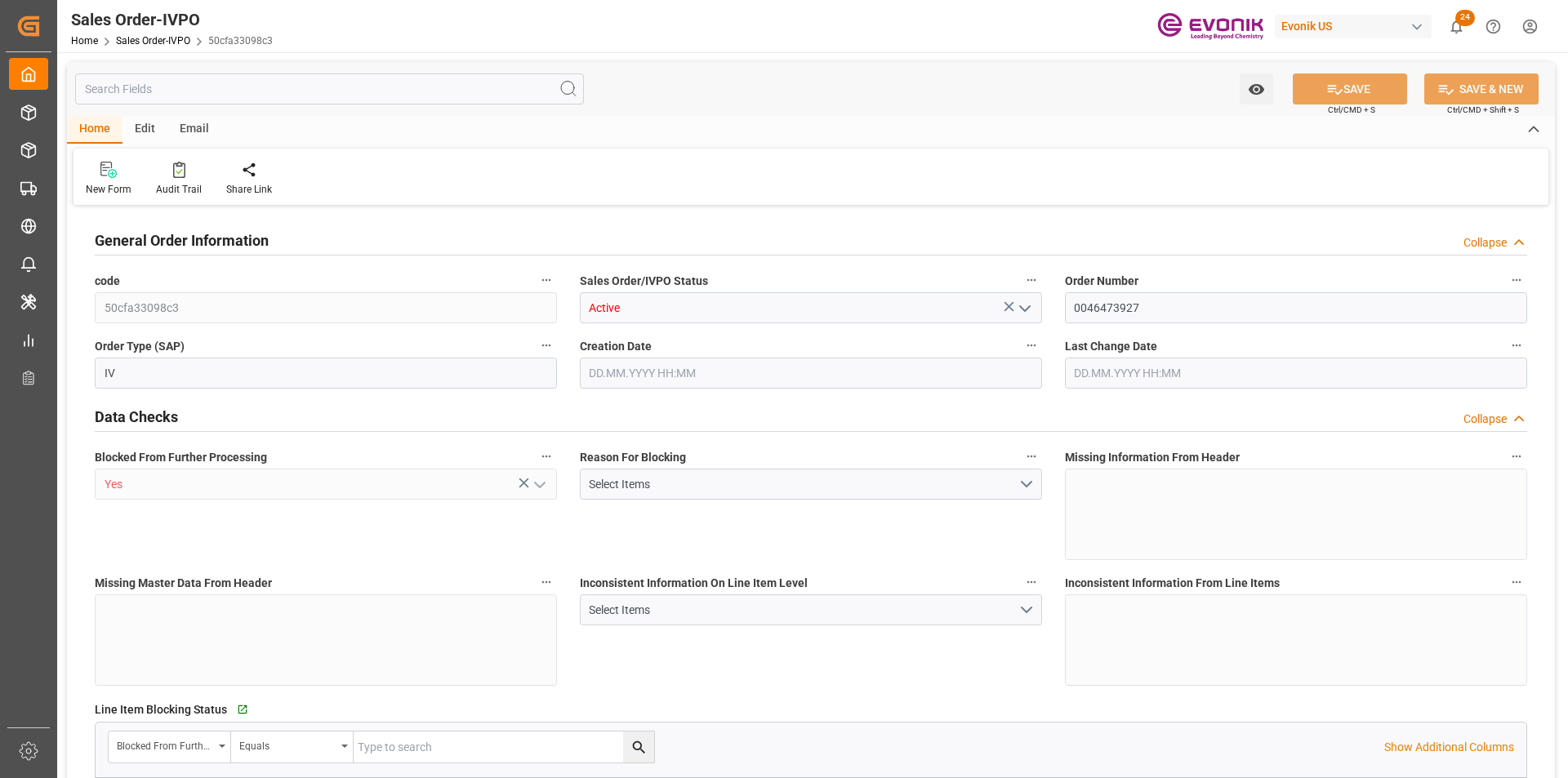
type input "CNSHA"
type input "799.7"
type input "1"
type input "35.204"
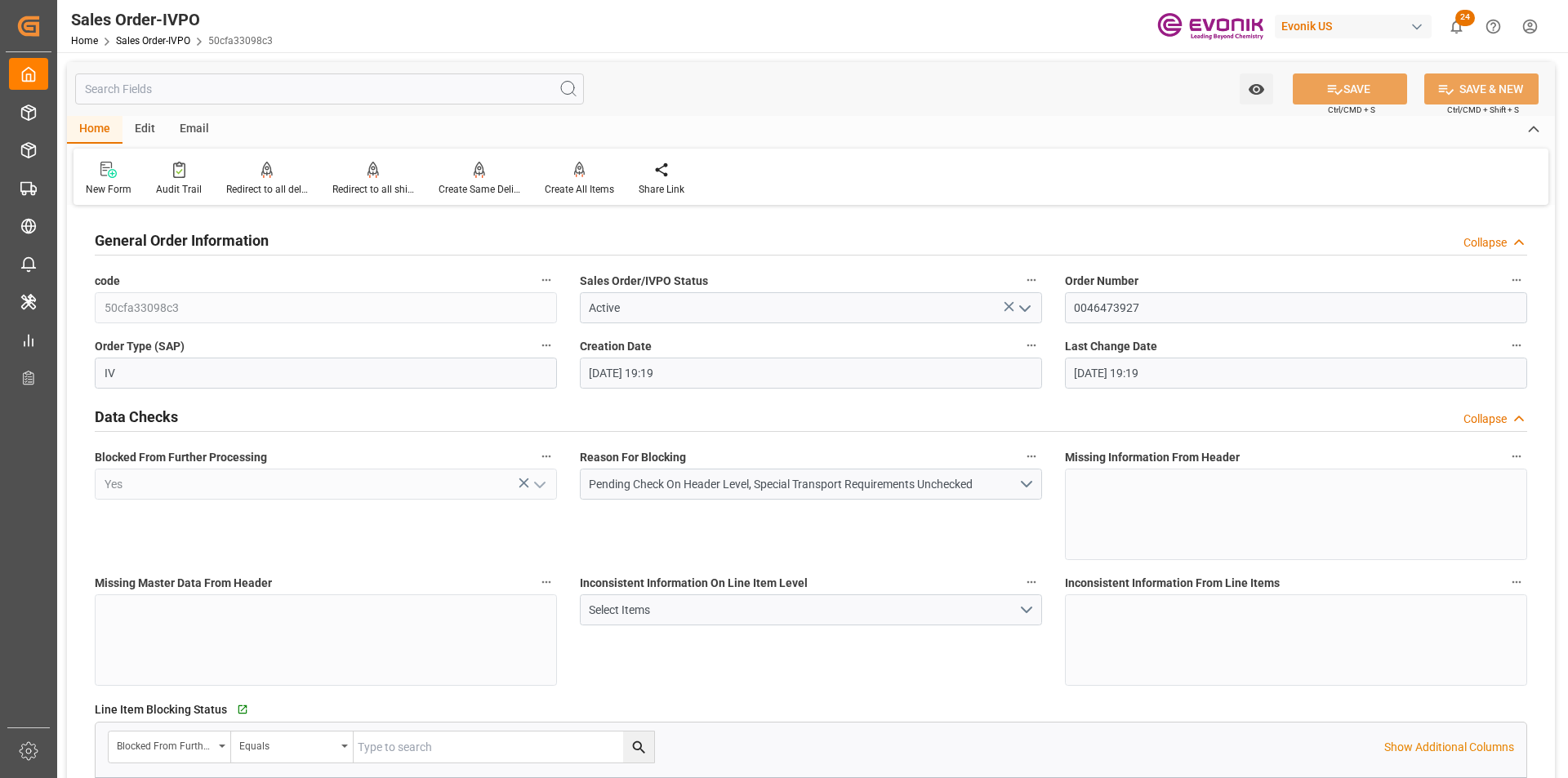
type input "02.10.2025 19:19"
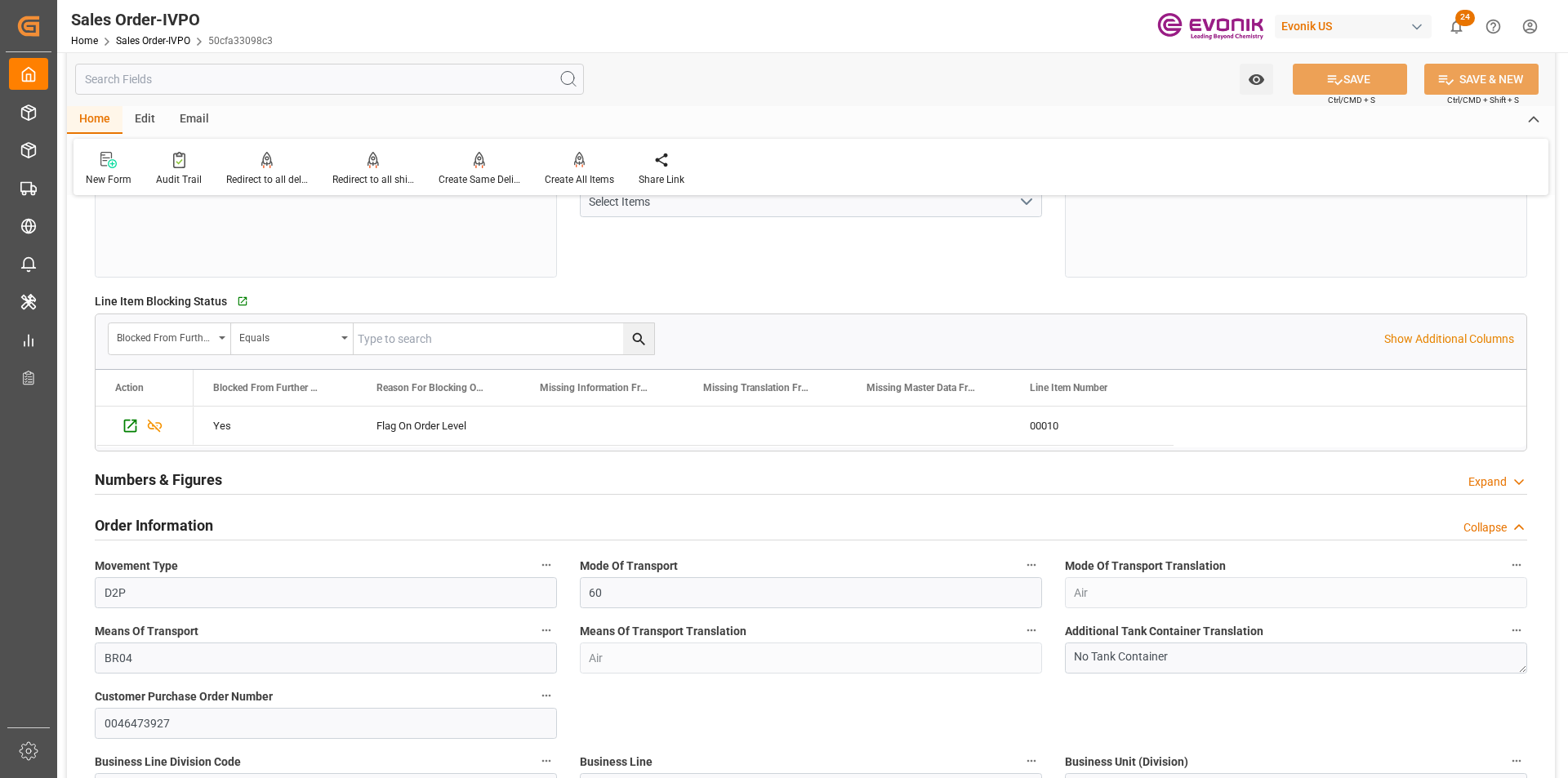
scroll to position [653, 0]
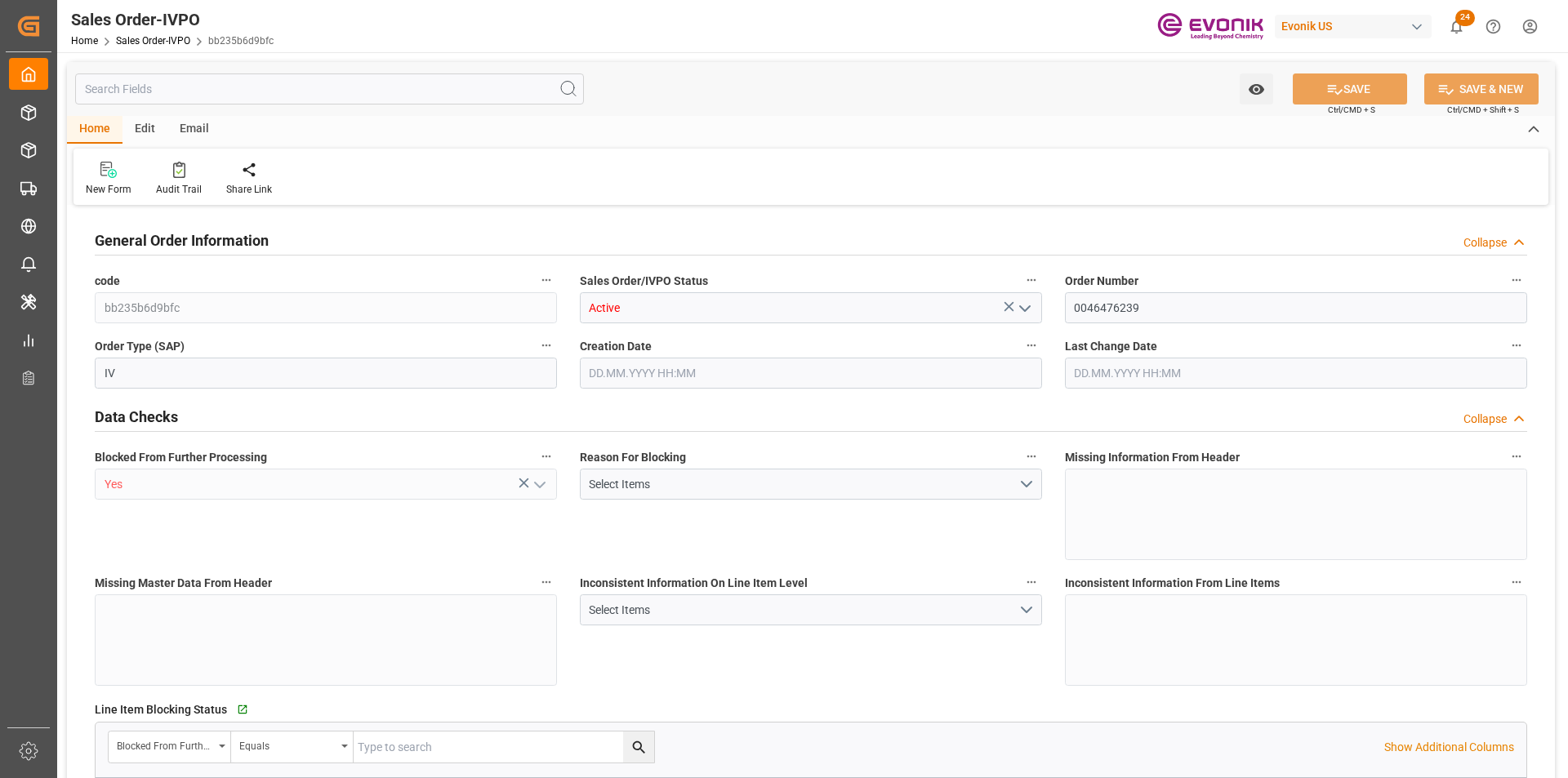
type input "JPKIX"
type input "1106.65"
type input "1"
type input "237"
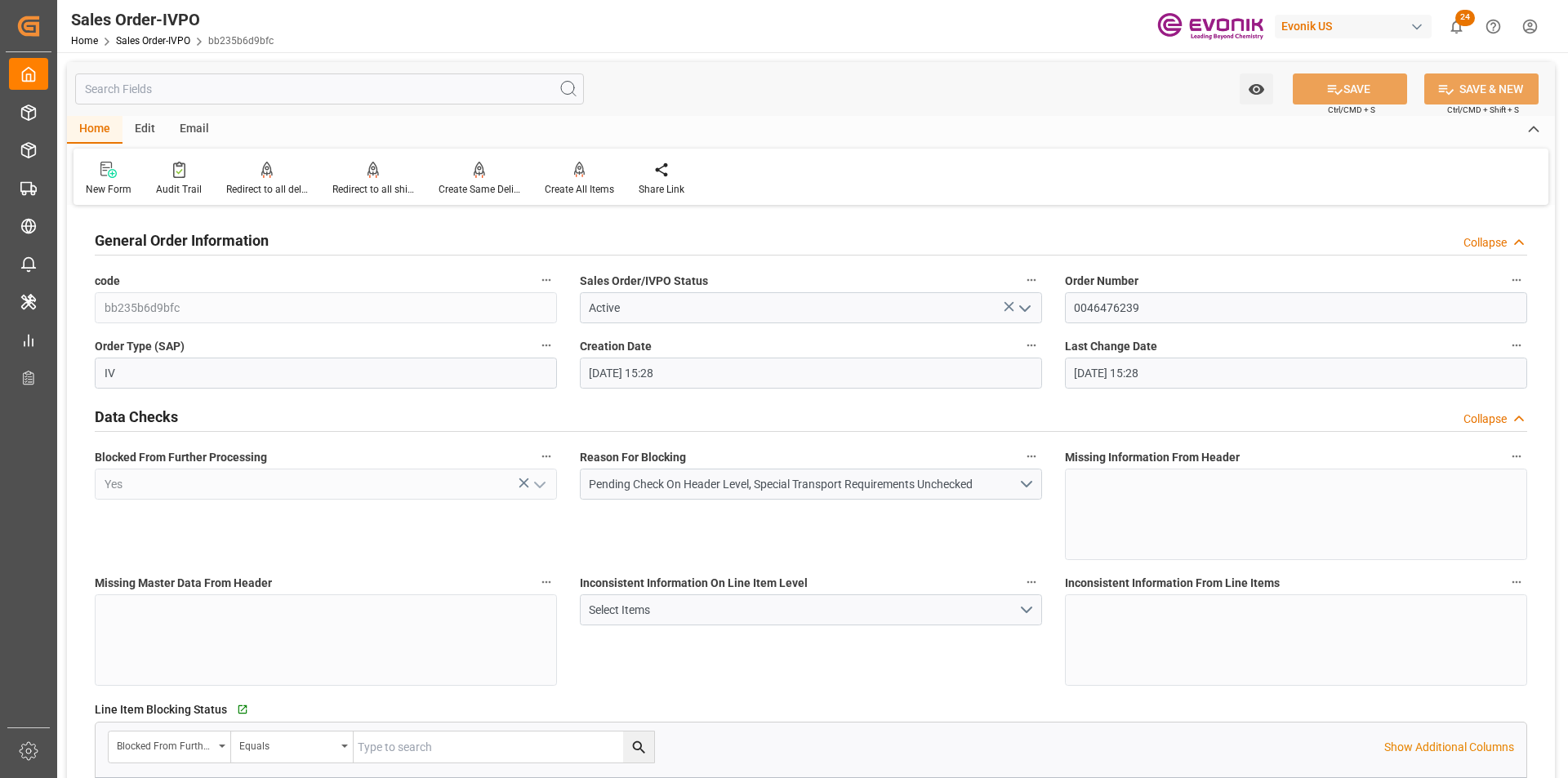
type input "[DATE] 15:28"
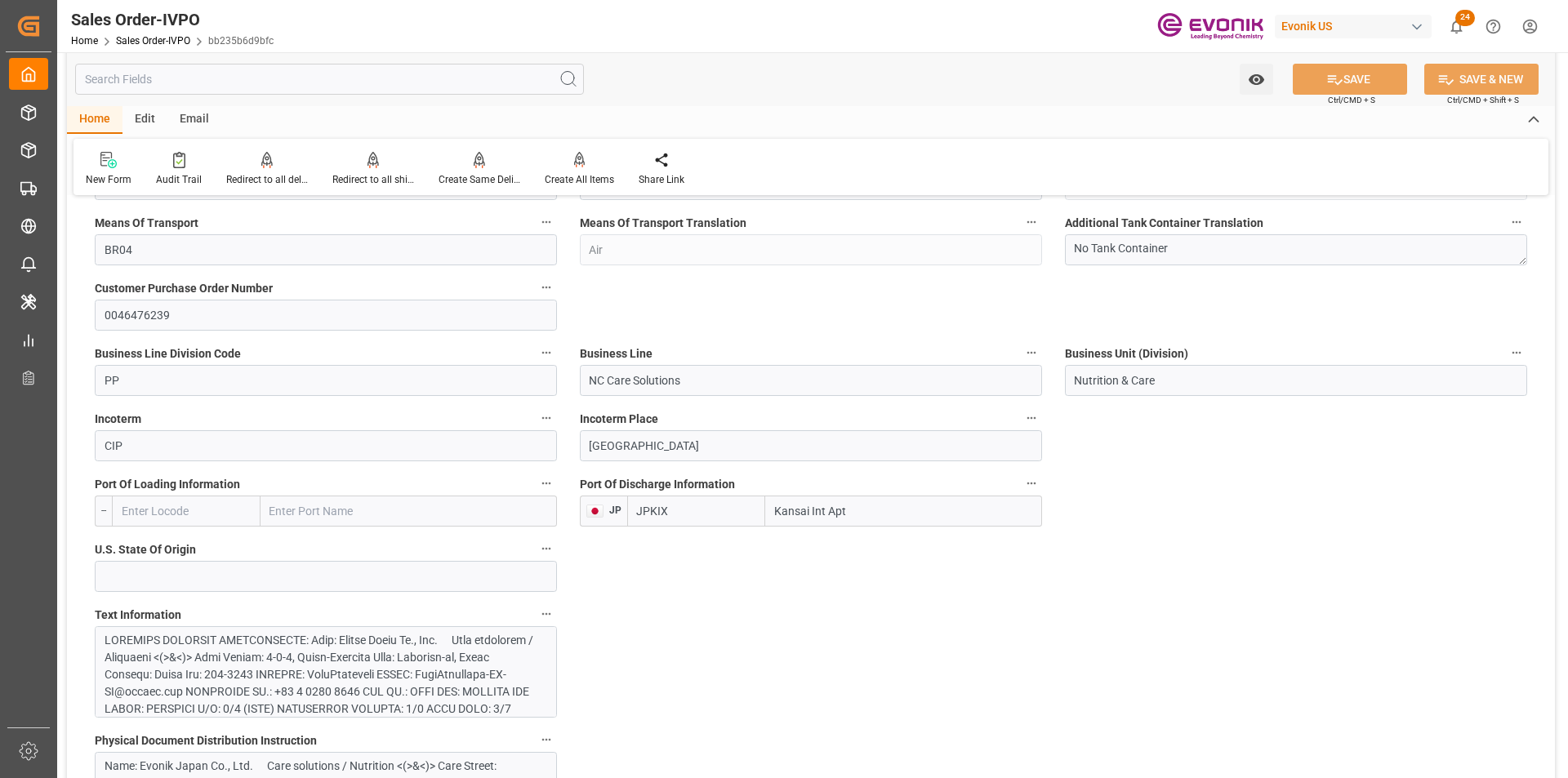
scroll to position [898, 0]
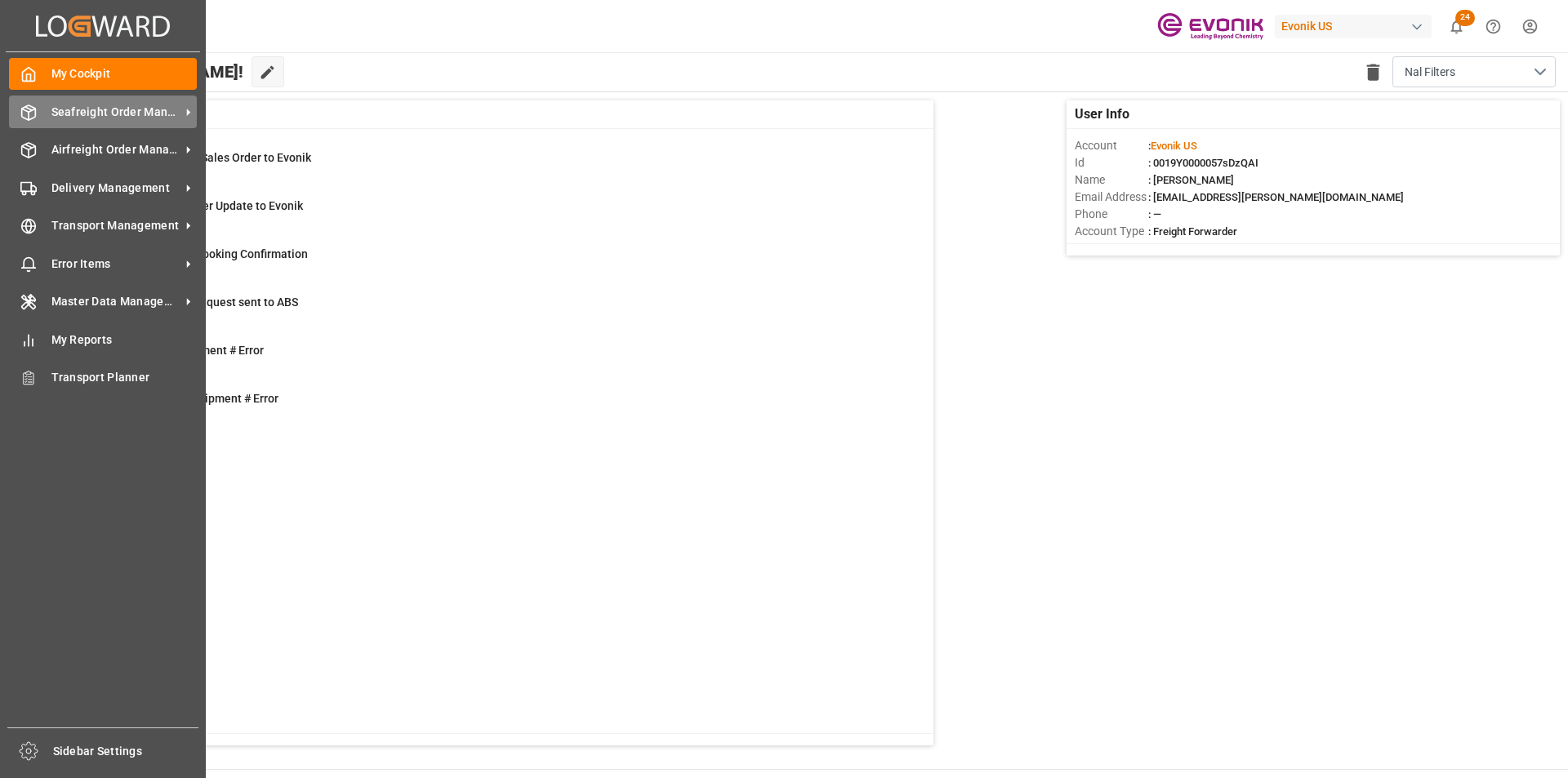
click at [28, 116] on line at bounding box center [28, 115] width 0 height 8
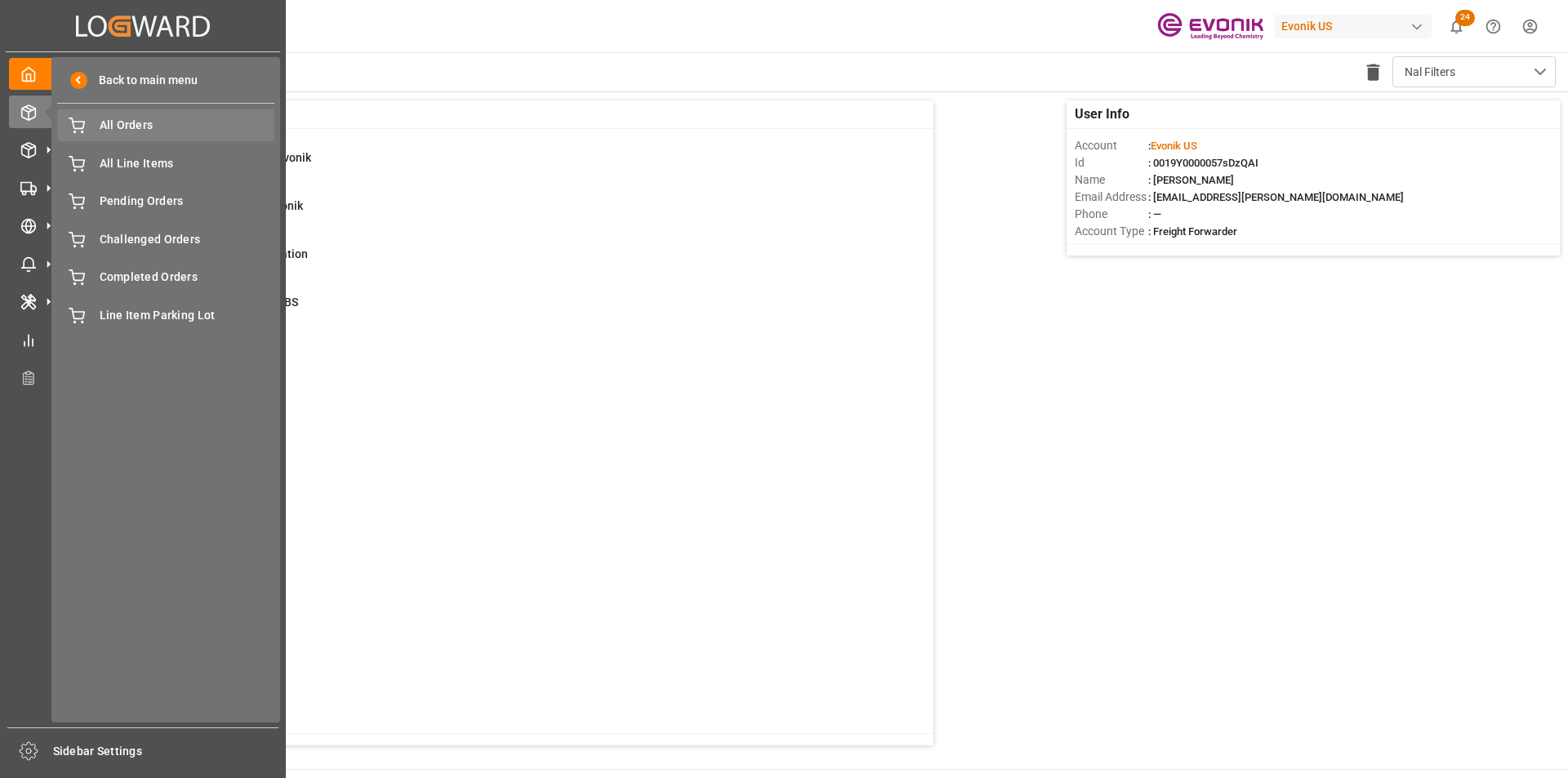
click at [160, 132] on span "All Orders" at bounding box center [187, 125] width 175 height 17
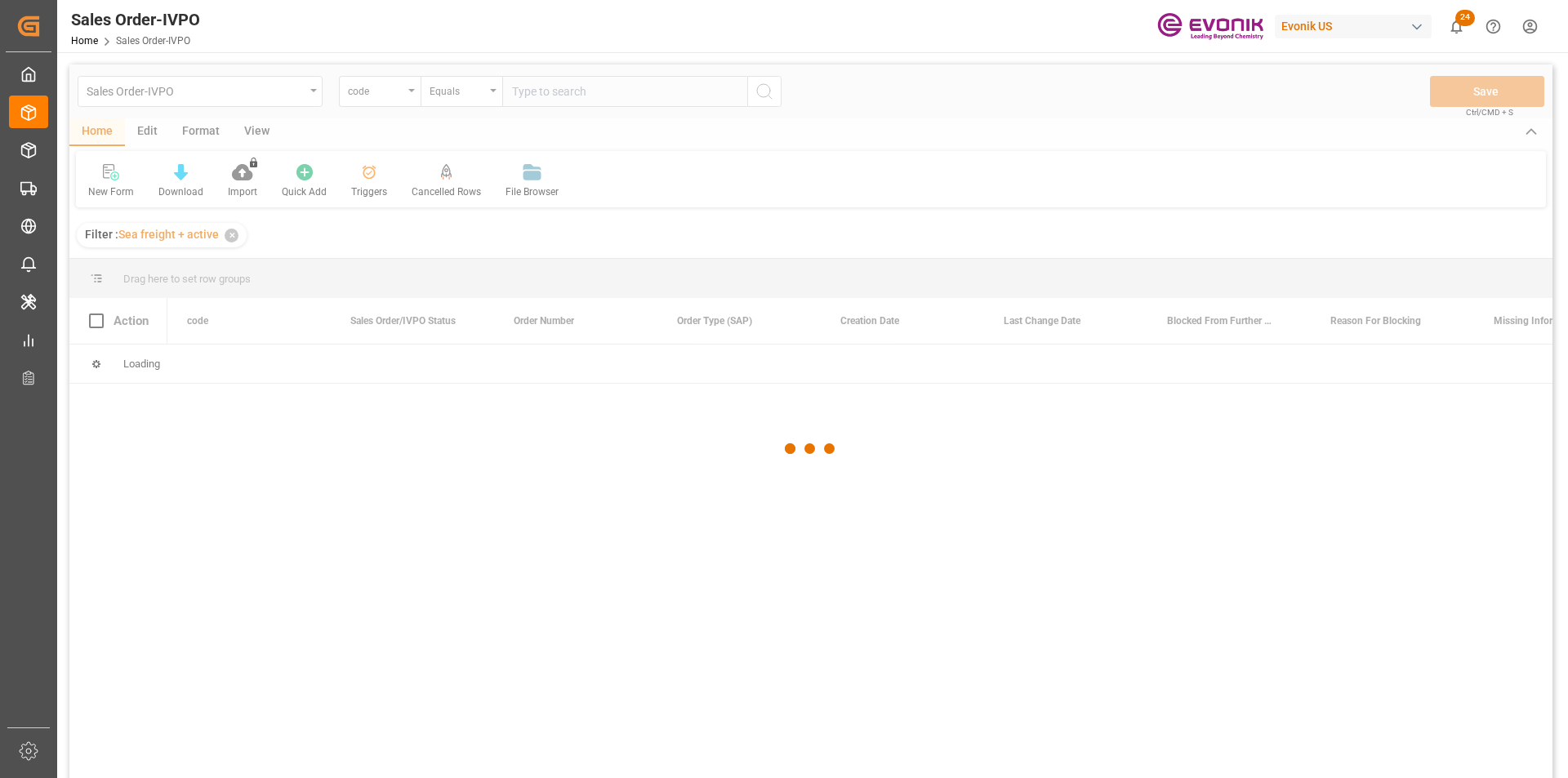
click at [400, 99] on div at bounding box center [810, 448] width 1483 height 768
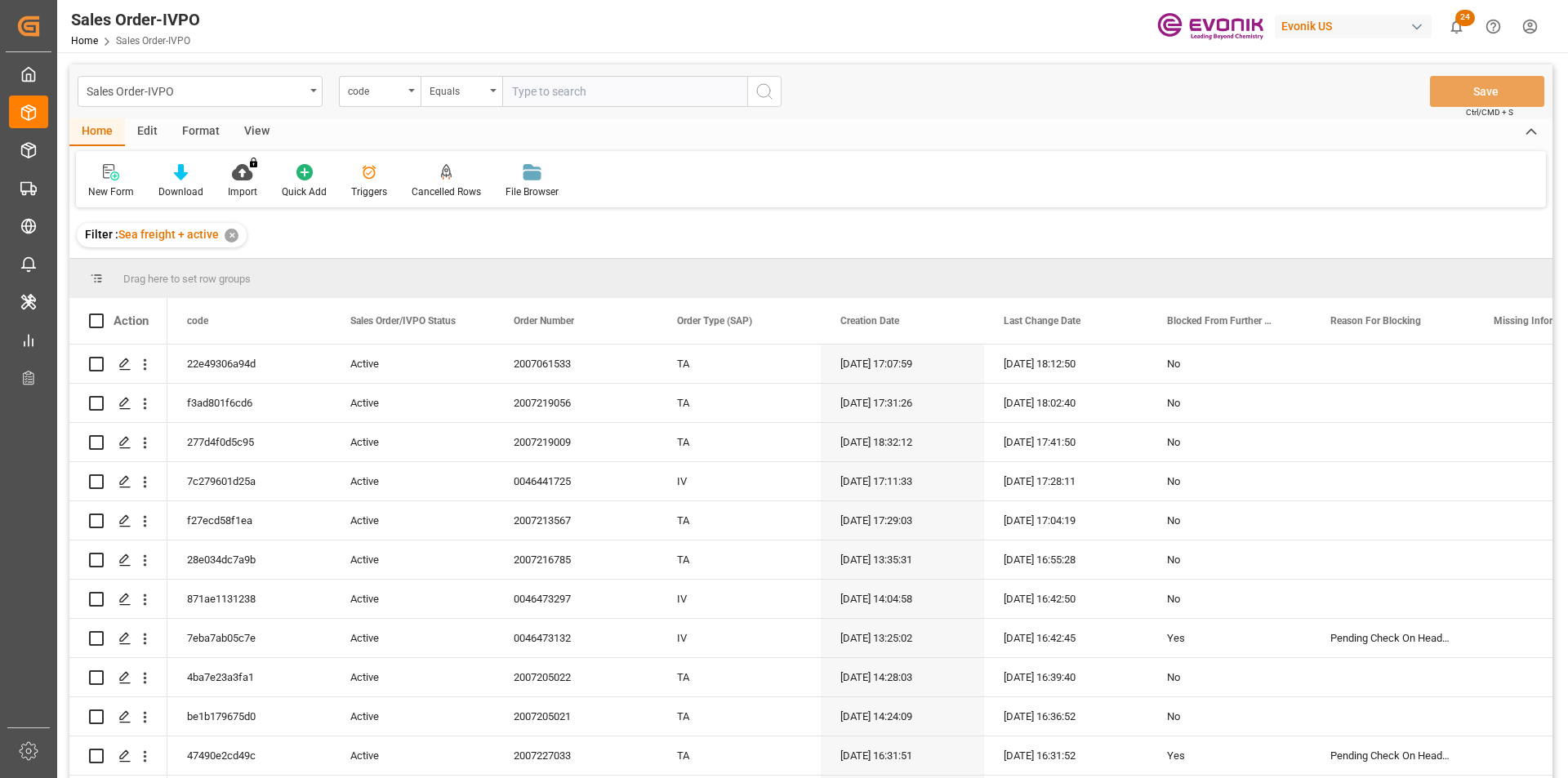
click at [400, 99] on div "code" at bounding box center [380, 92] width 82 height 31
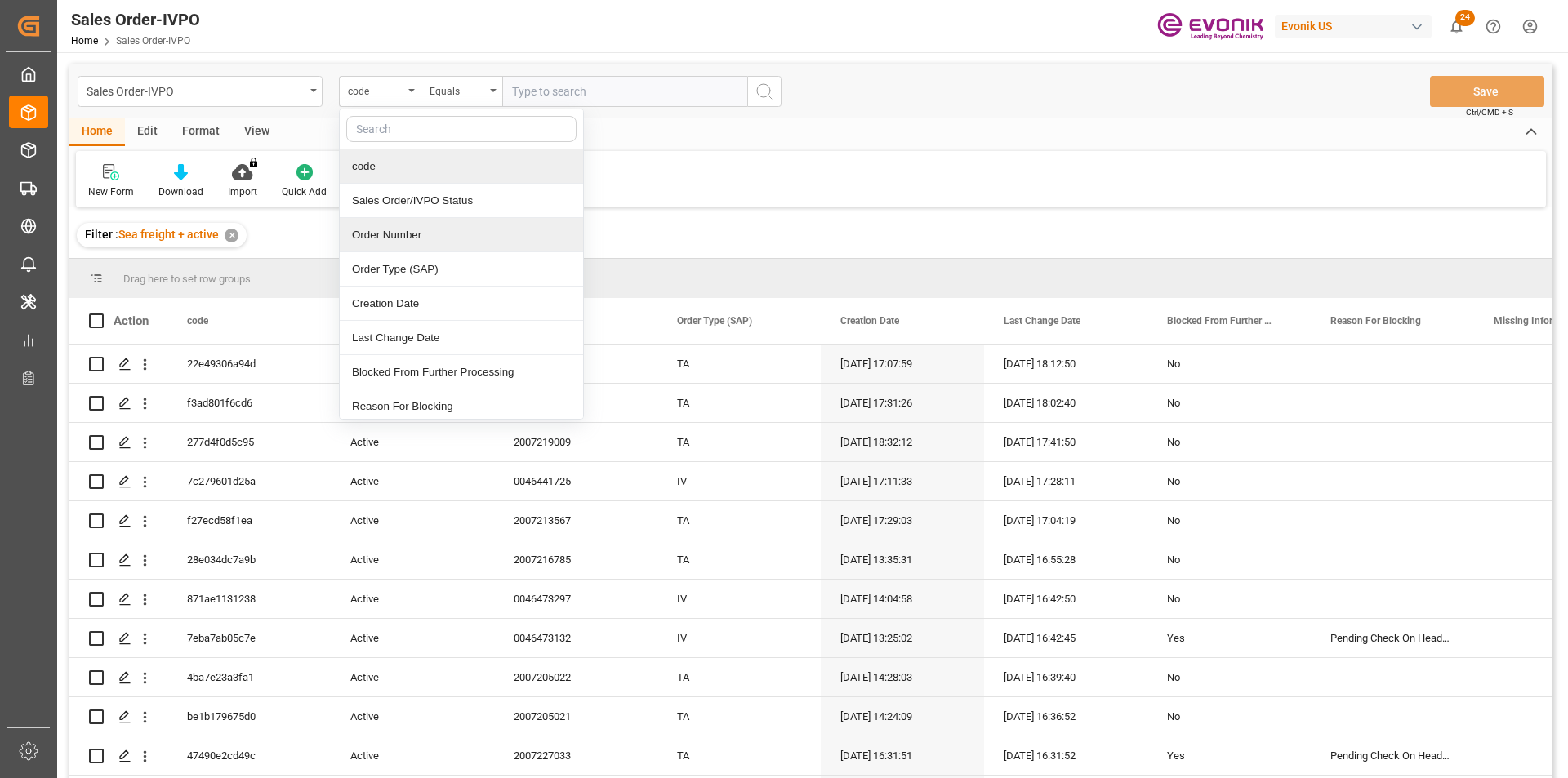
click at [388, 229] on div "Order Number" at bounding box center [462, 235] width 244 height 35
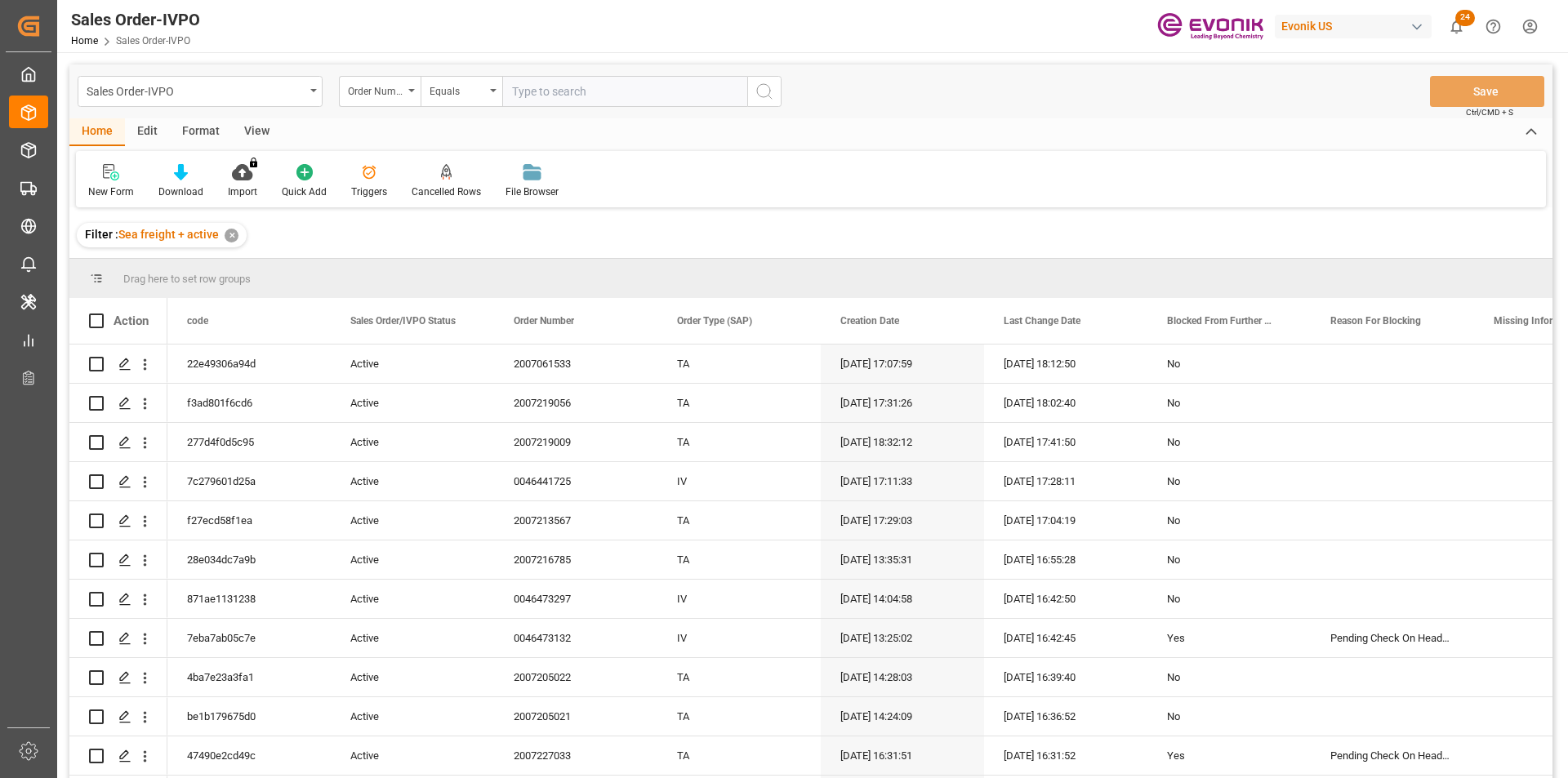
click at [526, 93] on input "text" at bounding box center [624, 92] width 245 height 31
paste input "0046476878"
type input "0046476878"
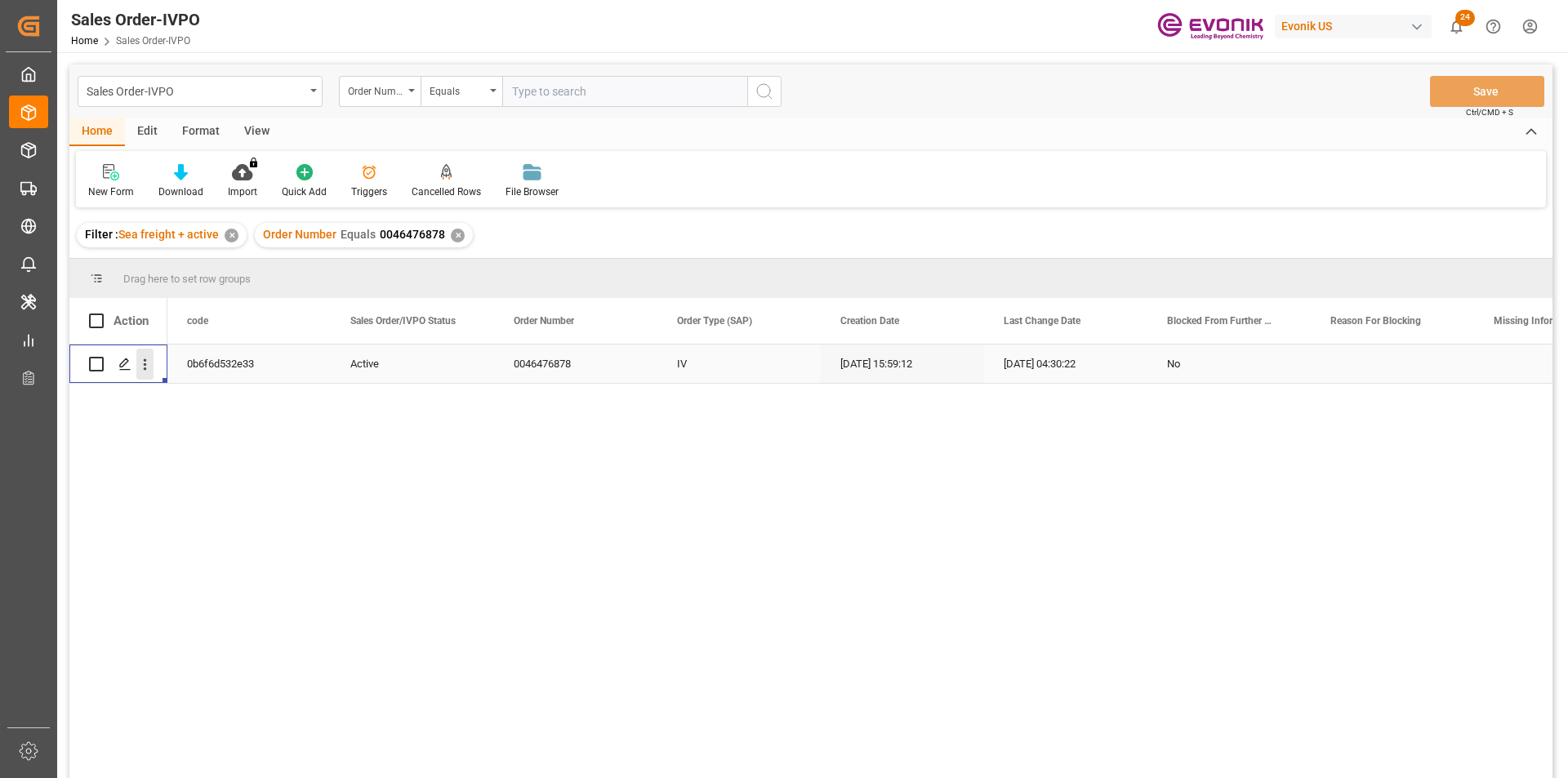
click at [146, 368] on icon "open menu" at bounding box center [145, 364] width 17 height 17
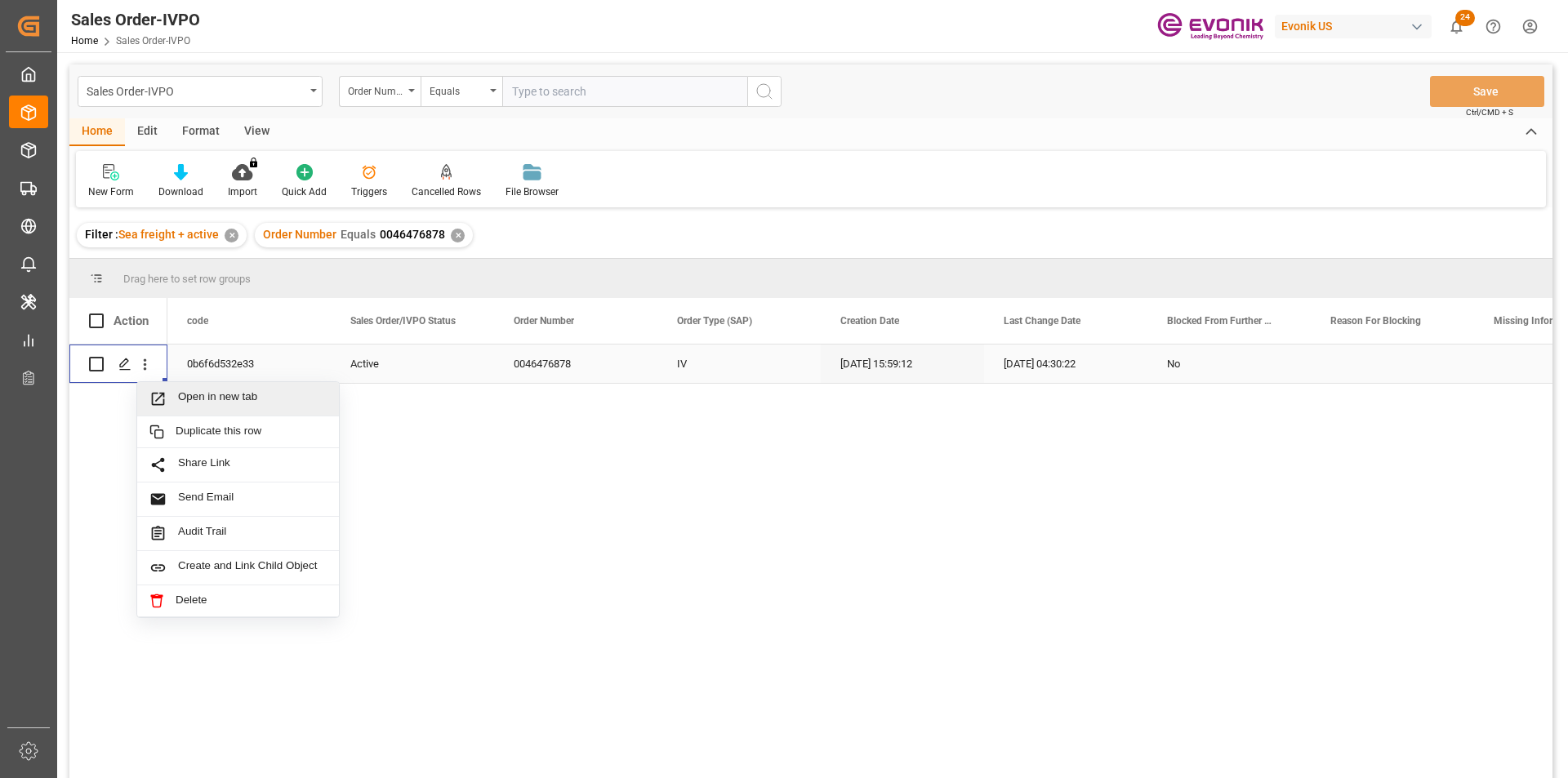
click at [227, 389] on div "Open in new tab" at bounding box center [238, 399] width 202 height 35
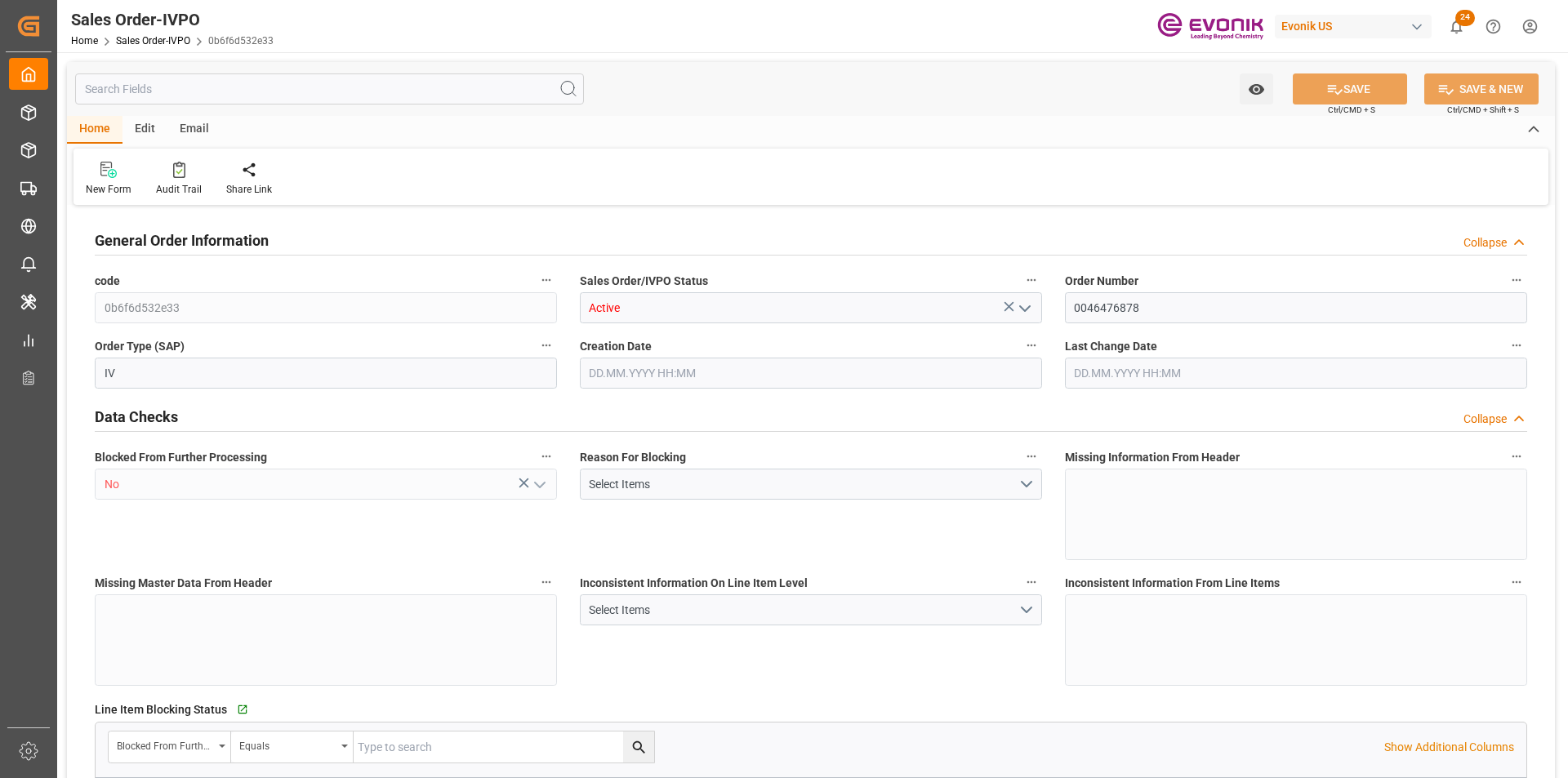
type input "KRPUS"
type input "0"
type input "1"
type input "847.2"
type input "13.10.2025 15:59"
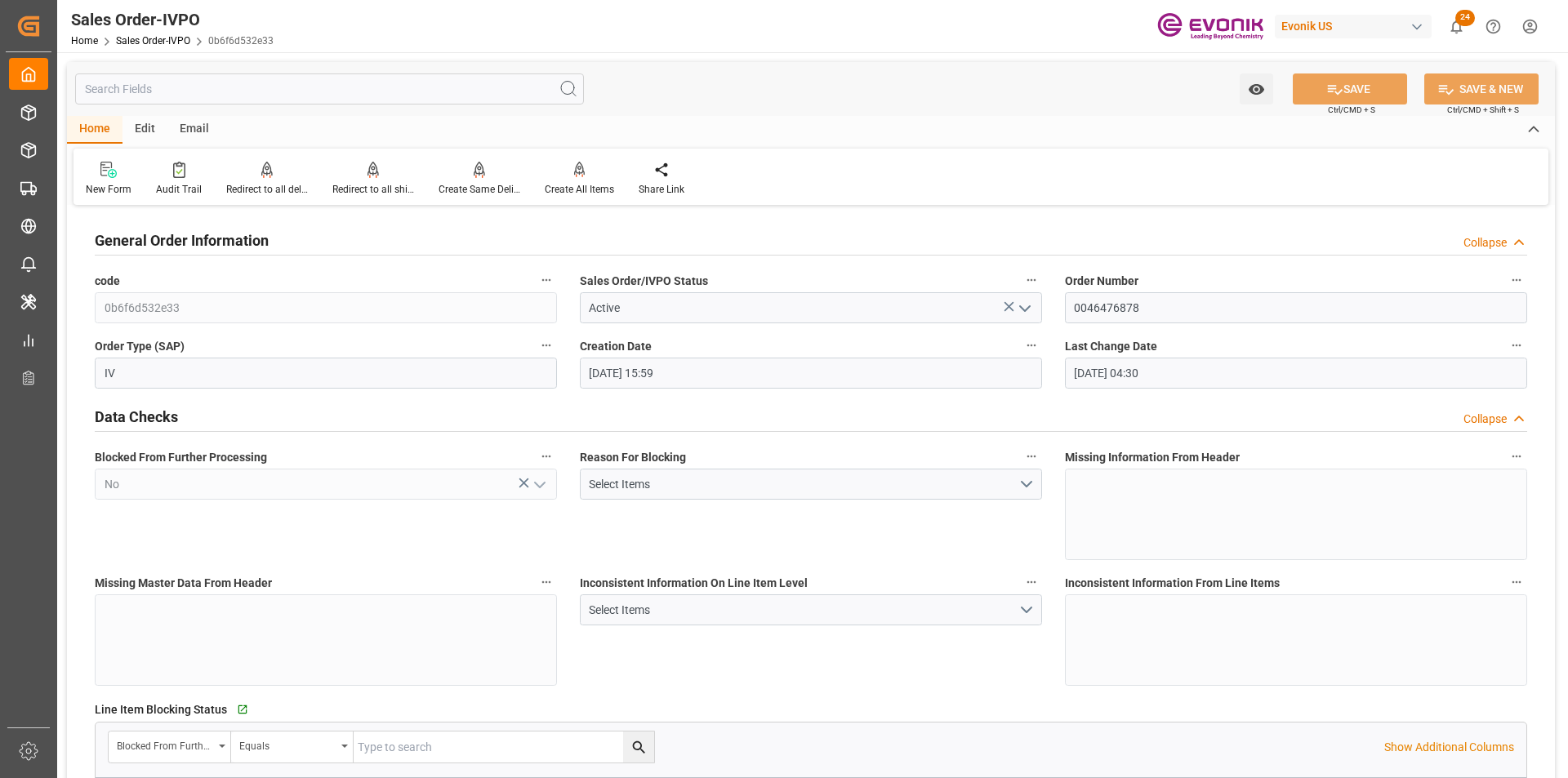
type input "14.10.2025 04:30"
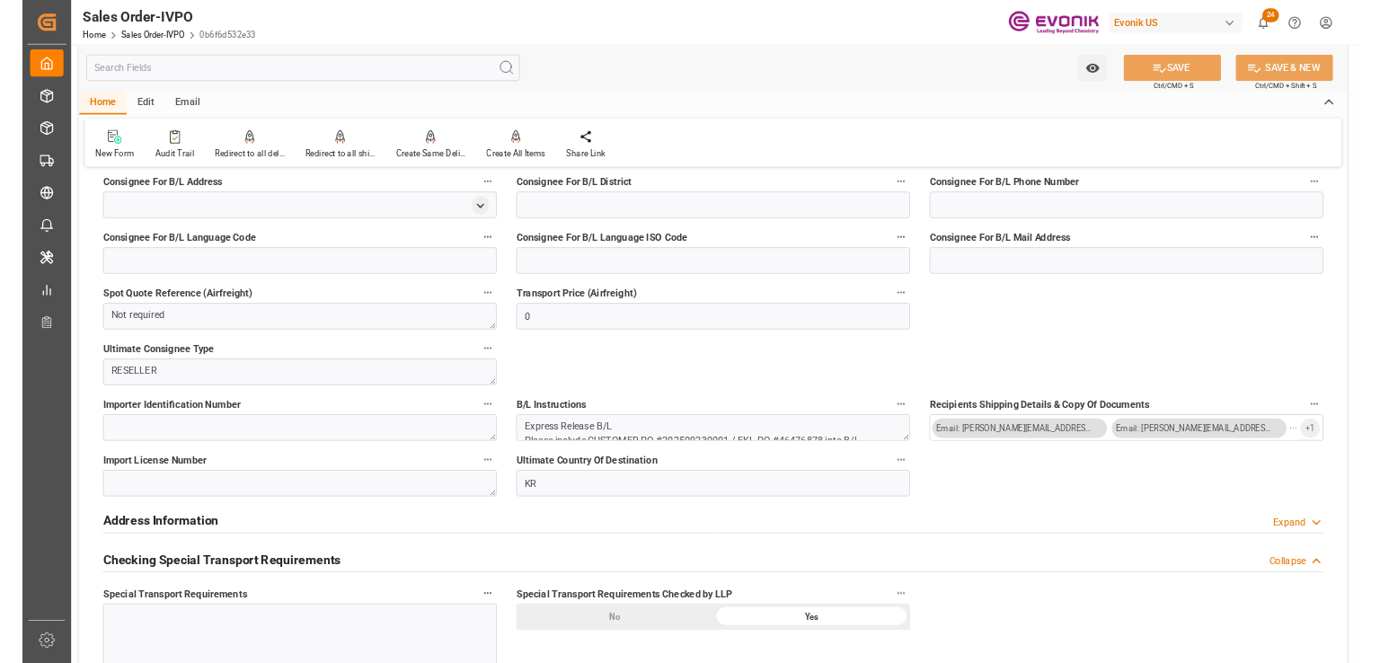
scroll to position [1886, 0]
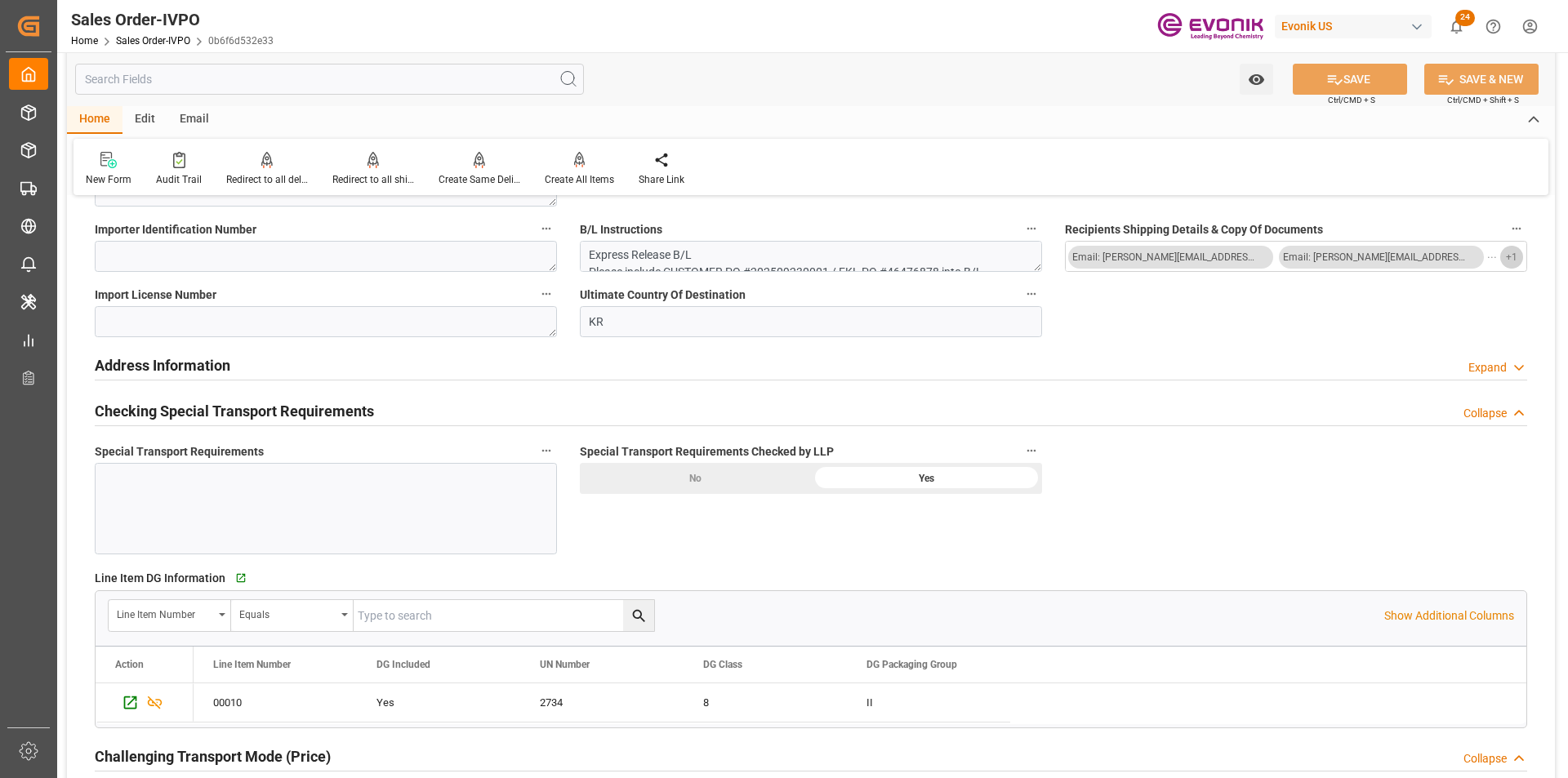
click at [1513, 253] on span "+ 1" at bounding box center [1511, 257] width 12 height 26
